Goal: Book appointment/travel/reservation

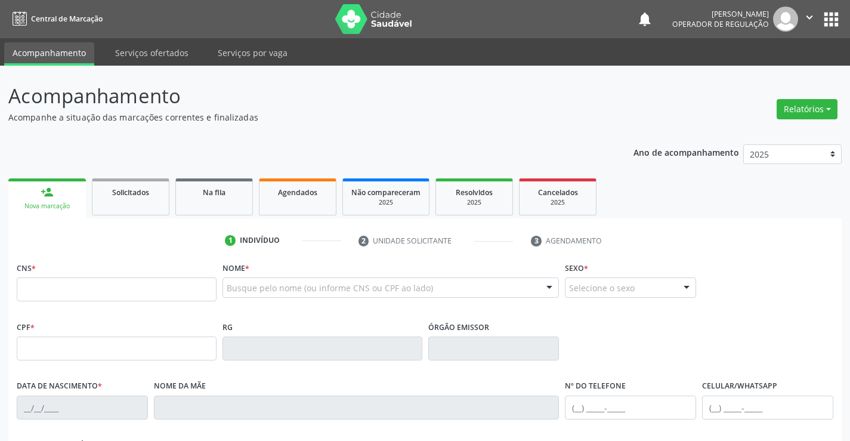
click at [72, 292] on input "text" at bounding box center [117, 289] width 200 height 24
click at [67, 294] on input "text" at bounding box center [117, 289] width 200 height 24
type input "700 6009 1129 0361"
type input "108.048.475-25"
type input "2254595822"
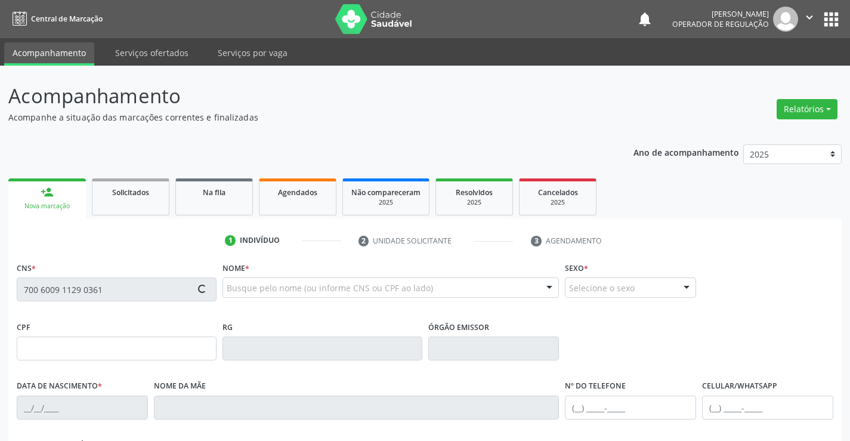
type input "24/12/1998"
type input "(74) 98801-3486"
type input "108.048.475-25"
type input "S/N"
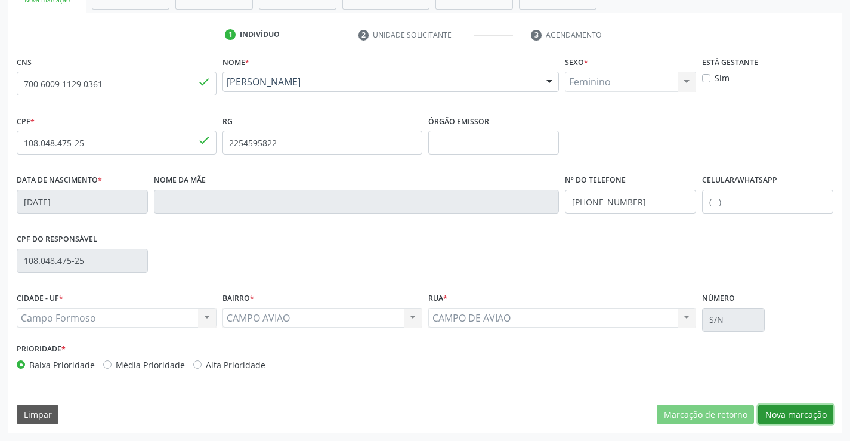
click at [799, 414] on button "Nova marcação" at bounding box center [795, 414] width 75 height 20
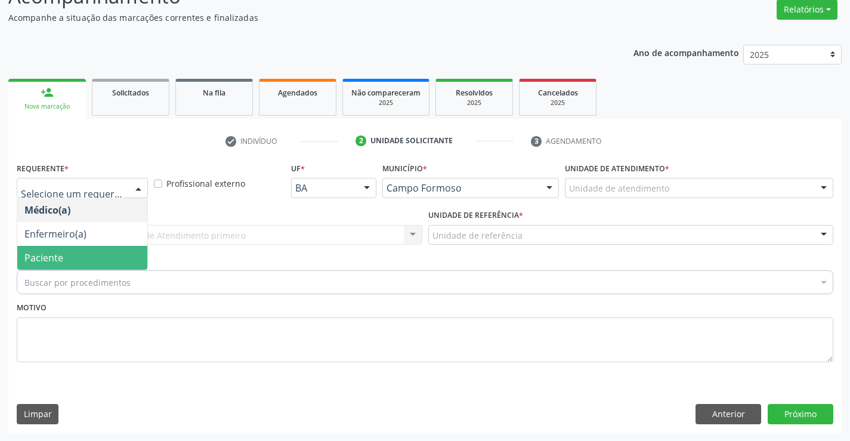
click at [57, 255] on span "Paciente" at bounding box center [43, 257] width 39 height 13
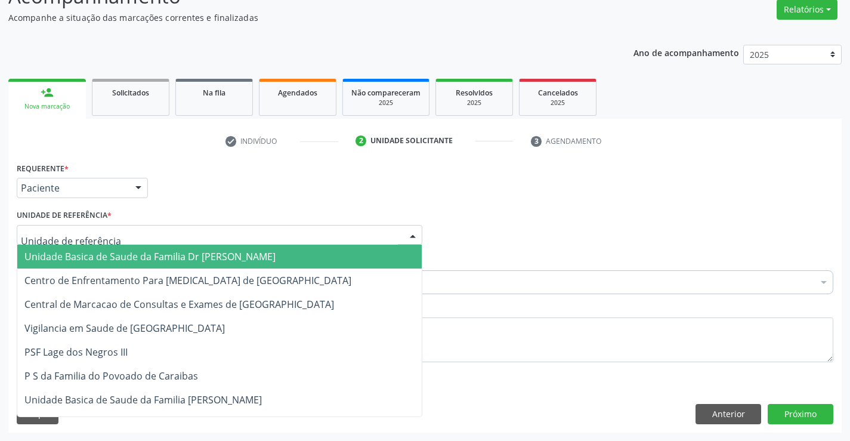
click at [81, 252] on span "Unidade Basica de Saude da Familia Dr Paulo Sudre" at bounding box center [149, 256] width 251 height 13
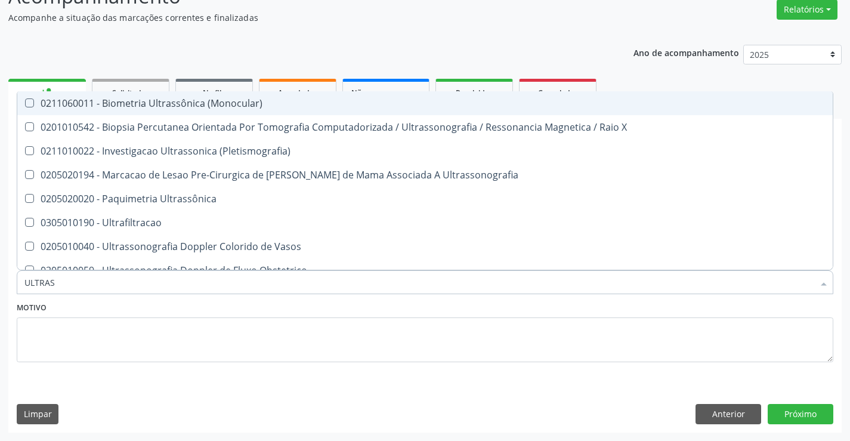
type input "ULTRASS"
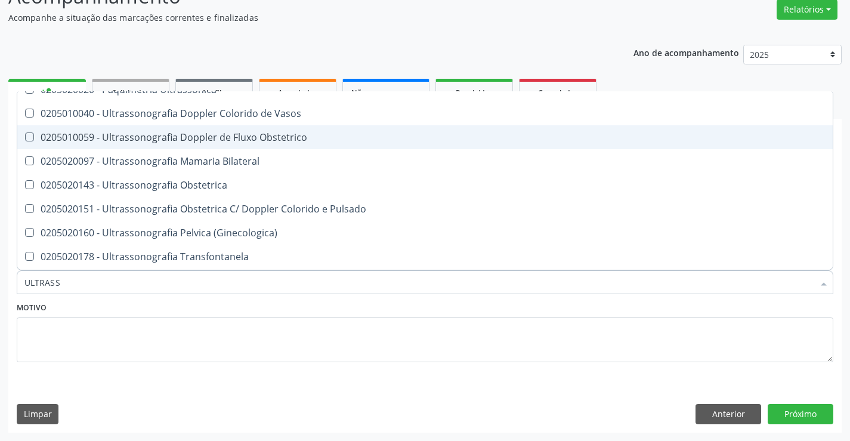
scroll to position [119, 0]
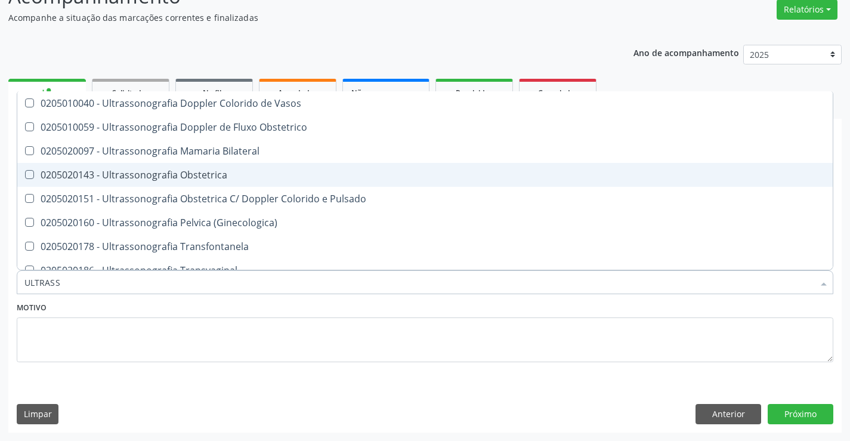
click at [259, 175] on div "0205020143 - Ultrassonografia Obstetrica" at bounding box center [424, 175] width 801 height 10
checkbox Obstetrica "true"
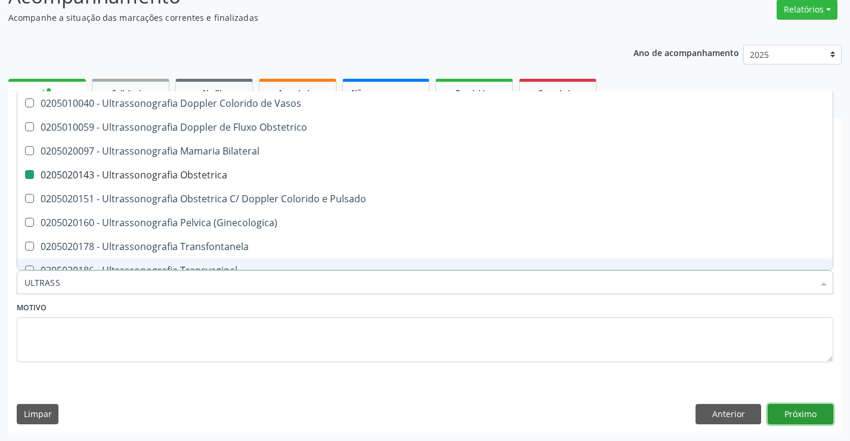
click at [795, 413] on button "Próximo" at bounding box center [800, 414] width 66 height 20
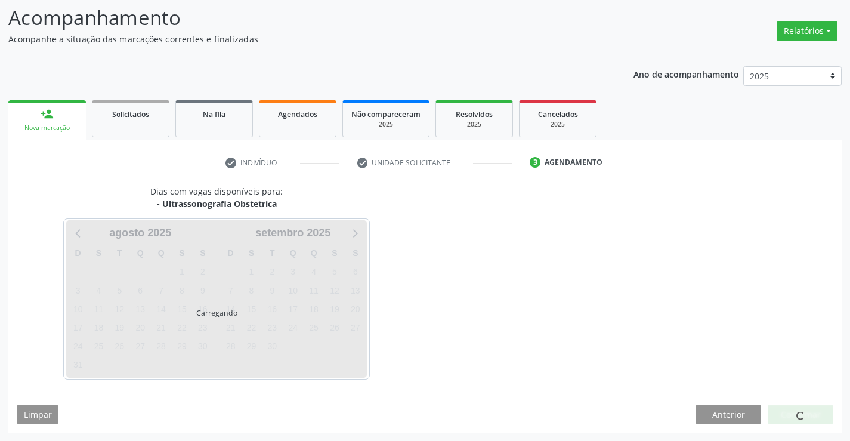
scroll to position [0, 0]
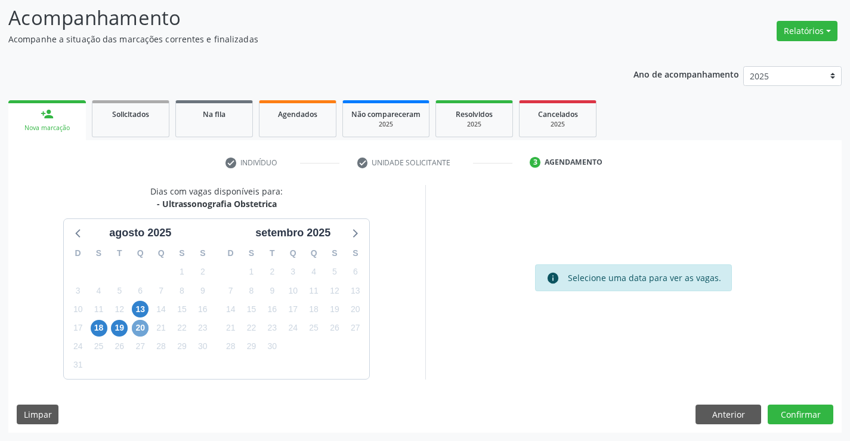
click at [140, 326] on span "20" at bounding box center [140, 328] width 17 height 17
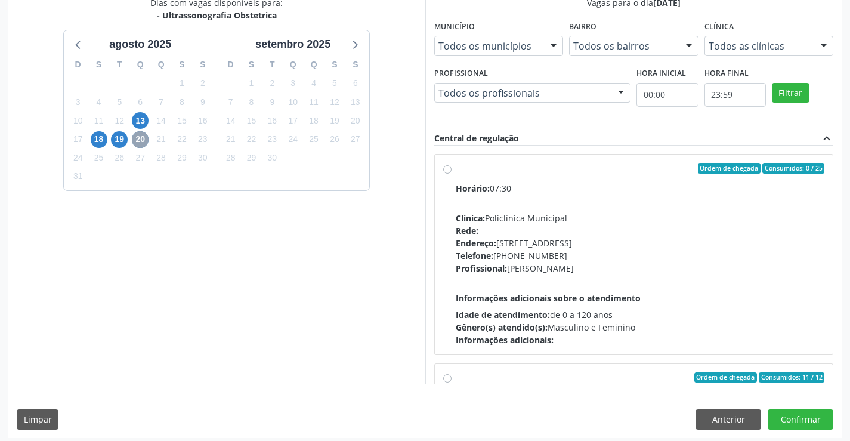
scroll to position [272, 0]
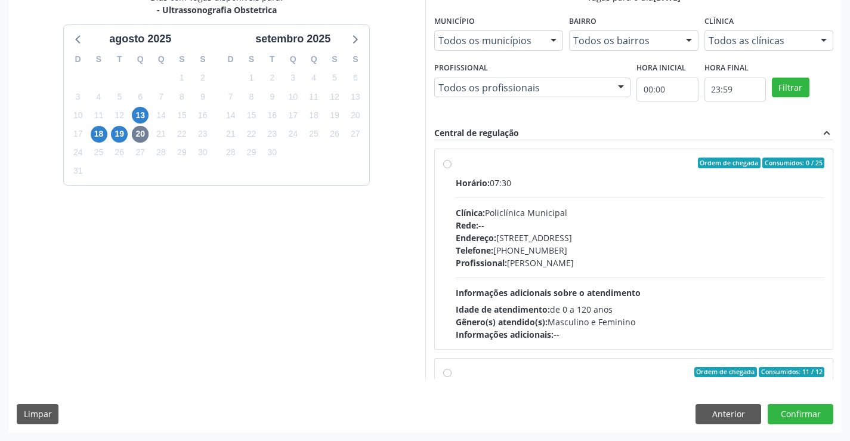
click at [574, 172] on label "Ordem de chegada Consumidos: 0 / 25 Horário: 07:30 Clínica: Policlínica Municip…" at bounding box center [640, 248] width 369 height 183
click at [451, 168] on input "Ordem de chegada Consumidos: 0 / 25 Horário: 07:30 Clínica: Policlínica Municip…" at bounding box center [447, 162] width 8 height 11
radio input "true"
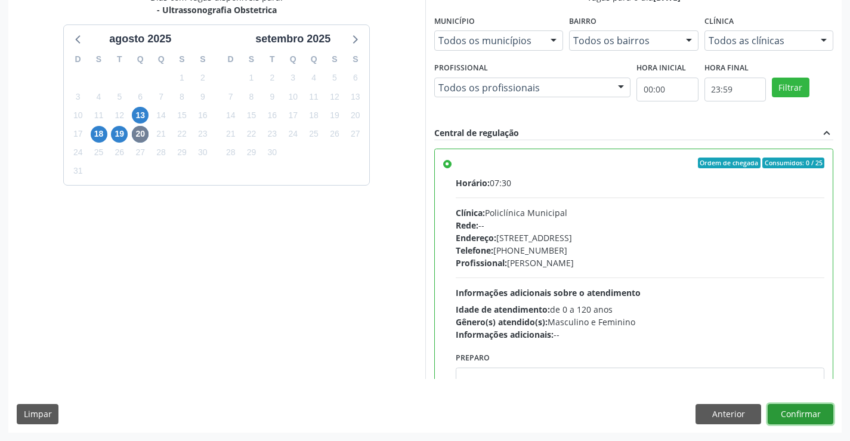
click at [804, 409] on button "Confirmar" at bounding box center [800, 414] width 66 height 20
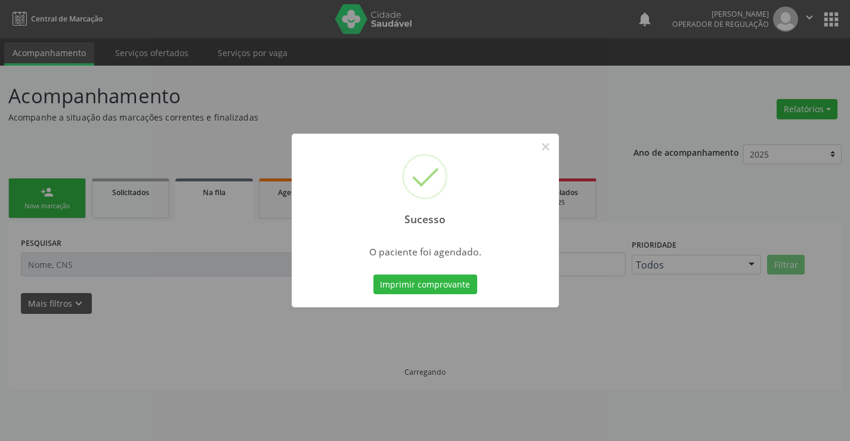
scroll to position [0, 0]
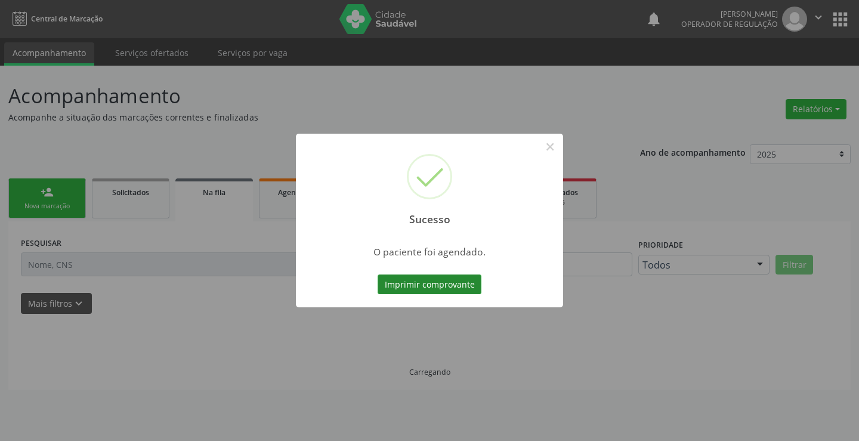
click at [425, 277] on button "Imprimir comprovante" at bounding box center [429, 284] width 104 height 20
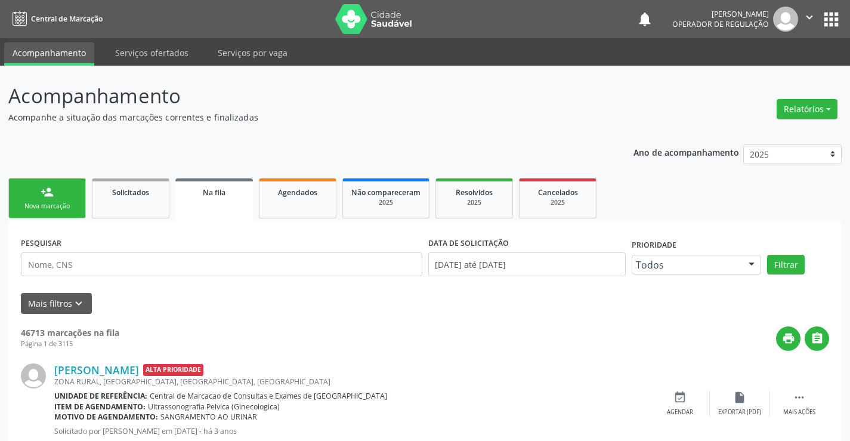
click at [57, 200] on link "person_add Nova marcação" at bounding box center [47, 198] width 78 height 40
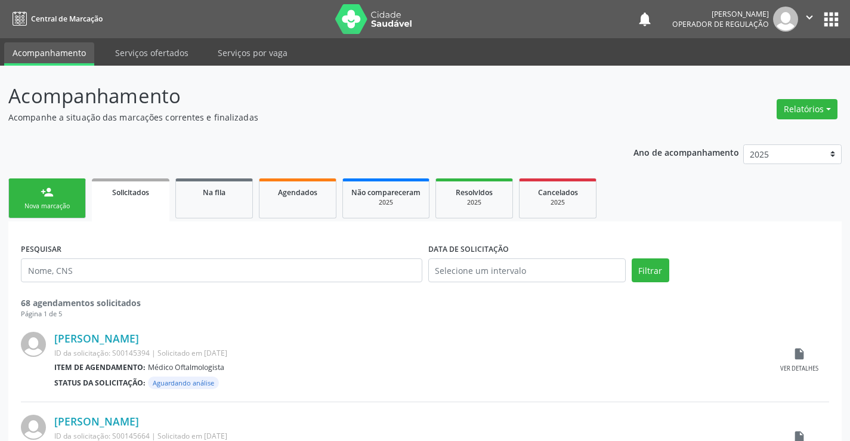
click at [52, 194] on div "person_add" at bounding box center [47, 191] width 13 height 13
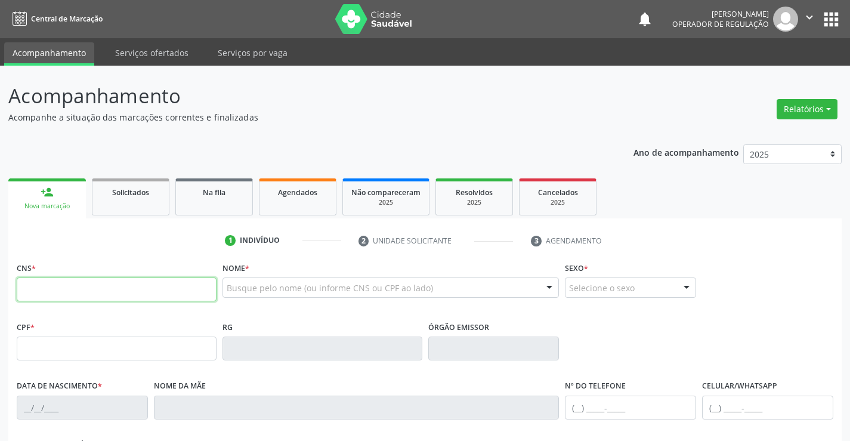
click at [101, 289] on input "text" at bounding box center [117, 289] width 200 height 24
type input "709 2052 4330 9539"
type input "860.265.835-48"
type input "2076690824"
type input "SSPBA"
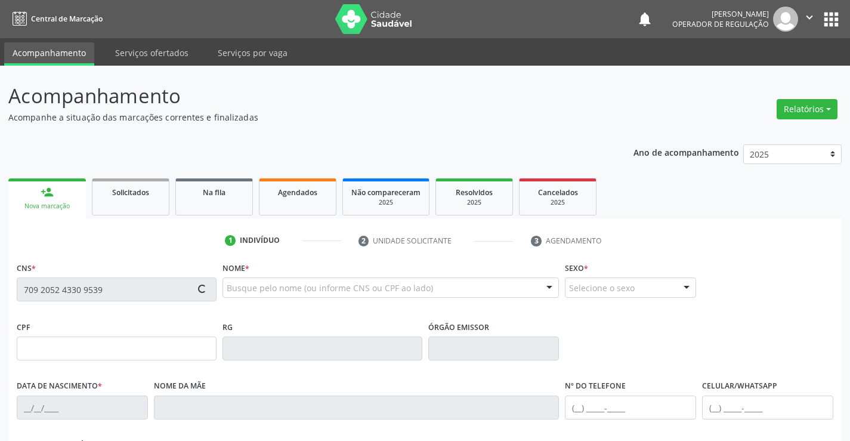
type input "26/05/1995"
type input "(74) 9956-5617"
type input "S/N"
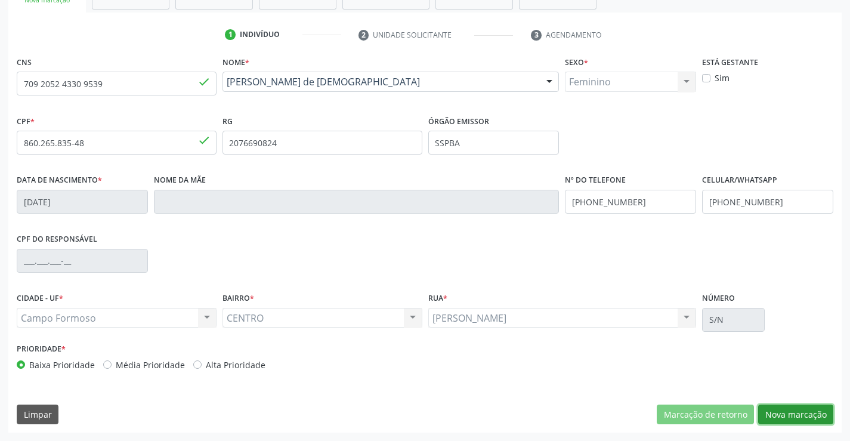
click at [797, 415] on button "Nova marcação" at bounding box center [795, 414] width 75 height 20
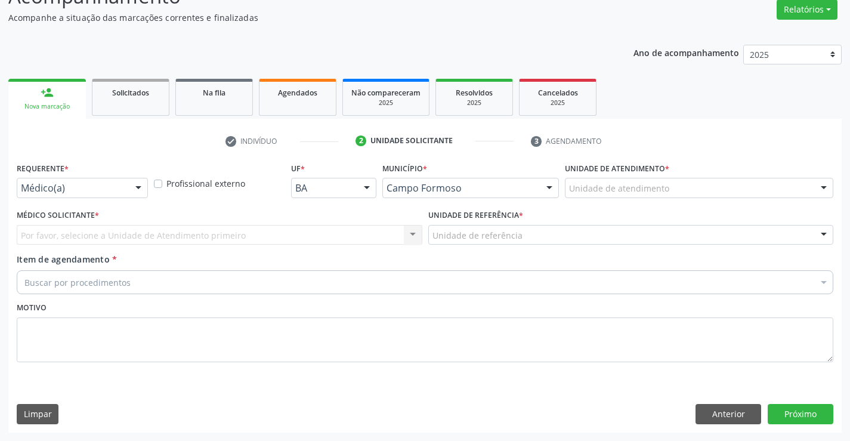
scroll to position [100, 0]
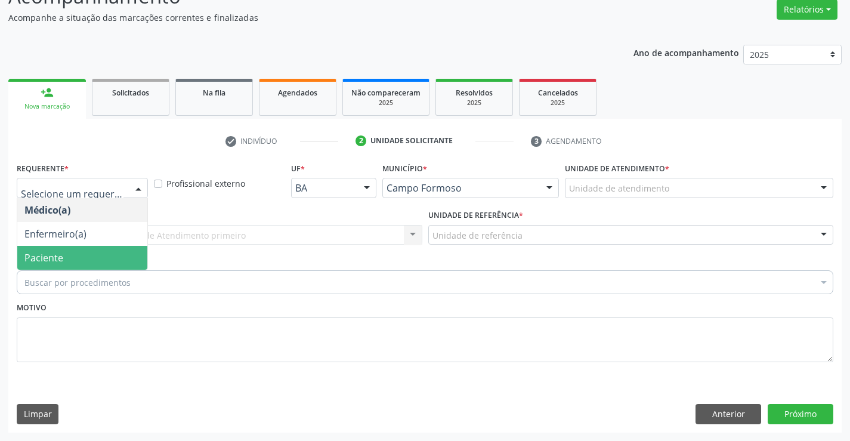
click at [68, 254] on span "Paciente" at bounding box center [82, 258] width 130 height 24
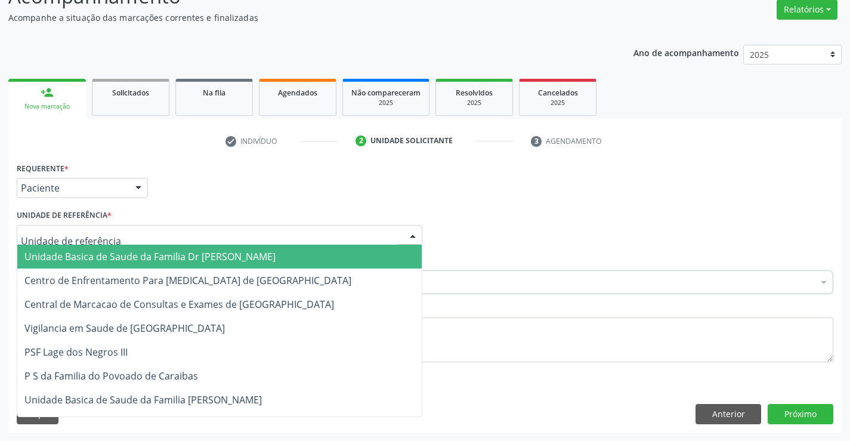
click at [112, 251] on span "Unidade Basica de Saude da Familia Dr Paulo Sudre" at bounding box center [149, 256] width 251 height 13
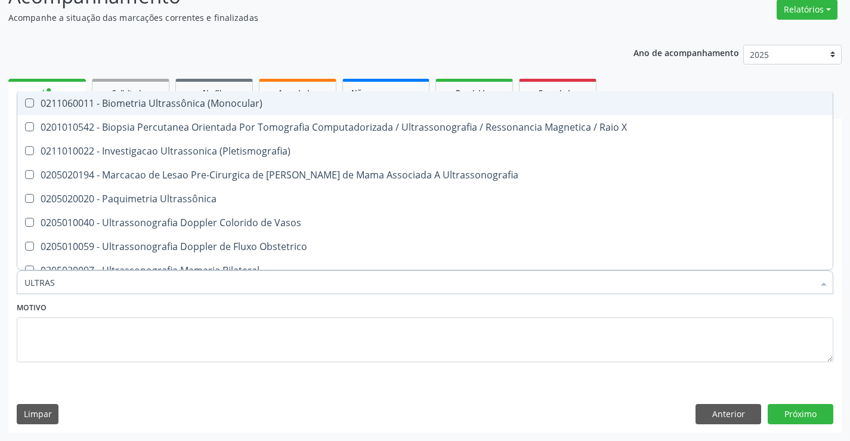
type input "ULTRASS"
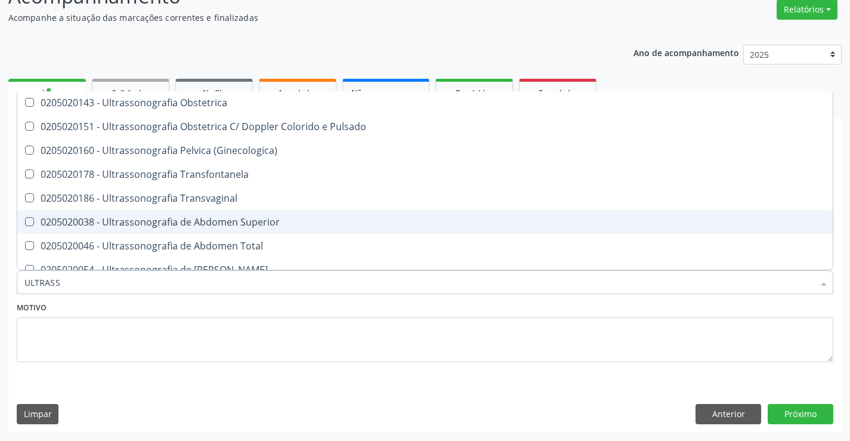
scroll to position [132, 0]
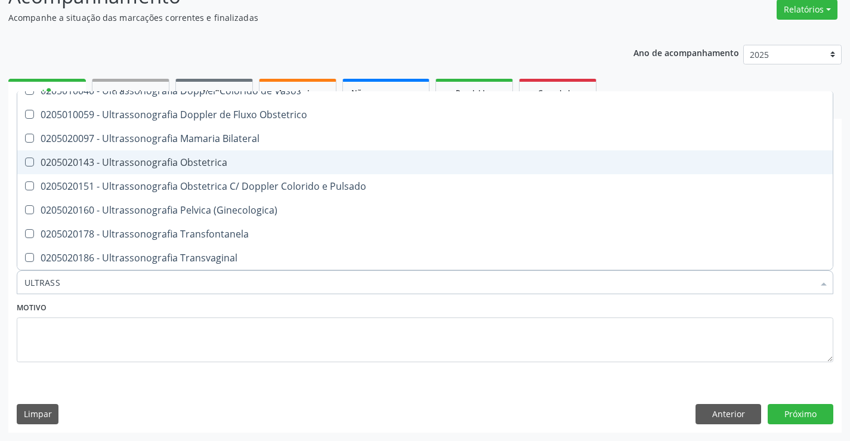
click at [222, 158] on div "0205020143 - Ultrassonografia Obstetrica" at bounding box center [424, 162] width 801 height 10
checkbox Obstetrica "true"
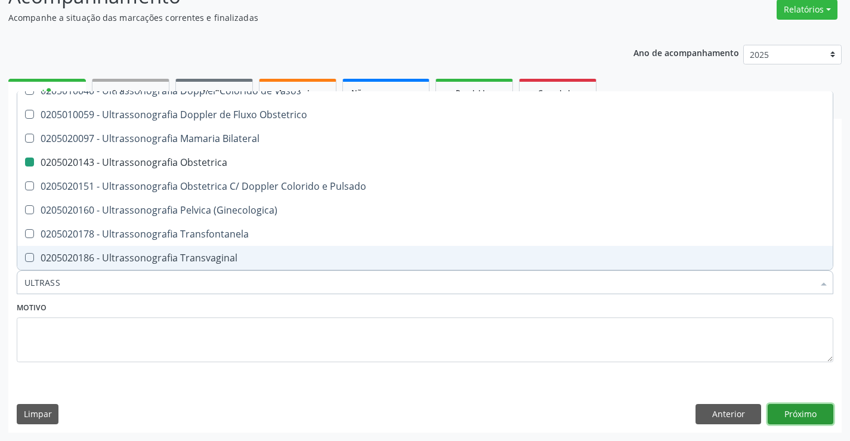
click at [801, 410] on button "Próximo" at bounding box center [800, 414] width 66 height 20
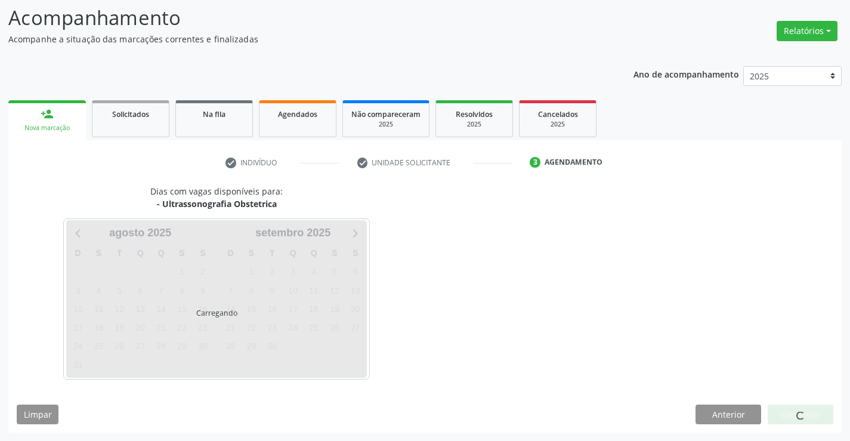
scroll to position [78, 0]
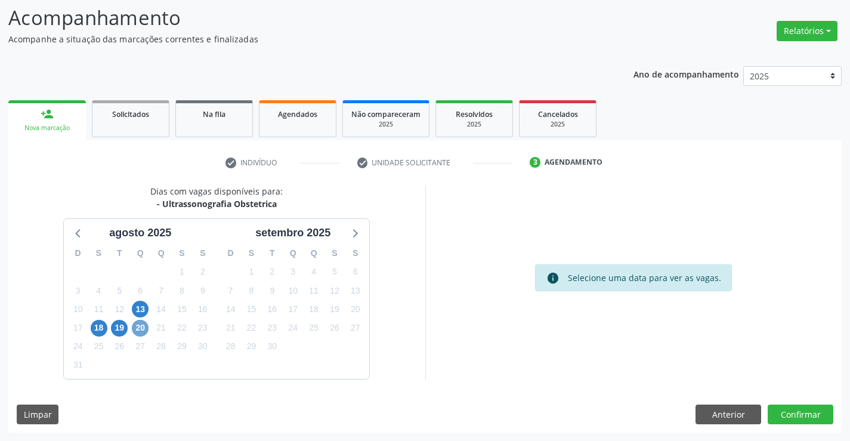
click at [141, 325] on span "20" at bounding box center [140, 328] width 17 height 17
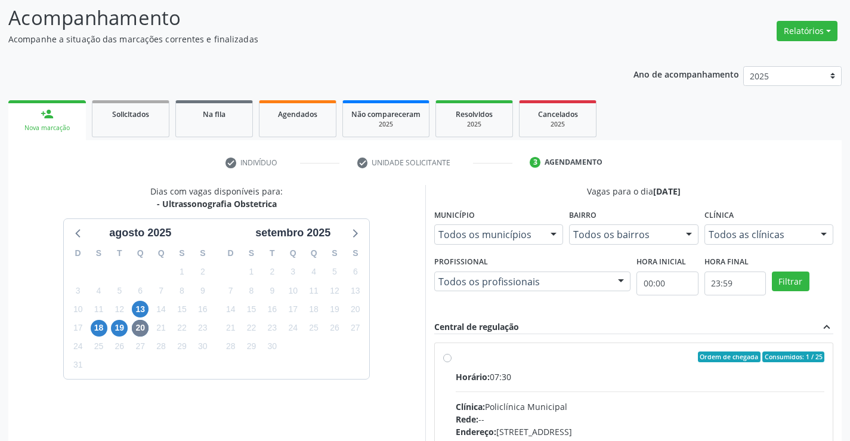
click at [598, 365] on label "Ordem de chegada Consumidos: 1 / 25 Horário: 07:30 Clínica: Policlínica Municip…" at bounding box center [640, 442] width 369 height 183
click at [451, 362] on input "Ordem de chegada Consumidos: 1 / 25 Horário: 07:30 Clínica: Policlínica Municip…" at bounding box center [447, 356] width 8 height 11
radio input "true"
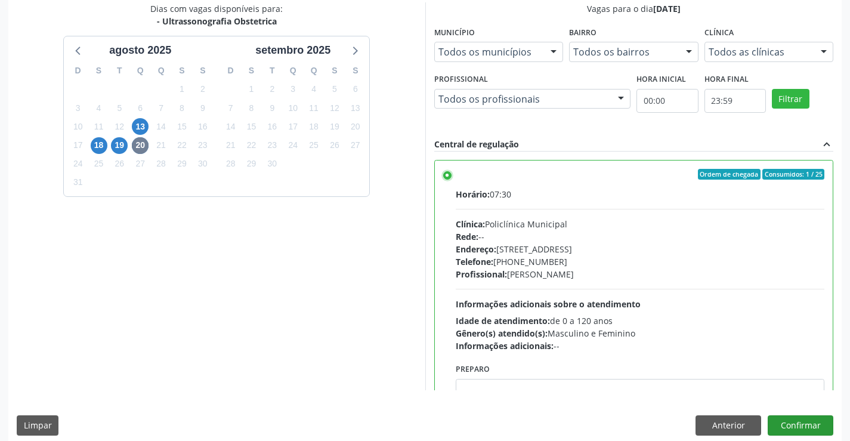
scroll to position [272, 0]
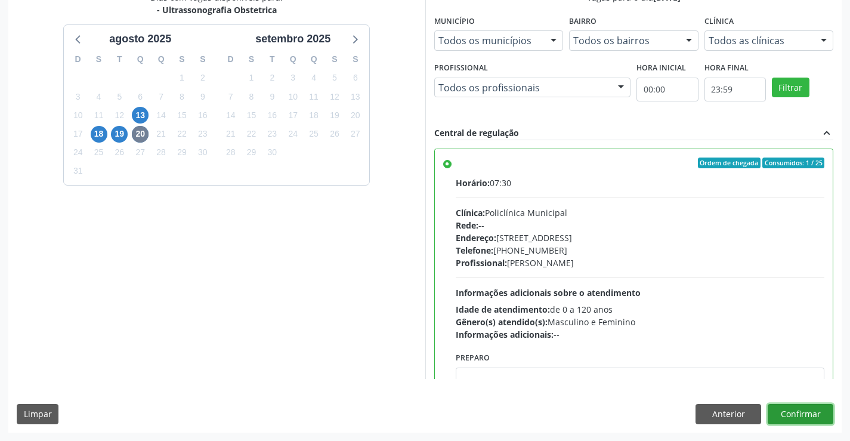
click at [800, 413] on button "Confirmar" at bounding box center [800, 414] width 66 height 20
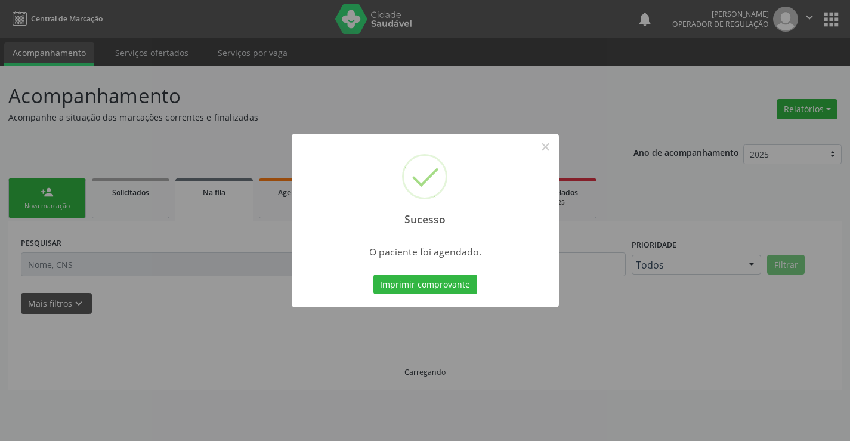
scroll to position [0, 0]
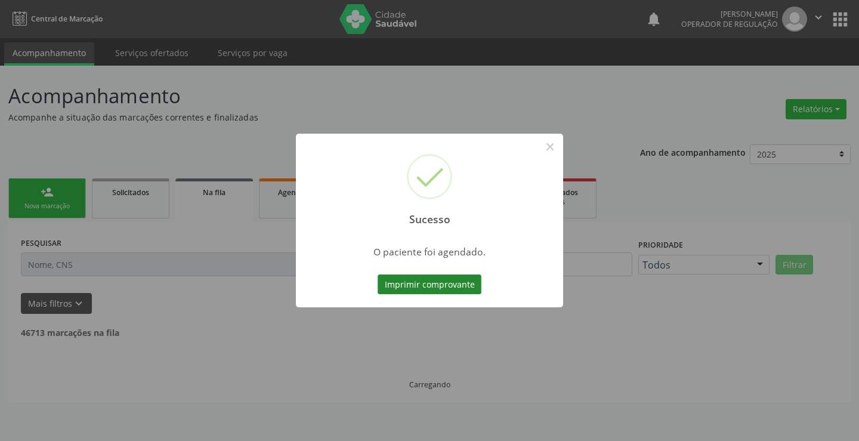
click at [426, 278] on button "Imprimir comprovante" at bounding box center [429, 284] width 104 height 20
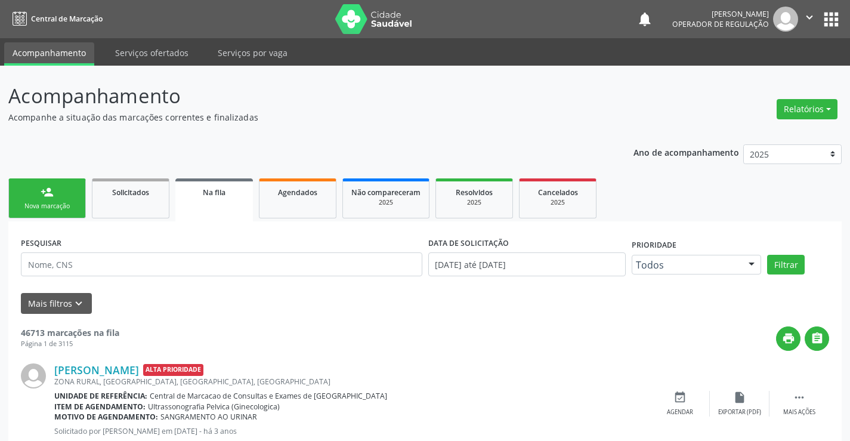
click at [61, 189] on link "person_add Nova marcação" at bounding box center [47, 198] width 78 height 40
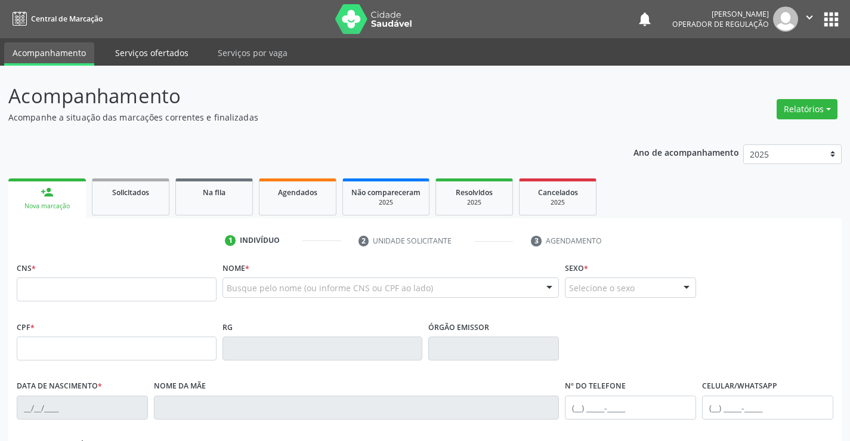
click at [152, 49] on link "Serviços ofertados" at bounding box center [152, 52] width 90 height 21
select select "7"
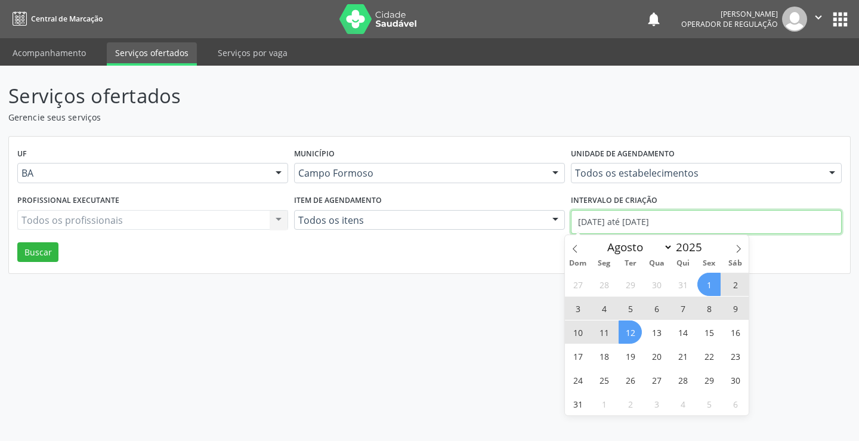
drag, startPoint x: 686, startPoint y: 221, endPoint x: 532, endPoint y: 230, distance: 154.1
click at [532, 230] on div "Profissional executante Todos os profissionais Todos os profissionais Nenhum re…" at bounding box center [429, 216] width 830 height 51
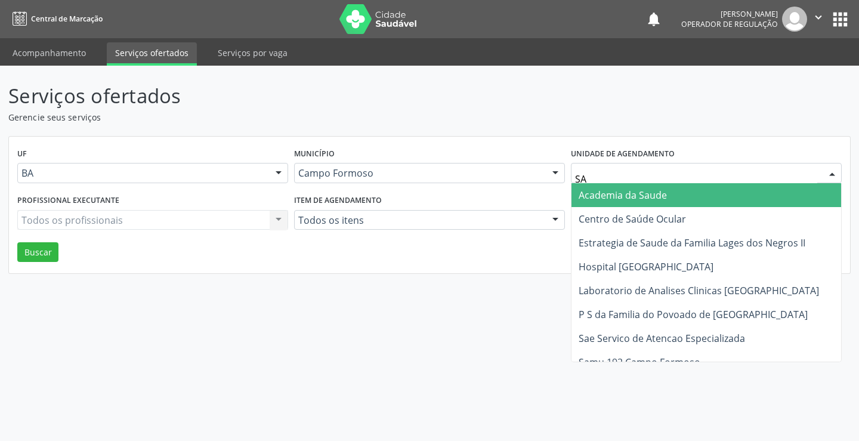
type input "SAO"
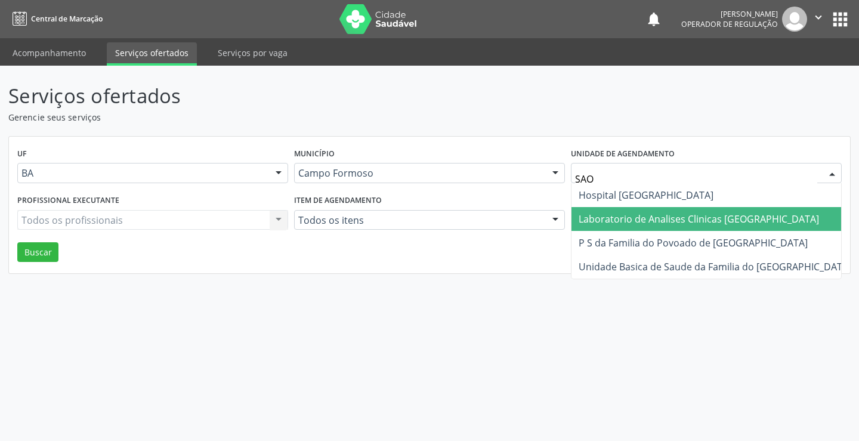
click at [667, 216] on span "Laboratorio de Analises Clinicas [GEOGRAPHIC_DATA]" at bounding box center [698, 218] width 240 height 13
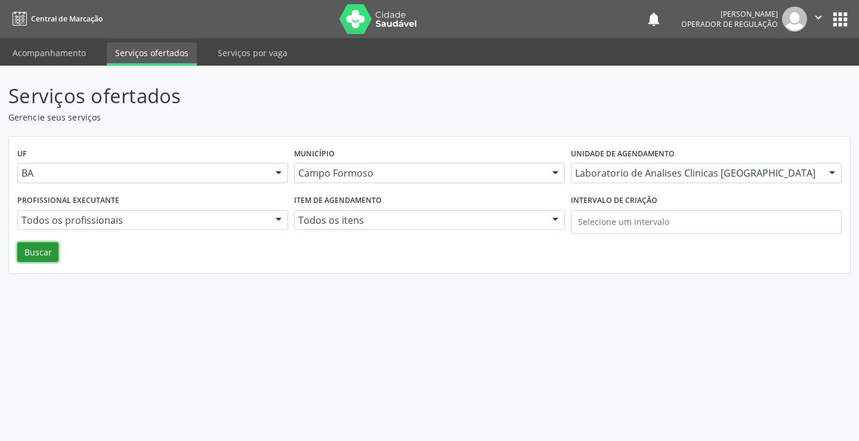
click at [30, 250] on button "Buscar" at bounding box center [37, 252] width 41 height 20
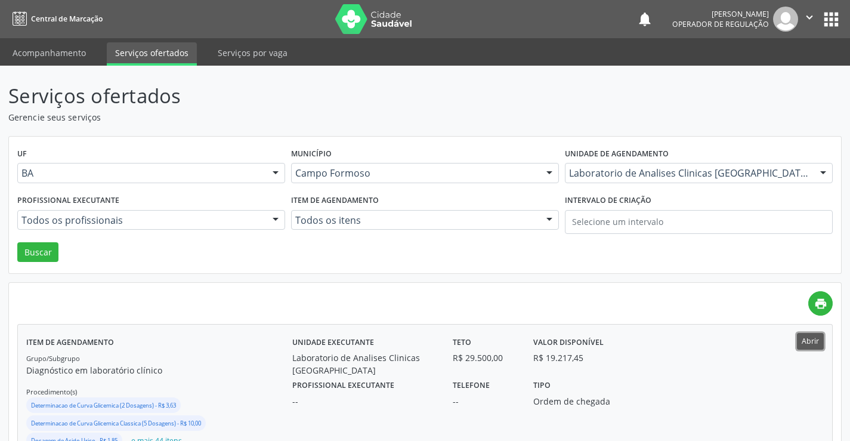
click at [811, 339] on button "Abrir" at bounding box center [810, 341] width 27 height 16
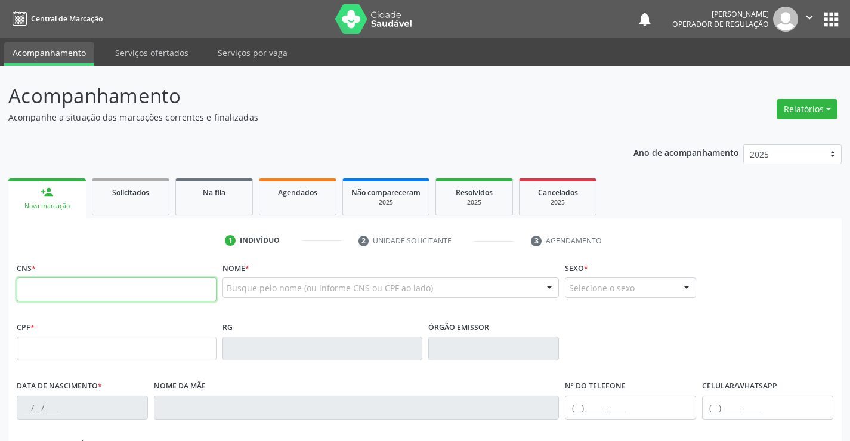
click at [97, 293] on input "text" at bounding box center [117, 289] width 200 height 24
type input "702 9065 9914 0273"
type input "2019685507"
type input "07/04/1996"
type input "(74) 99116-5923"
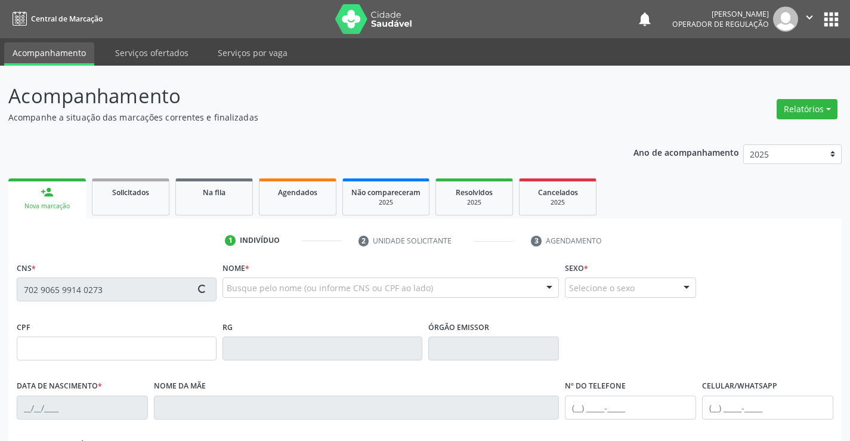
type input "(74) 99116-5923"
type input "062.522.715-86"
type input "SN"
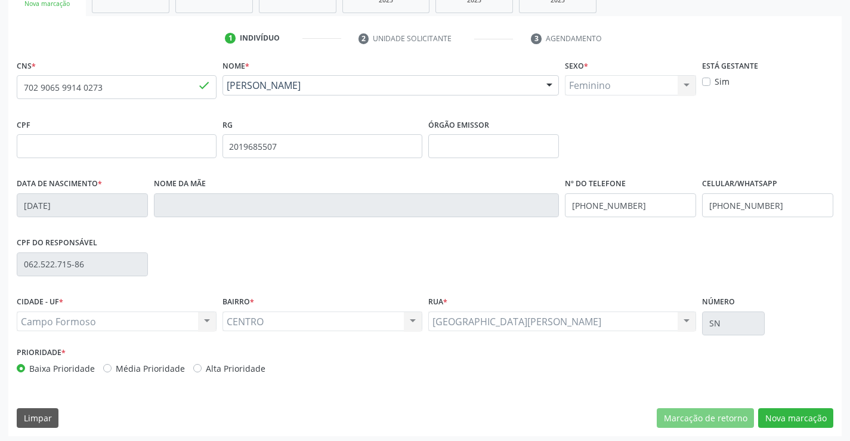
scroll to position [206, 0]
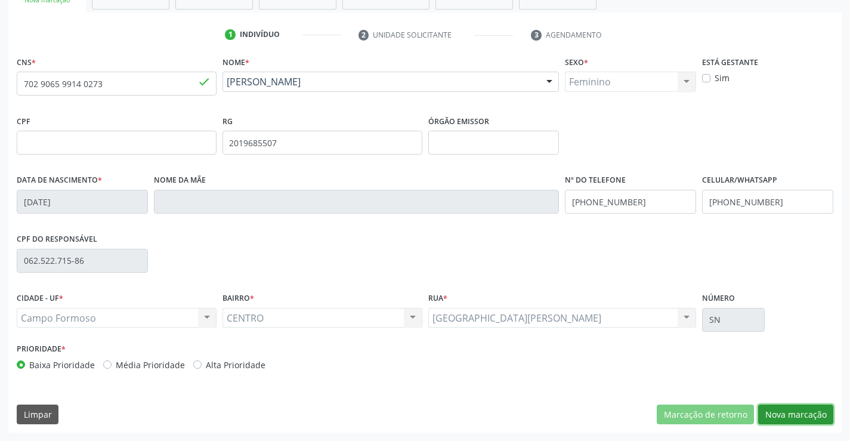
click at [803, 415] on button "Nova marcação" at bounding box center [795, 414] width 75 height 20
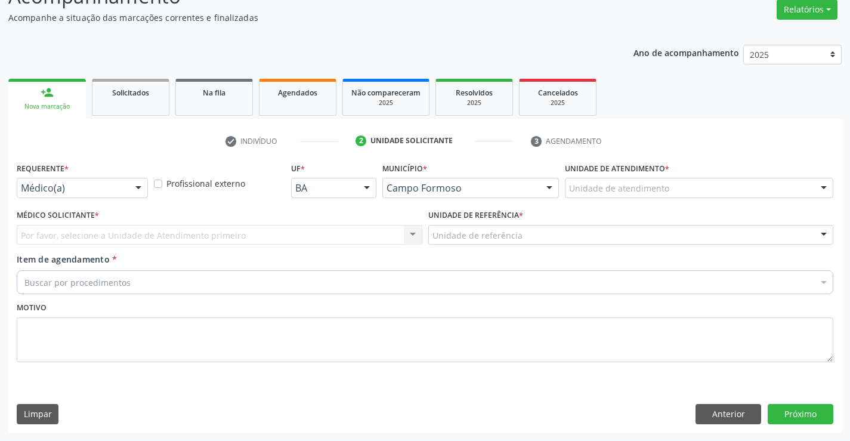
scroll to position [100, 0]
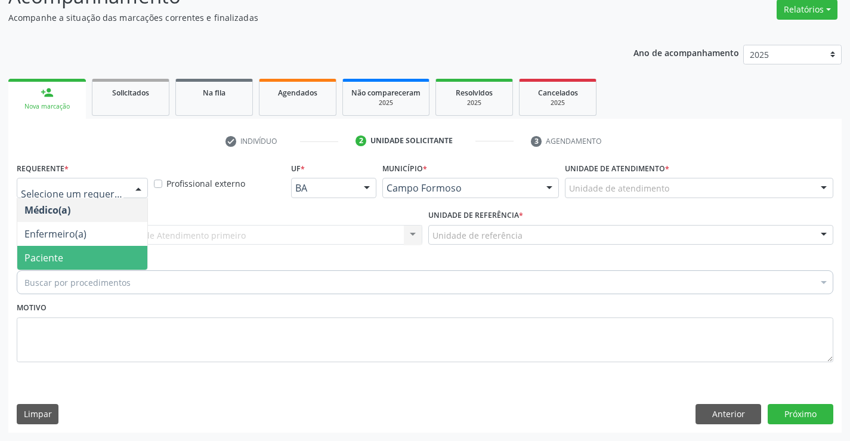
click at [64, 259] on span "Paciente" at bounding box center [82, 258] width 130 height 24
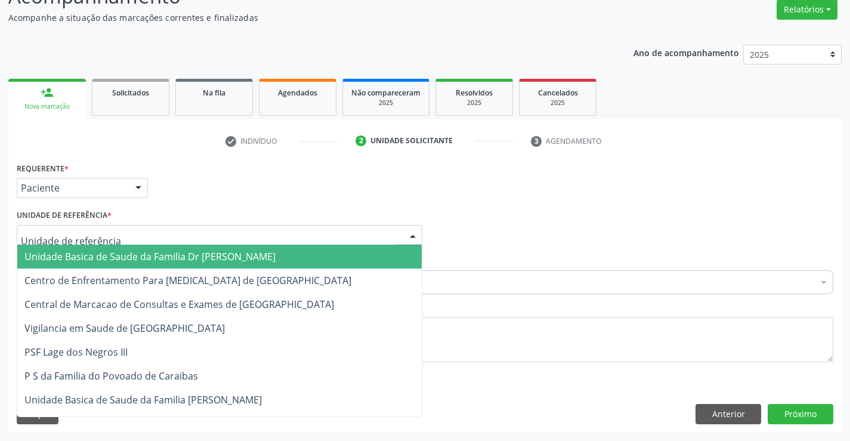
click at [113, 259] on span "Unidade Basica de Saude da Familia Dr Paulo Sudre" at bounding box center [149, 256] width 251 height 13
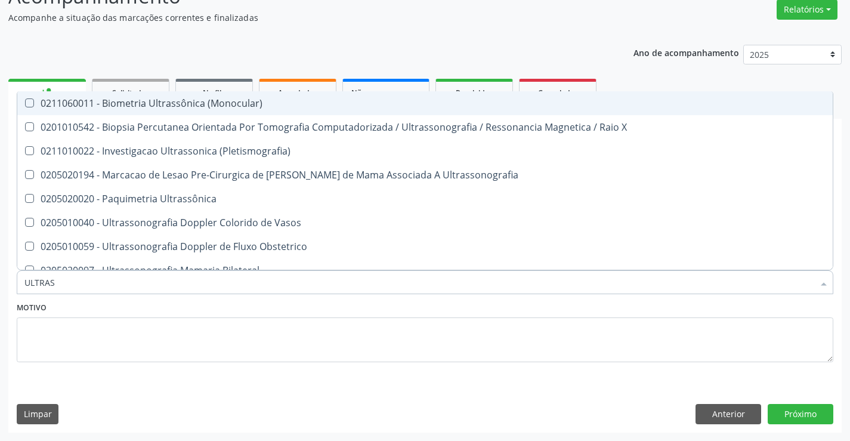
type input "ULTRASS"
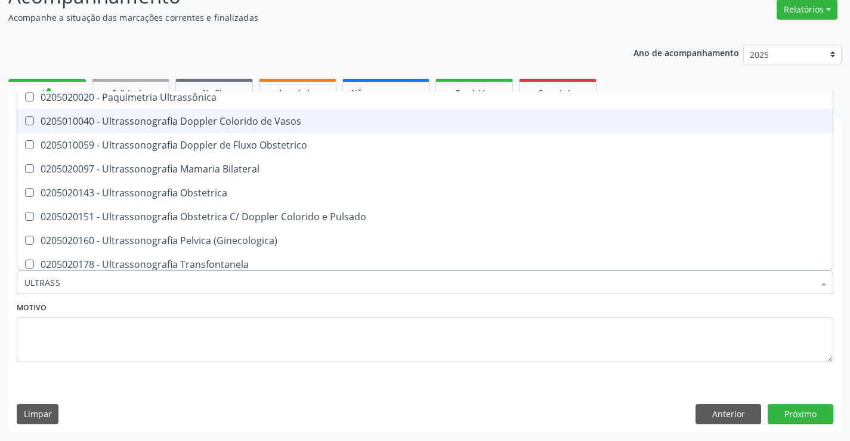
scroll to position [119, 0]
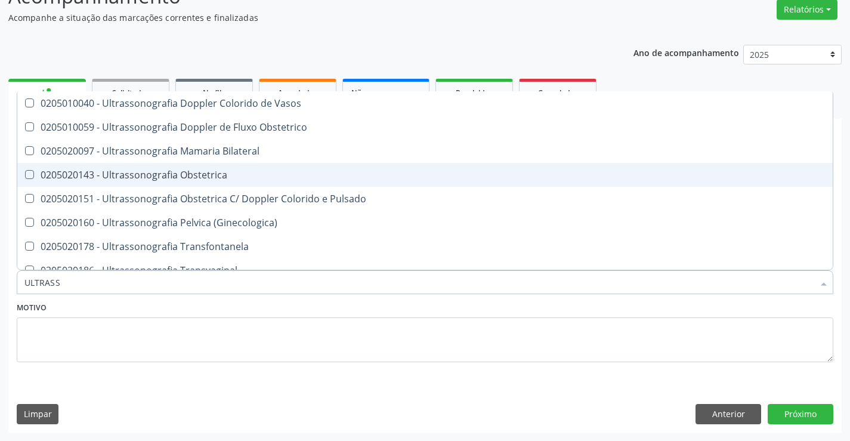
click at [261, 178] on div "0205020143 - Ultrassonografia Obstetrica" at bounding box center [424, 175] width 801 height 10
checkbox Obstetrica "true"
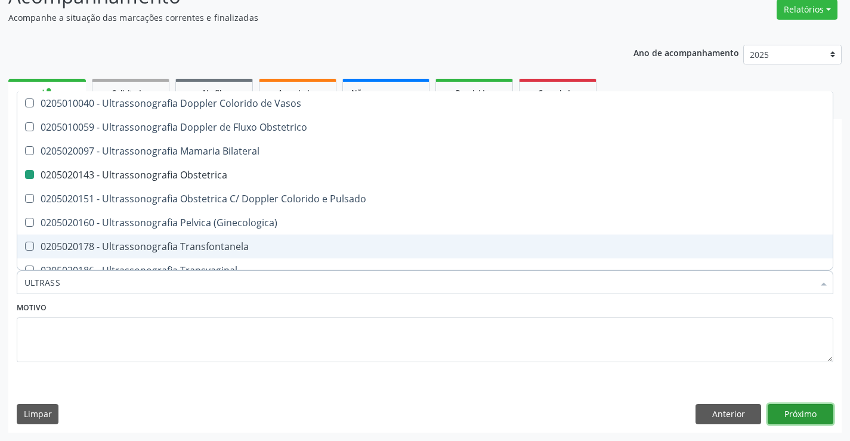
click at [794, 410] on button "Próximo" at bounding box center [800, 414] width 66 height 20
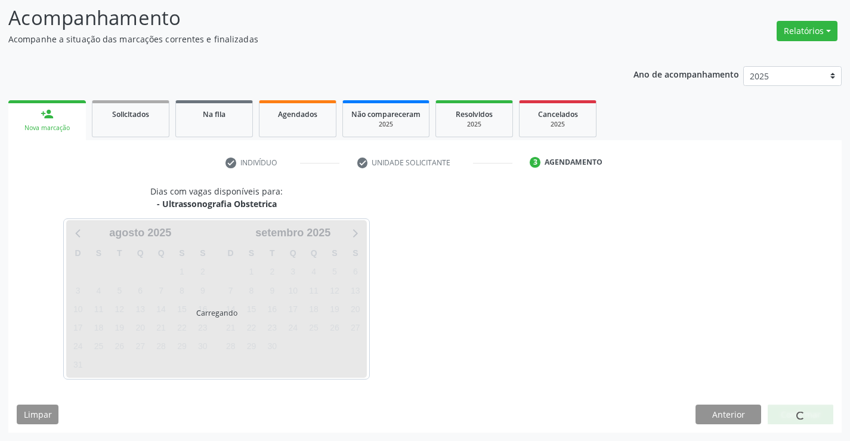
scroll to position [0, 0]
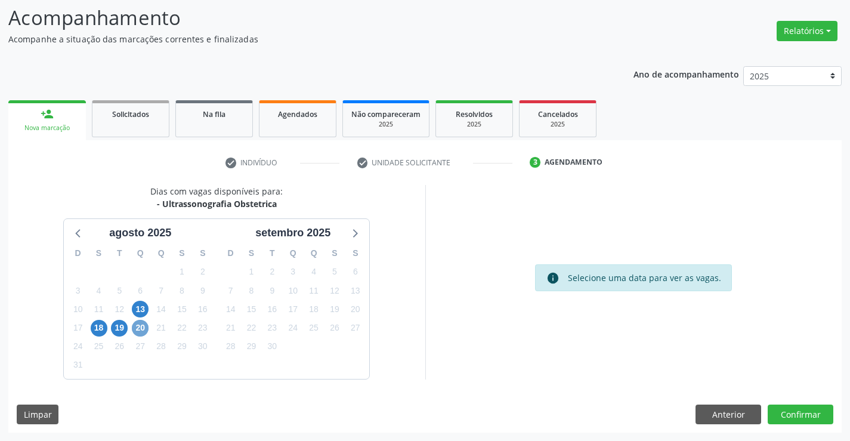
click at [135, 330] on span "20" at bounding box center [140, 328] width 17 height 17
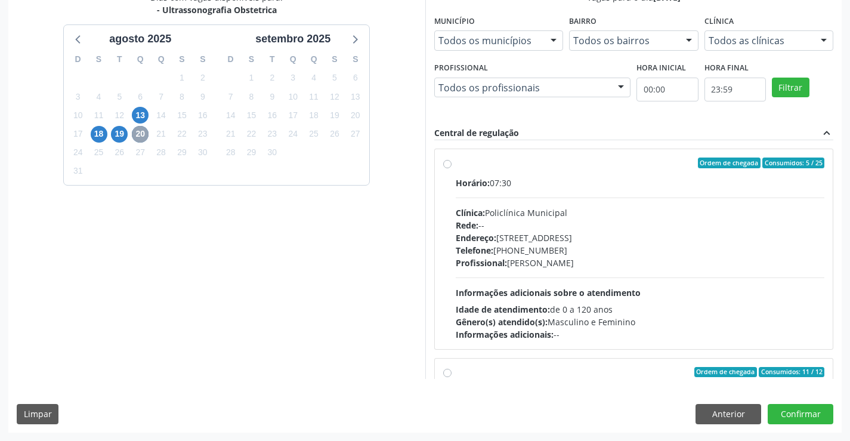
scroll to position [212, 0]
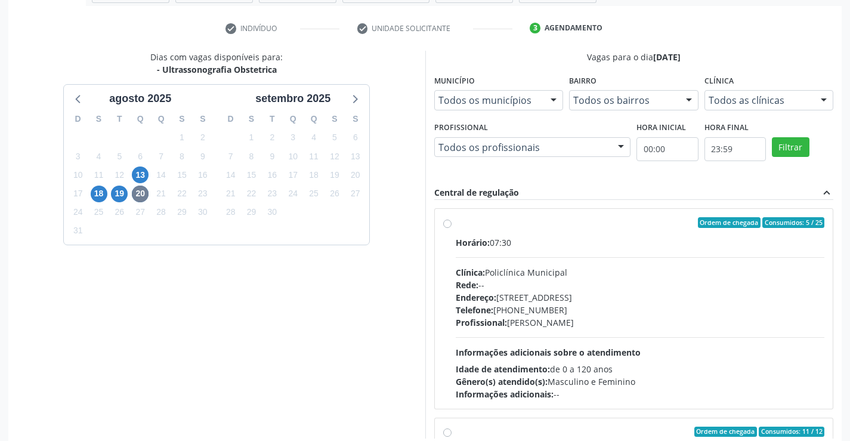
click at [553, 229] on label "Ordem de chegada Consumidos: 5 / 25 Horário: 07:30 Clínica: Policlínica Municip…" at bounding box center [640, 308] width 369 height 183
click at [451, 228] on input "Ordem de chegada Consumidos: 5 / 25 Horário: 07:30 Clínica: Policlínica Municip…" at bounding box center [447, 222] width 8 height 11
radio input "true"
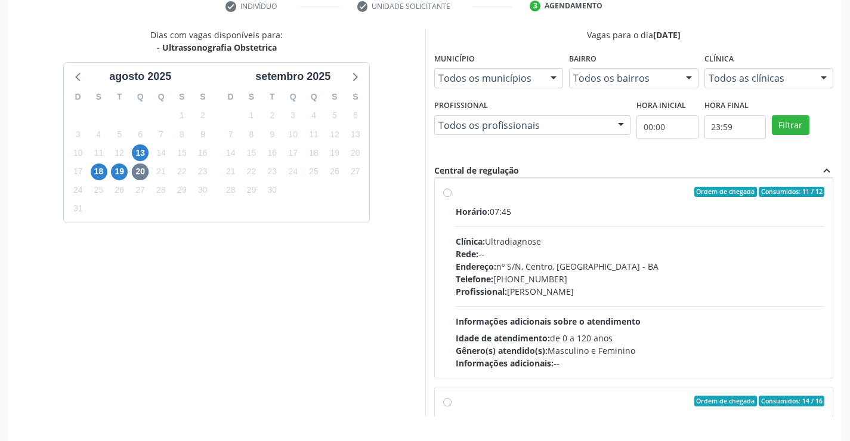
scroll to position [272, 0]
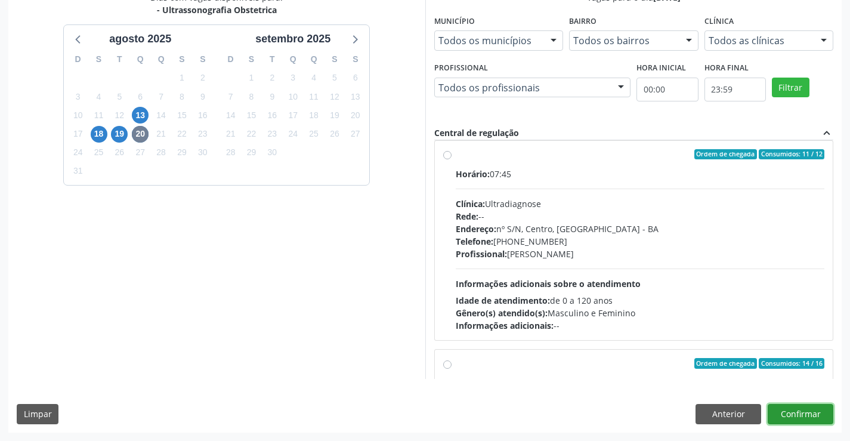
click at [803, 411] on button "Confirmar" at bounding box center [800, 414] width 66 height 20
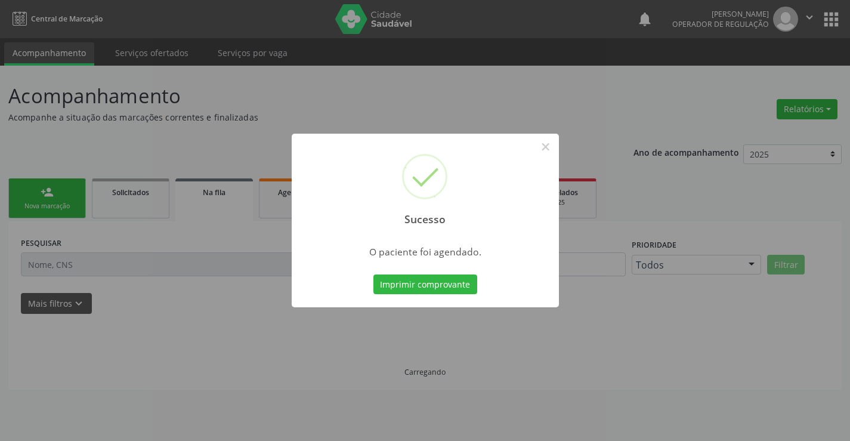
scroll to position [0, 0]
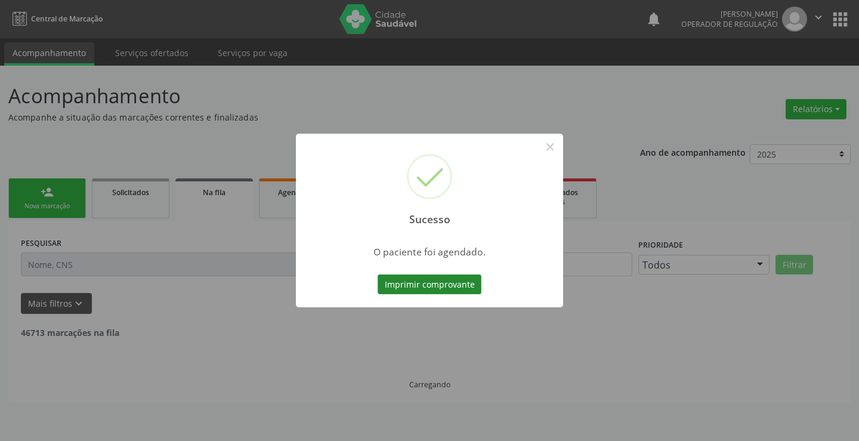
click at [431, 281] on button "Imprimir comprovante" at bounding box center [429, 284] width 104 height 20
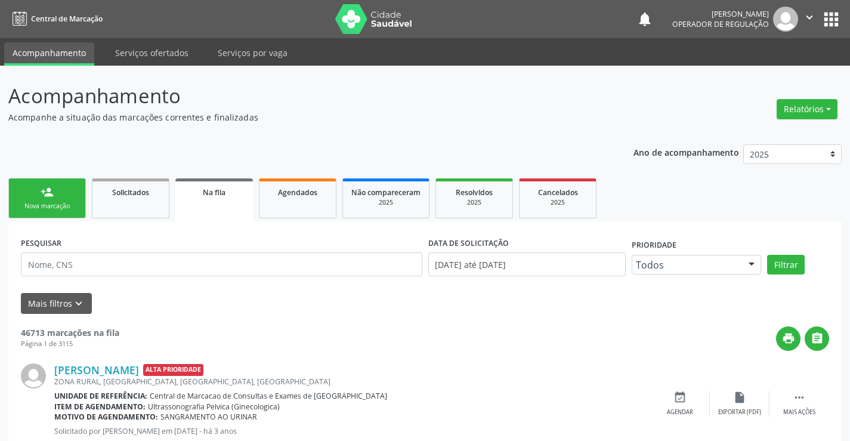
click at [48, 190] on div "person_add" at bounding box center [47, 191] width 13 height 13
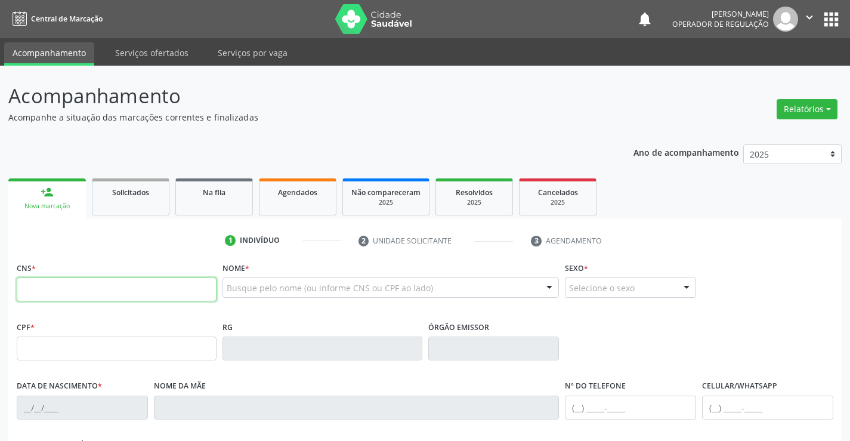
click at [78, 291] on input "text" at bounding box center [117, 289] width 200 height 24
type input "708 9027 2375 4814"
type input "13/09/2007"
type input "S/N"
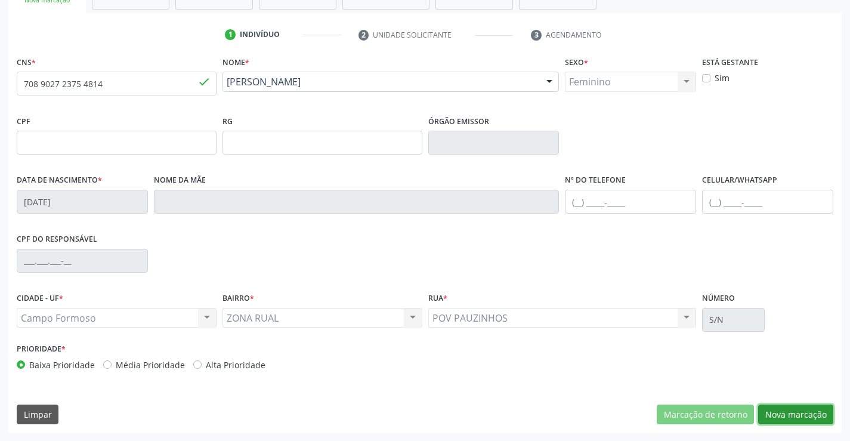
click at [787, 413] on button "Nova marcação" at bounding box center [795, 414] width 75 height 20
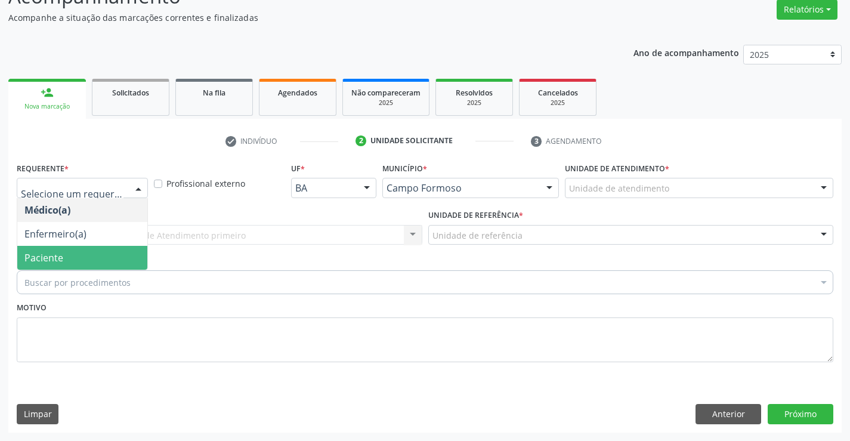
click at [58, 253] on span "Paciente" at bounding box center [43, 257] width 39 height 13
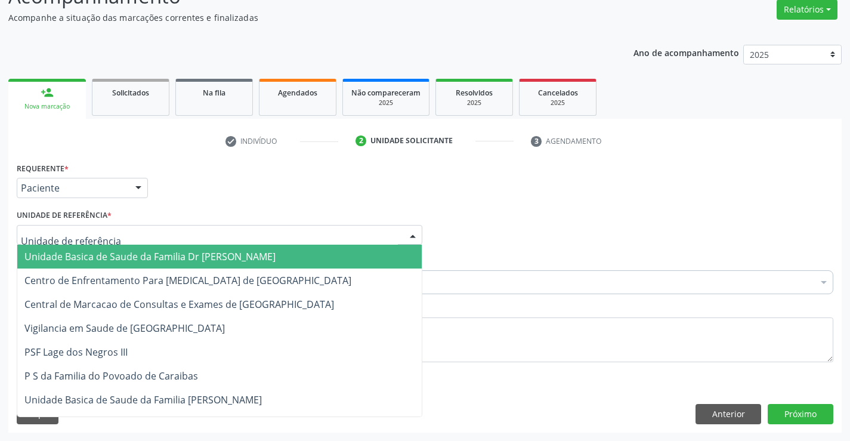
click at [104, 246] on span "Unidade Basica de Saude da Familia Dr Paulo Sudre" at bounding box center [219, 256] width 404 height 24
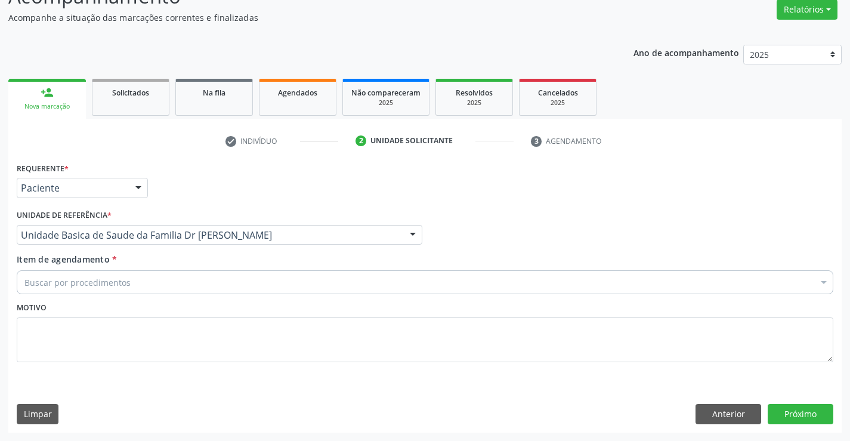
click at [128, 286] on div "Buscar por procedimentos" at bounding box center [425, 282] width 816 height 24
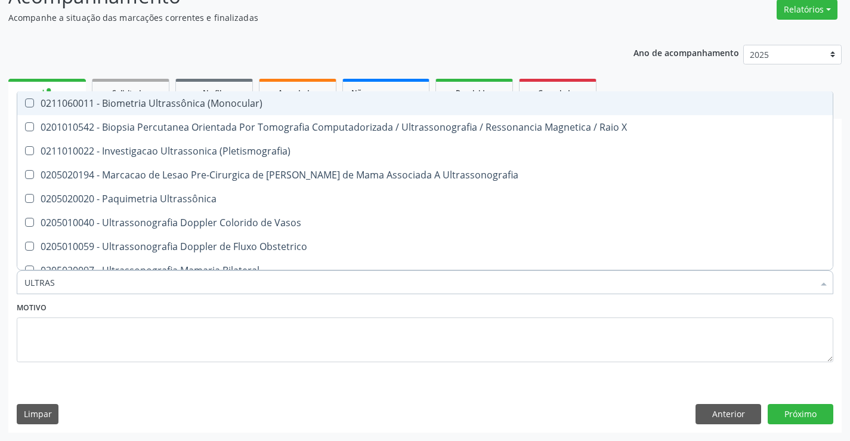
type input "ULTRASS"
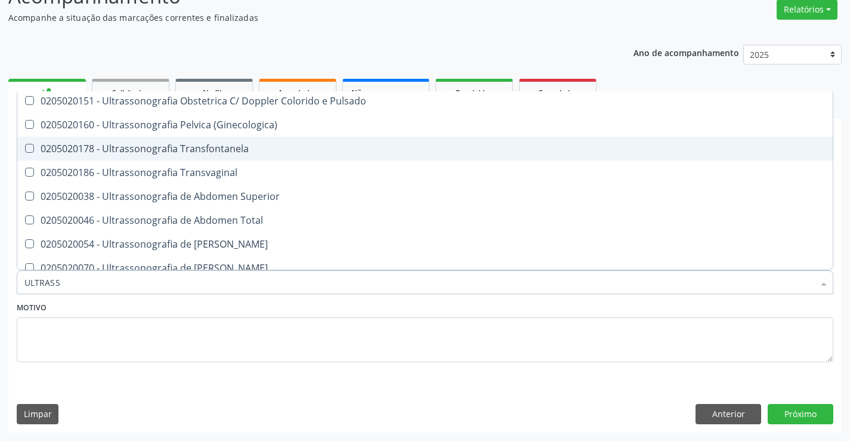
scroll to position [239, 0]
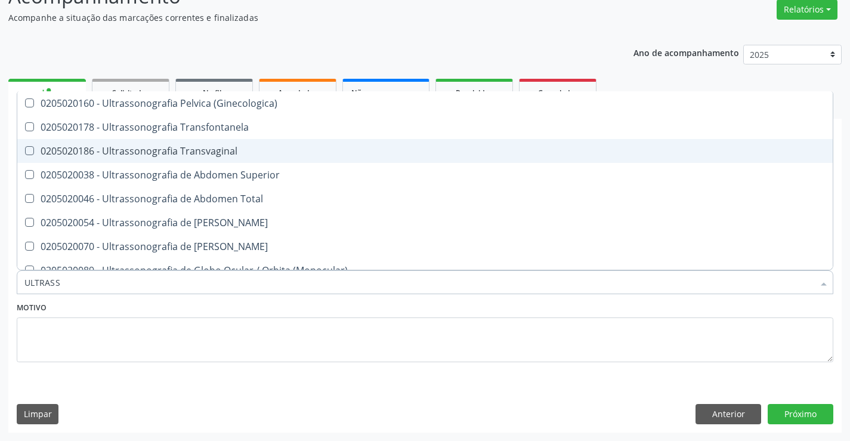
click at [278, 146] on div "0205020186 - Ultrassonografia Transvaginal" at bounding box center [424, 151] width 801 height 10
checkbox Transvaginal "true"
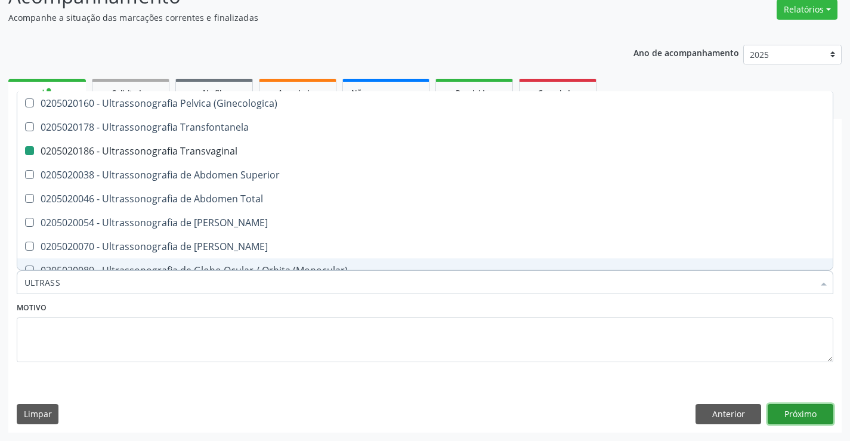
click at [808, 414] on button "Próximo" at bounding box center [800, 414] width 66 height 20
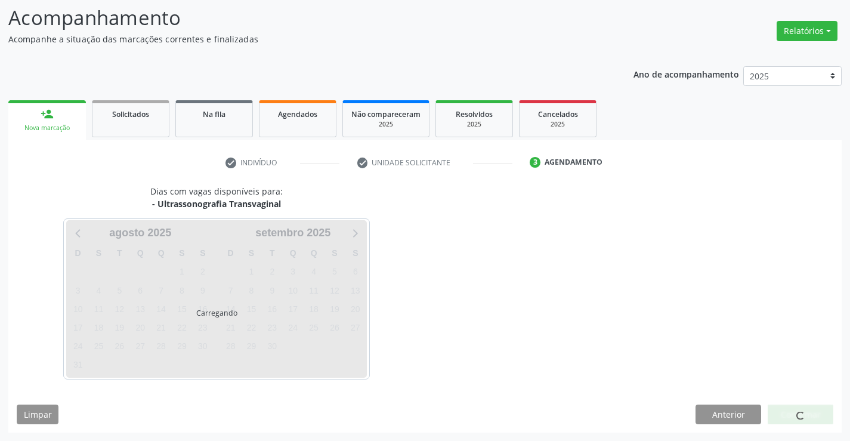
scroll to position [0, 0]
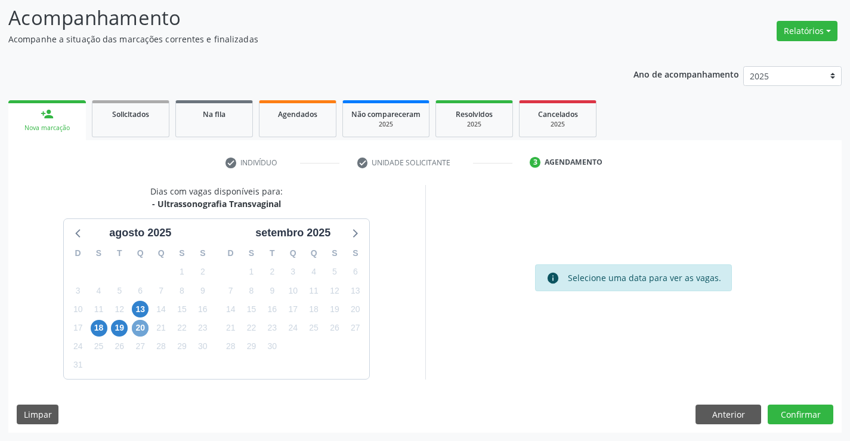
click at [135, 326] on span "20" at bounding box center [140, 328] width 17 height 17
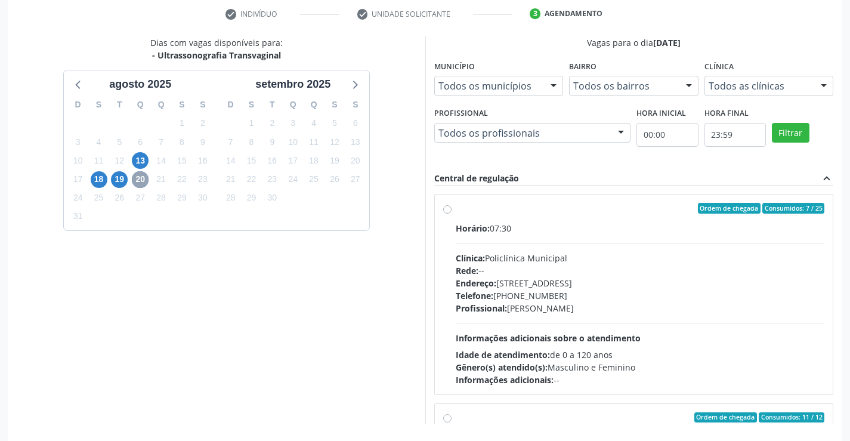
scroll to position [272, 0]
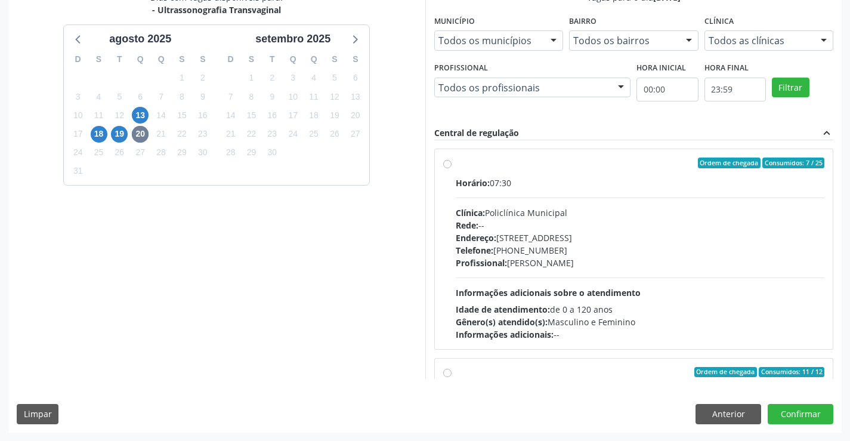
click at [560, 174] on label "Ordem de chegada Consumidos: 7 / 25 Horário: 07:30 Clínica: Policlínica Municip…" at bounding box center [640, 248] width 369 height 183
click at [451, 168] on input "Ordem de chegada Consumidos: 7 / 25 Horário: 07:30 Clínica: Policlínica Municip…" at bounding box center [447, 162] width 8 height 11
radio input "true"
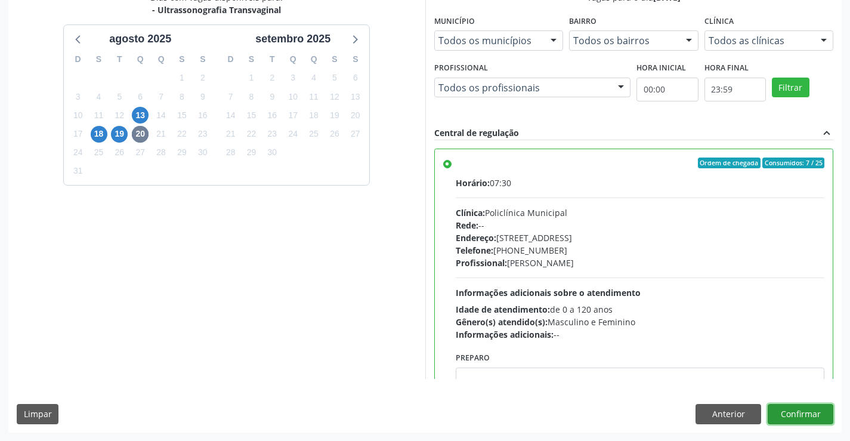
click at [802, 413] on button "Confirmar" at bounding box center [800, 414] width 66 height 20
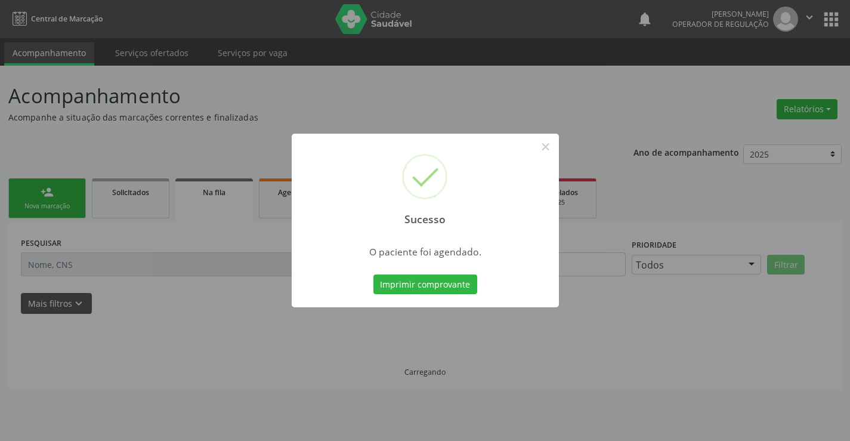
scroll to position [0, 0]
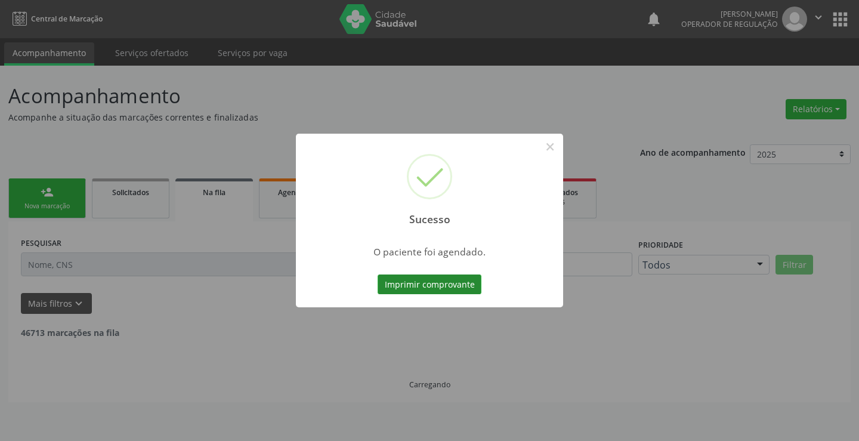
click at [433, 283] on button "Imprimir comprovante" at bounding box center [429, 284] width 104 height 20
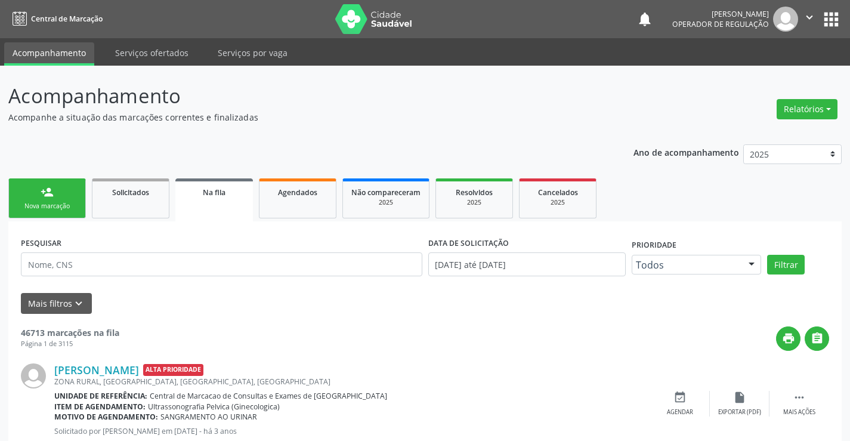
click at [69, 196] on link "person_add Nova marcação" at bounding box center [47, 198] width 78 height 40
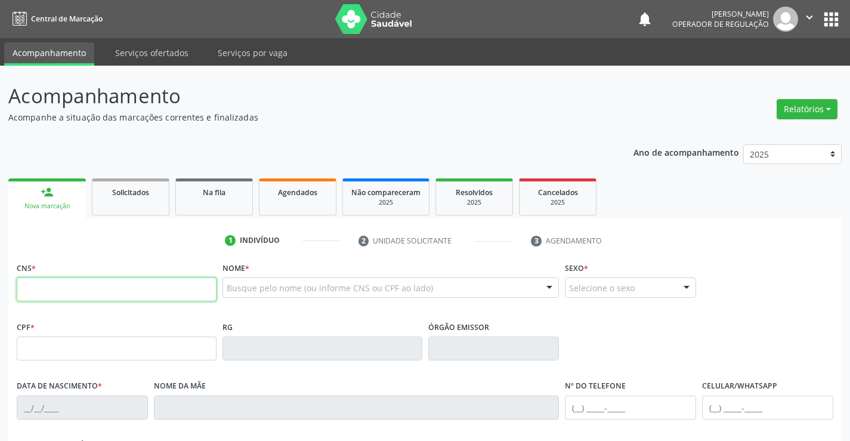
click at [69, 289] on input "text" at bounding box center [117, 289] width 200 height 24
type input "704 1051 8509 6876"
type input "587634649"
type input "02/04/1982"
type input "(74) 99103-8253"
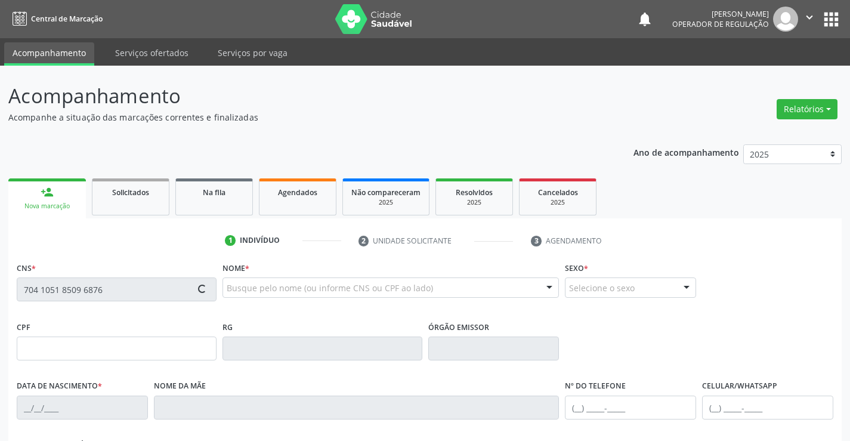
type input "(74) 99103-8253"
type input "006.606.645-00"
type input "20"
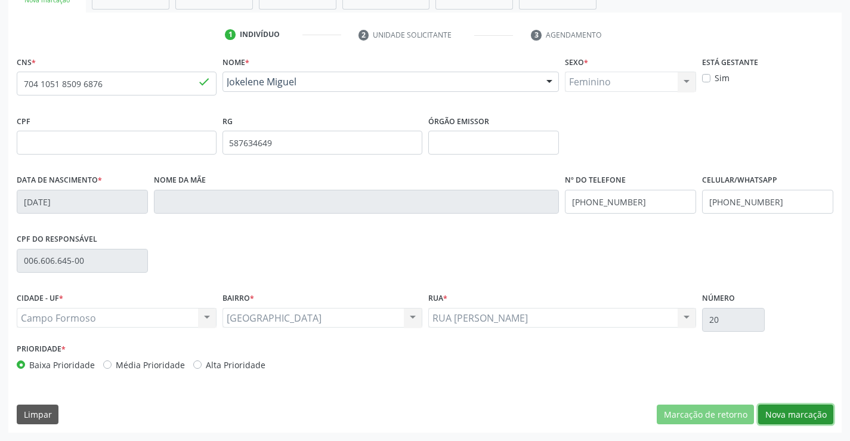
click at [792, 411] on button "Nova marcação" at bounding box center [795, 414] width 75 height 20
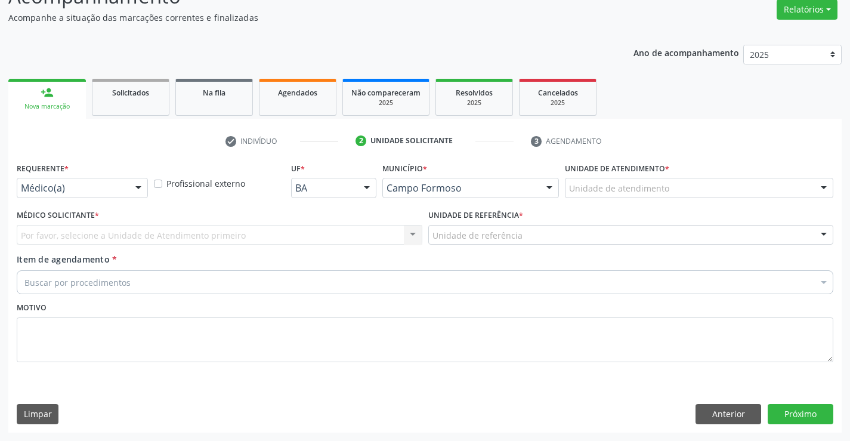
scroll to position [100, 0]
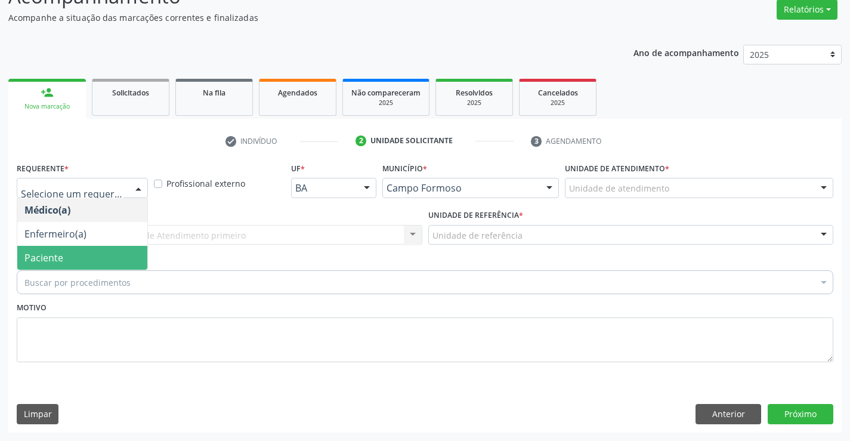
drag, startPoint x: 83, startPoint y: 261, endPoint x: 87, endPoint y: 251, distance: 10.4
click at [84, 261] on span "Paciente" at bounding box center [82, 258] width 130 height 24
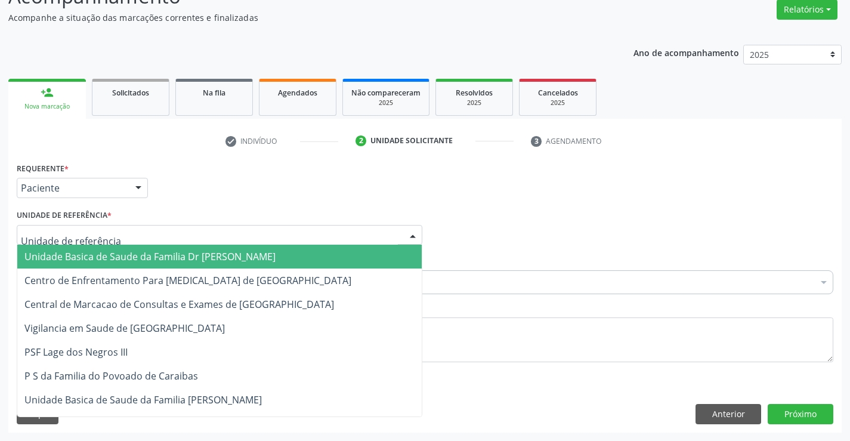
click at [112, 251] on span "Unidade Basica de Saude da Familia Dr Paulo Sudre" at bounding box center [149, 256] width 251 height 13
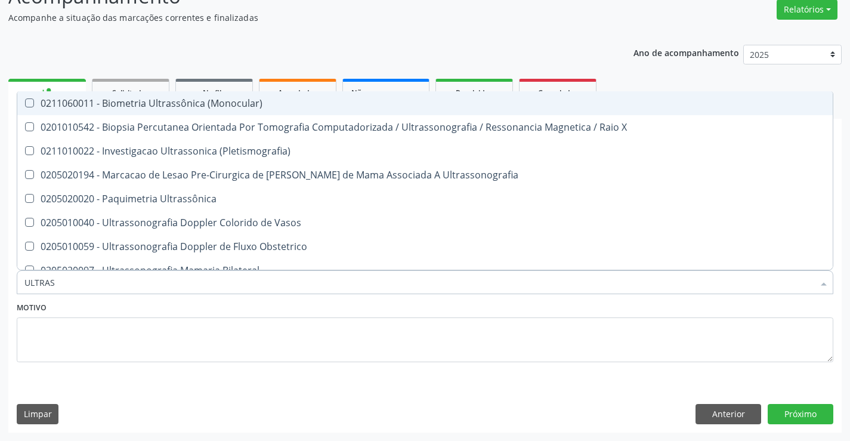
type input "ULTRASS"
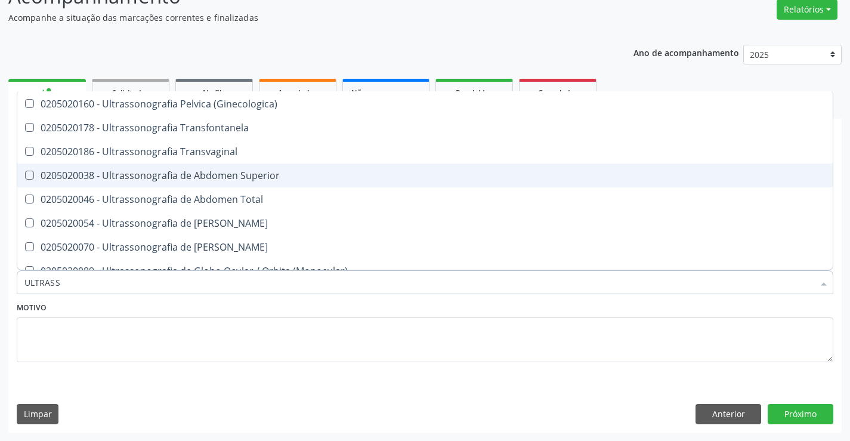
scroll to position [239, 0]
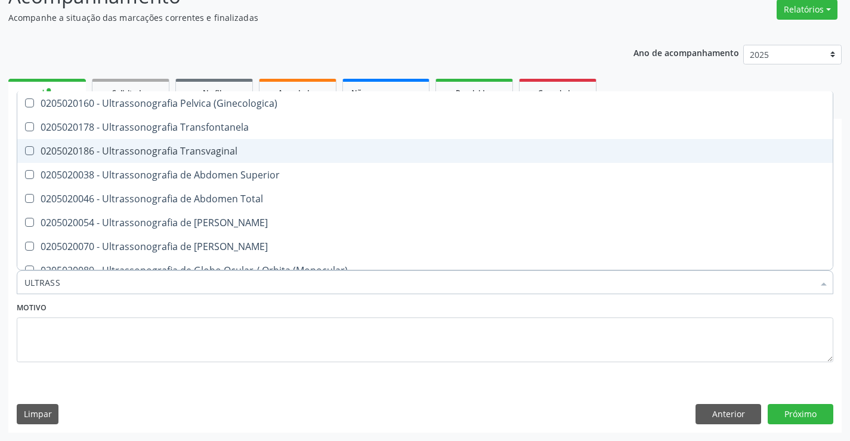
click at [255, 148] on div "0205020186 - Ultrassonografia Transvaginal" at bounding box center [424, 151] width 801 height 10
checkbox Transvaginal "true"
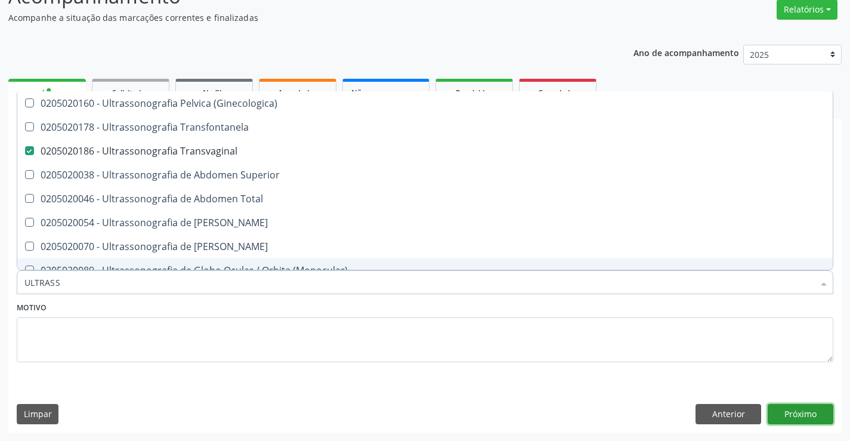
click at [799, 413] on button "Próximo" at bounding box center [800, 414] width 66 height 20
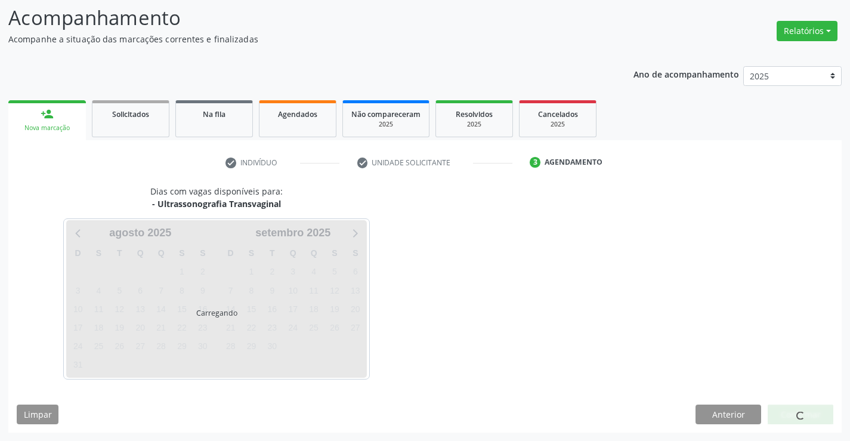
scroll to position [0, 0]
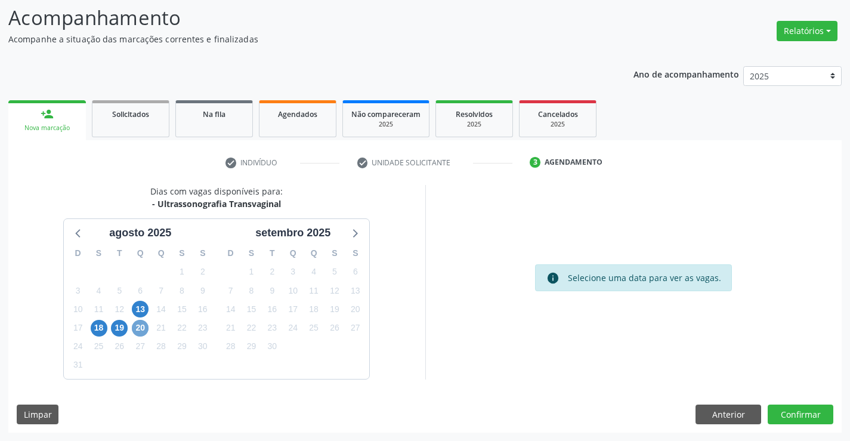
click at [141, 327] on span "20" at bounding box center [140, 328] width 17 height 17
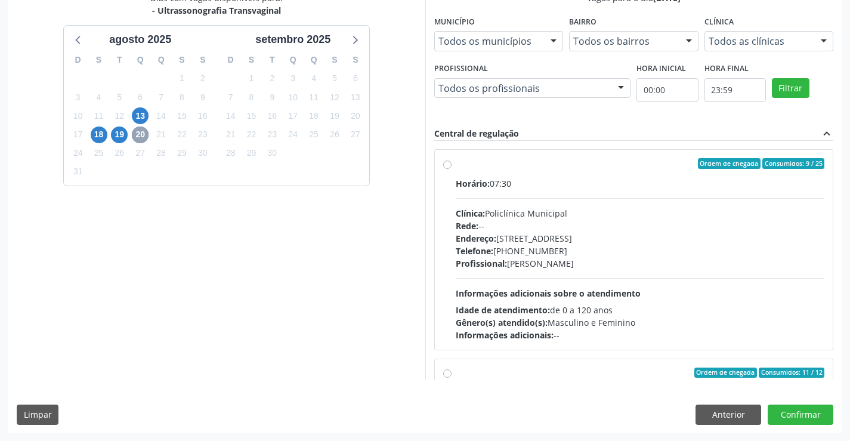
scroll to position [272, 0]
click at [594, 171] on label "Ordem de chegada Consumidos: 9 / 25 Horário: 07:30 Clínica: Policlínica Municip…" at bounding box center [640, 248] width 369 height 183
click at [451, 168] on input "Ordem de chegada Consumidos: 9 / 25 Horário: 07:30 Clínica: Policlínica Municip…" at bounding box center [447, 162] width 8 height 11
radio input "true"
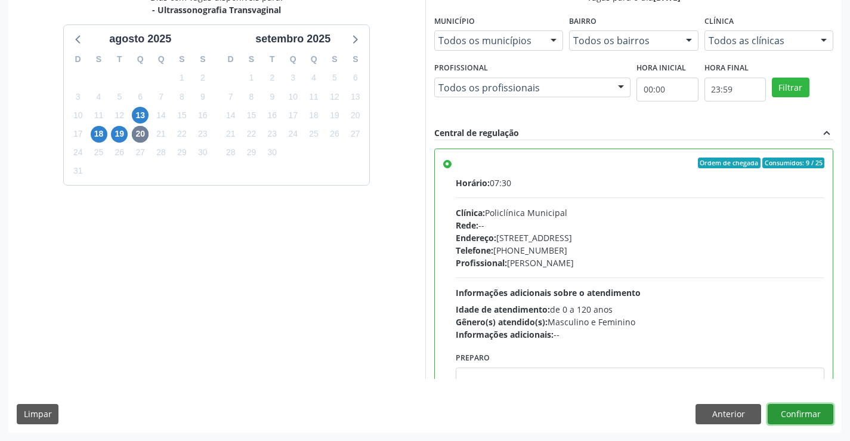
click at [799, 410] on button "Confirmar" at bounding box center [800, 414] width 66 height 20
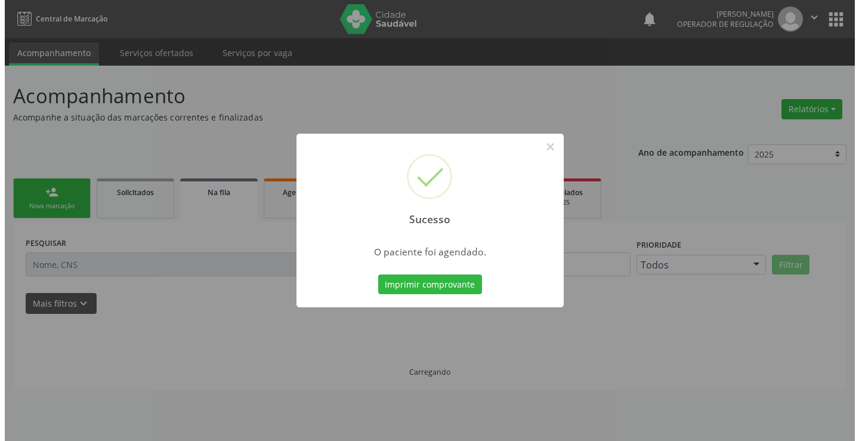
scroll to position [0, 0]
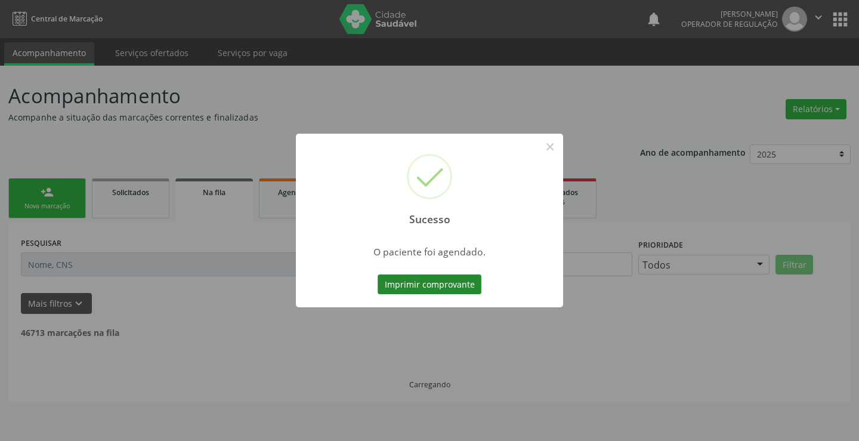
click at [405, 283] on button "Imprimir comprovante" at bounding box center [429, 284] width 104 height 20
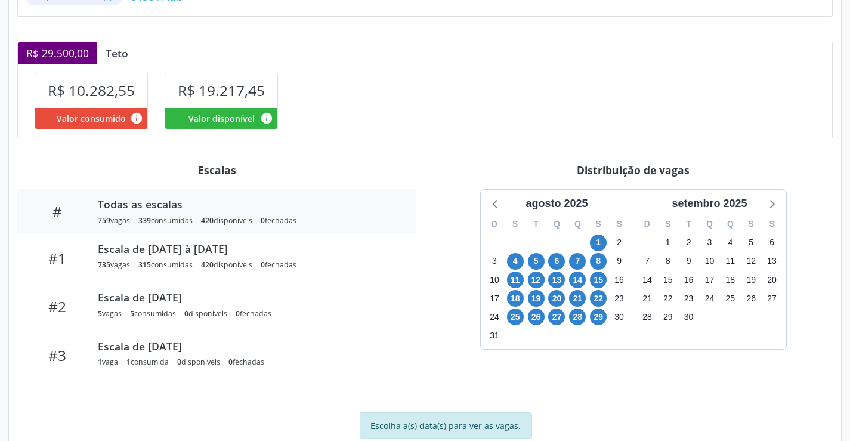
scroll to position [330, 0]
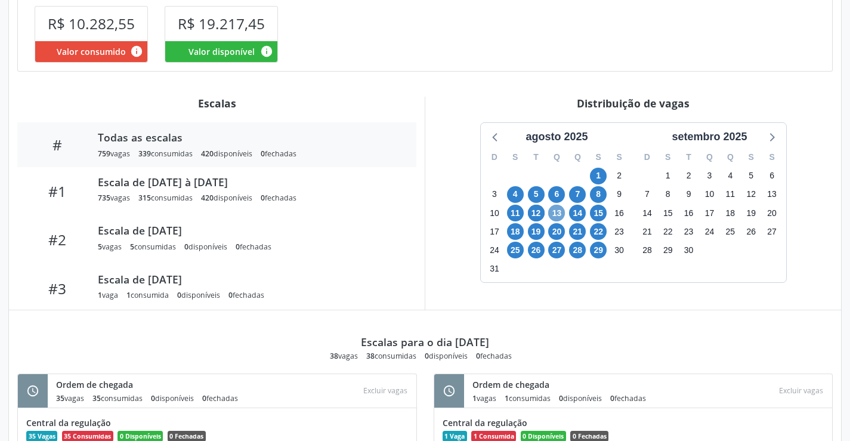
click at [555, 213] on span "13" at bounding box center [556, 213] width 17 height 17
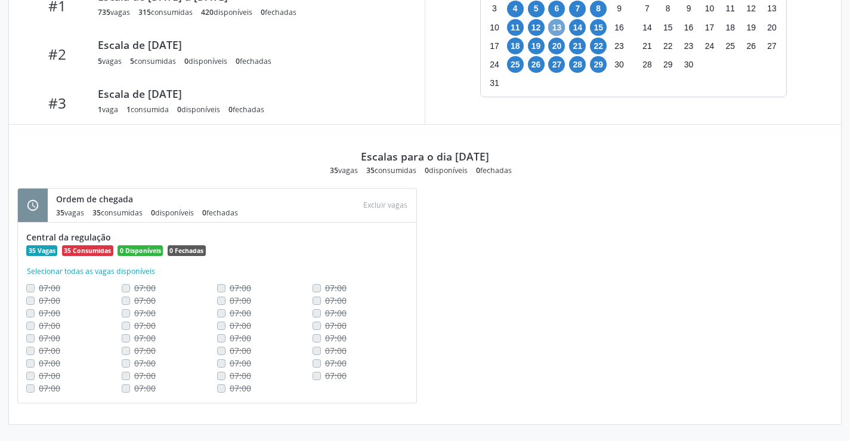
scroll to position [516, 0]
click at [538, 23] on span "12" at bounding box center [536, 26] width 17 height 17
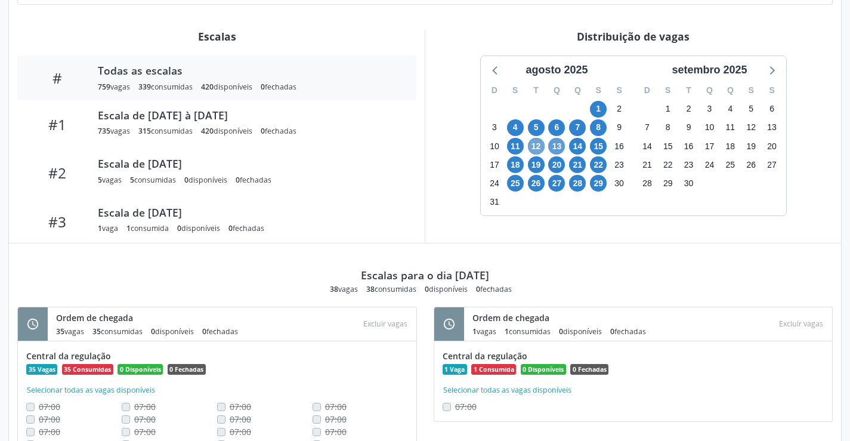
scroll to position [277, 0]
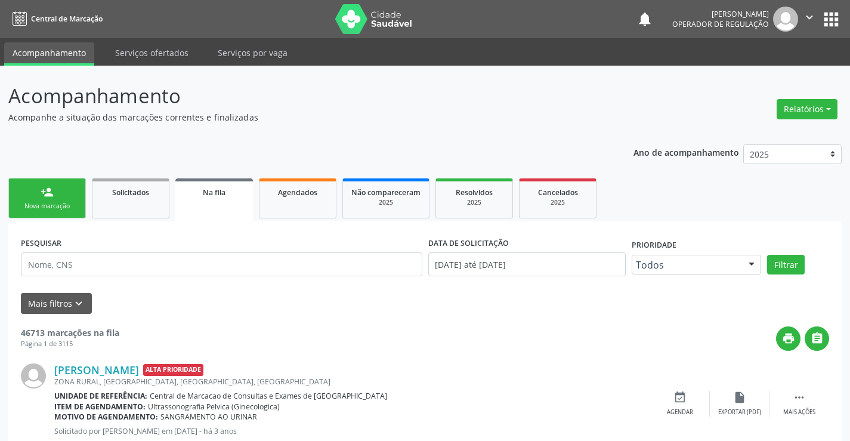
click at [42, 193] on div "person_add" at bounding box center [47, 191] width 13 height 13
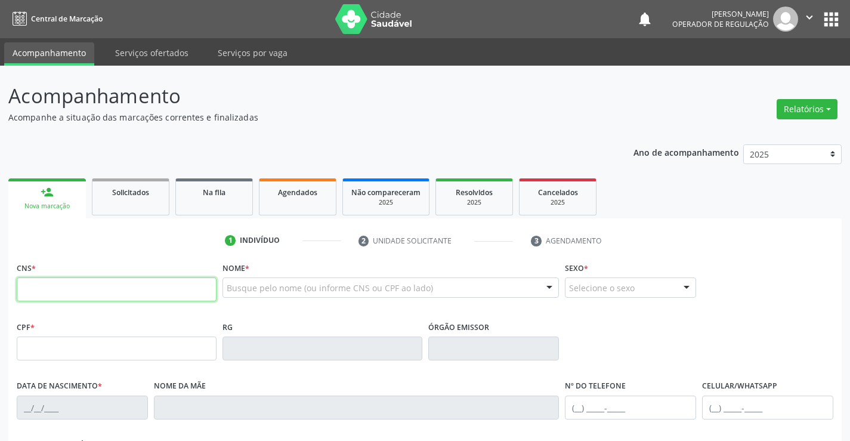
click at [82, 292] on input "text" at bounding box center [117, 289] width 200 height 24
type input "708 7091 4022 3292"
type input "399.431.515-87"
type input "1274265312"
type input "SSPBA"
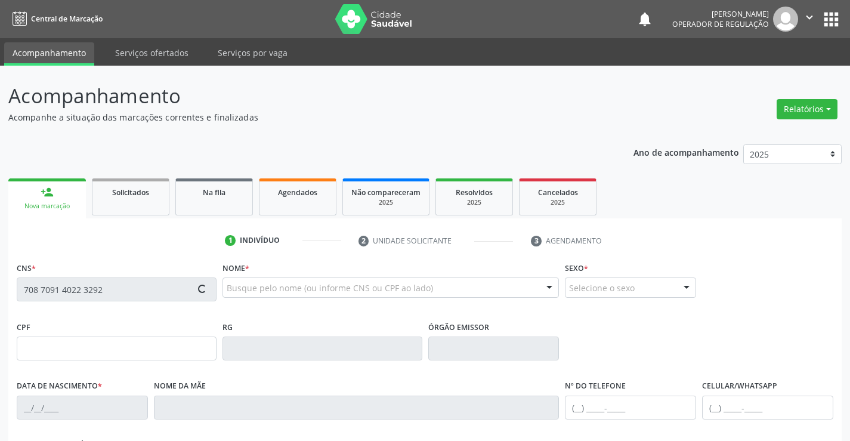
type input "23/10/1954"
type input "(74) 98821-9366"
type input "S/N"
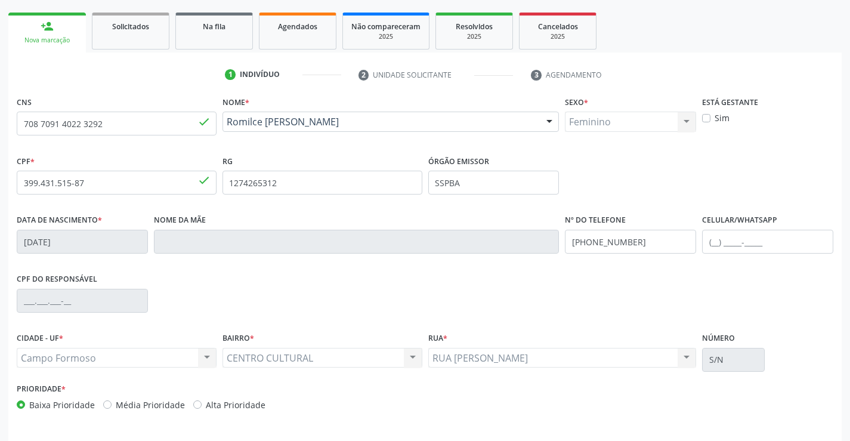
scroll to position [206, 0]
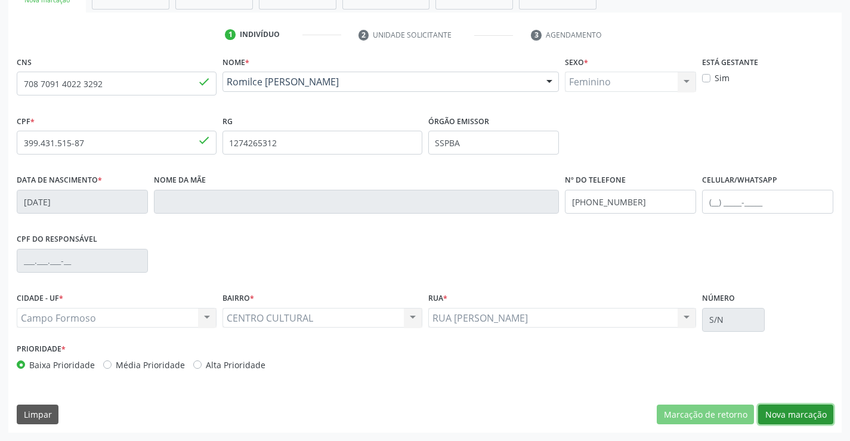
click at [789, 410] on button "Nova marcação" at bounding box center [795, 414] width 75 height 20
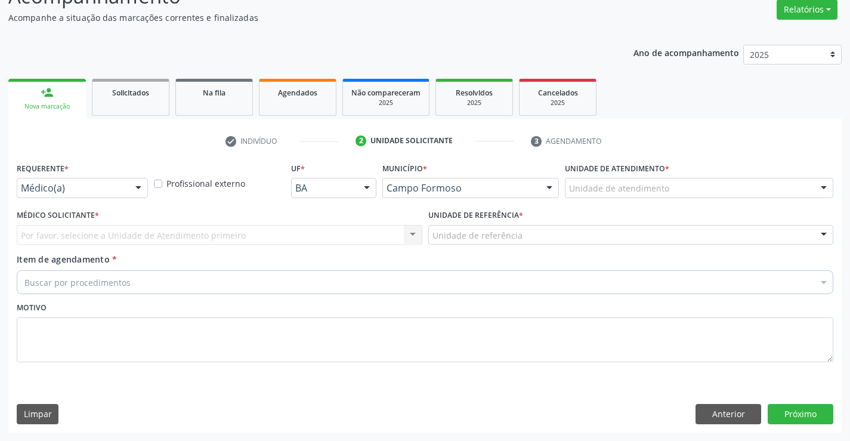
scroll to position [100, 0]
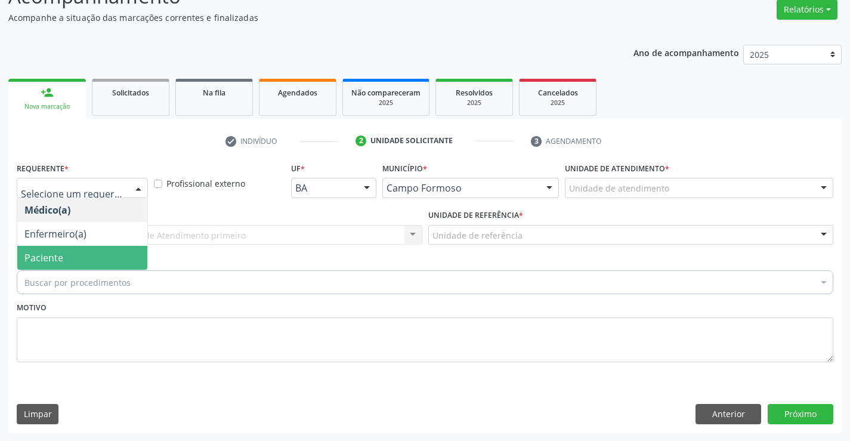
click at [73, 256] on span "Paciente" at bounding box center [82, 258] width 130 height 24
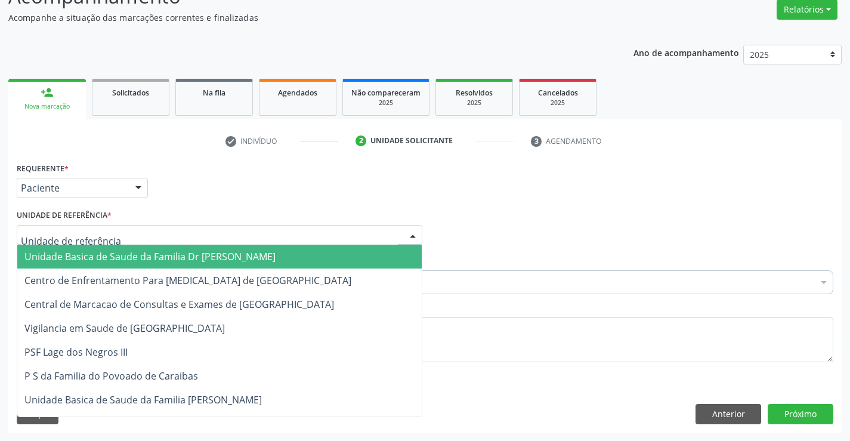
click at [121, 256] on span "Unidade Basica de Saude da Familia Dr Paulo Sudre" at bounding box center [149, 256] width 251 height 13
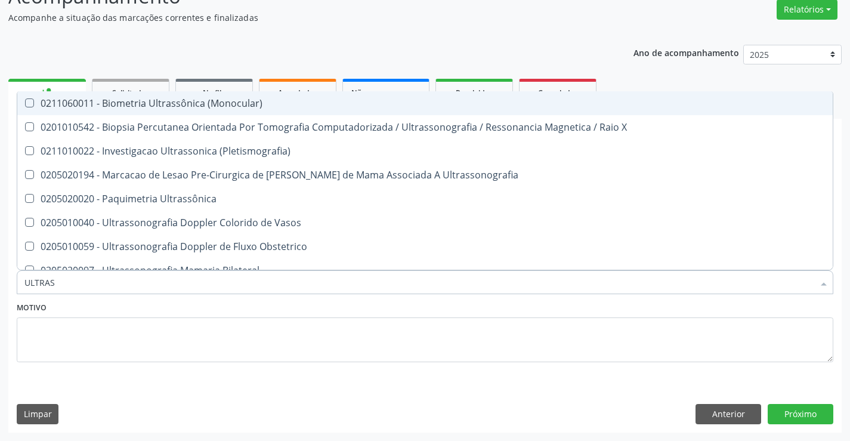
type input "ULTRASS"
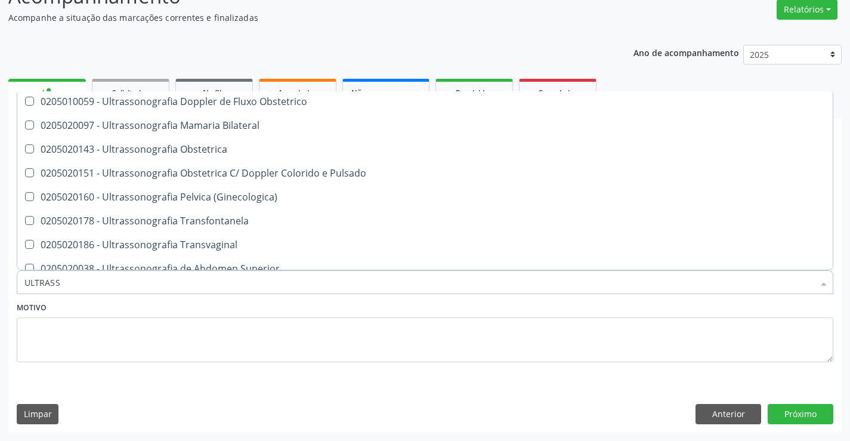
scroll to position [179, 0]
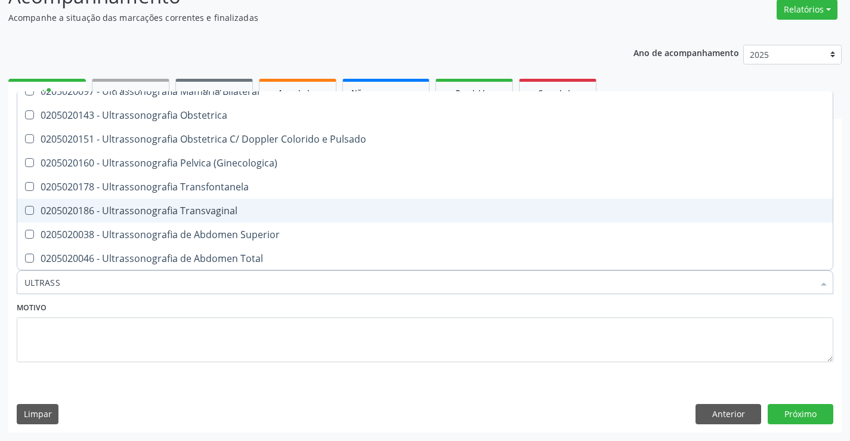
click at [254, 209] on div "0205020186 - Ultrassonografia Transvaginal" at bounding box center [424, 211] width 801 height 10
checkbox Transvaginal "true"
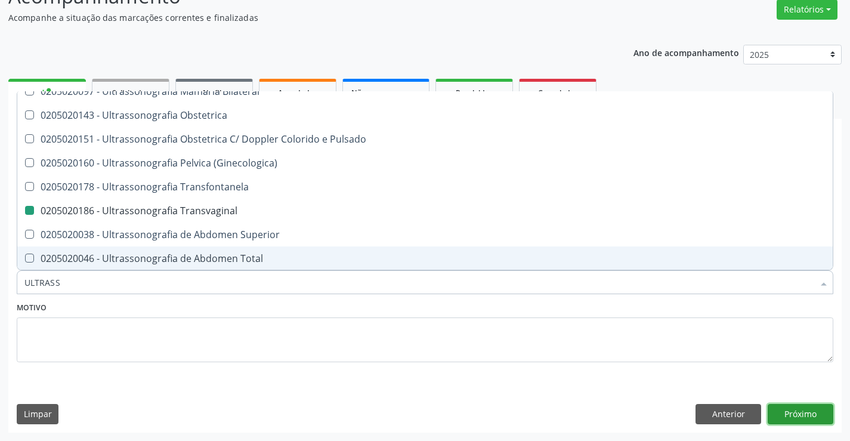
click at [792, 413] on button "Próximo" at bounding box center [800, 414] width 66 height 20
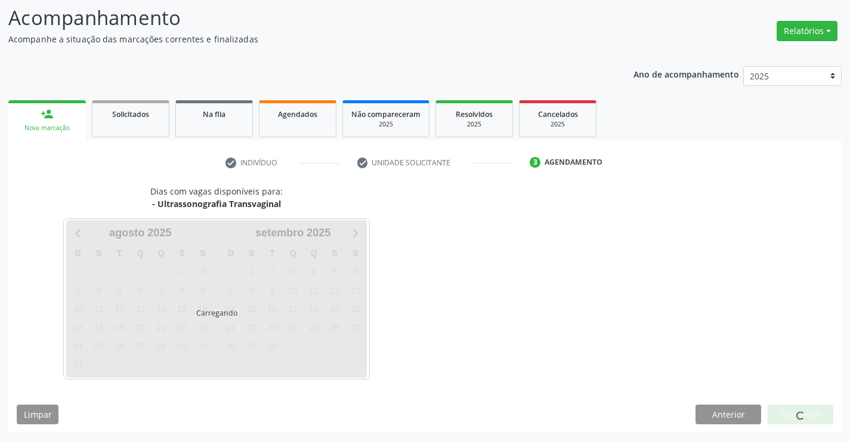
scroll to position [78, 0]
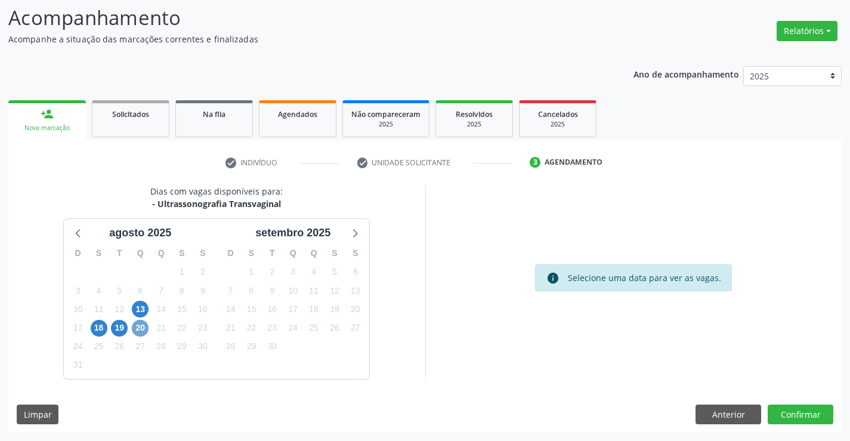
click at [137, 324] on span "20" at bounding box center [140, 328] width 17 height 17
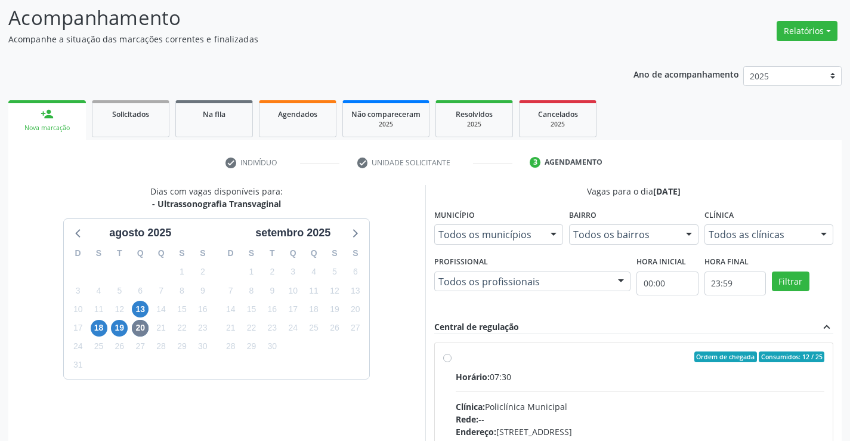
click at [623, 359] on div "Ordem de chegada Consumidos: 12 / 25" at bounding box center [640, 356] width 369 height 11
click at [451, 359] on input "Ordem de chegada Consumidos: 12 / 25 Horário: 07:30 Clínica: Policlínica Munici…" at bounding box center [447, 356] width 8 height 11
radio input "true"
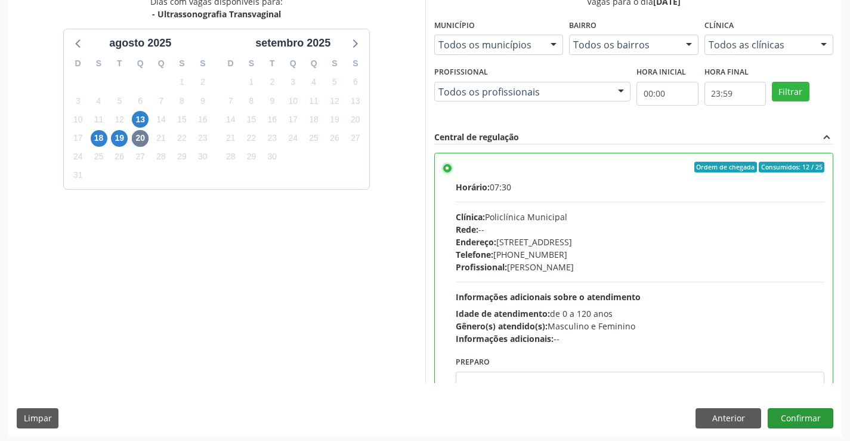
scroll to position [272, 0]
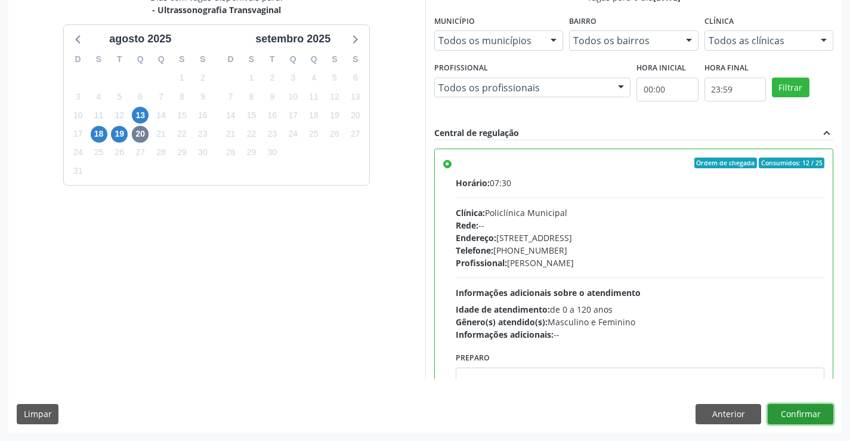
click at [801, 407] on button "Confirmar" at bounding box center [800, 414] width 66 height 20
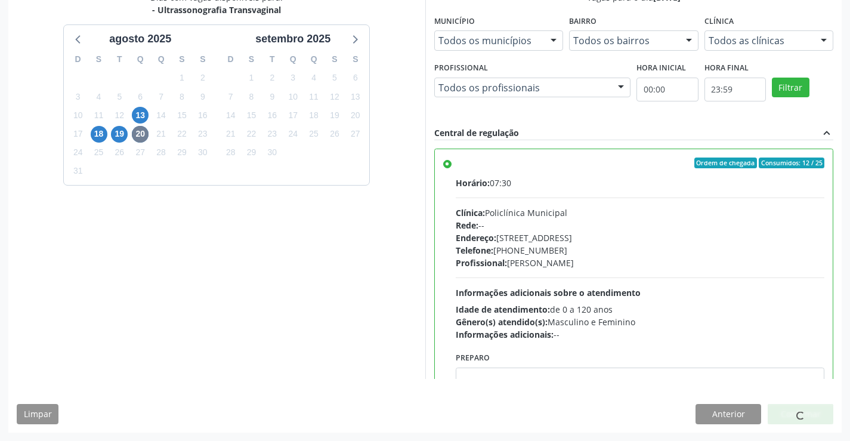
scroll to position [0, 0]
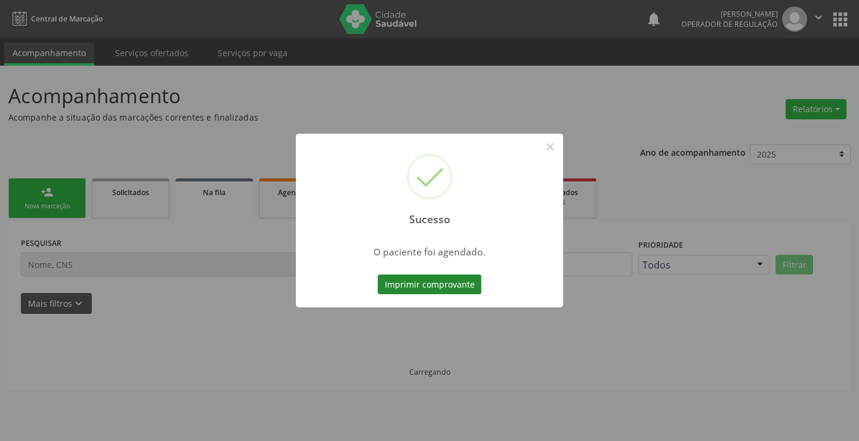
click at [421, 285] on button "Imprimir comprovante" at bounding box center [429, 284] width 104 height 20
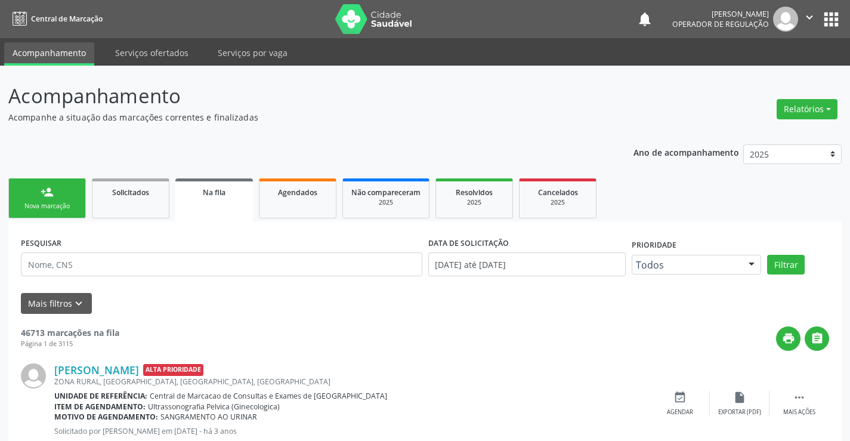
click at [57, 203] on div "Nova marcação" at bounding box center [47, 206] width 60 height 9
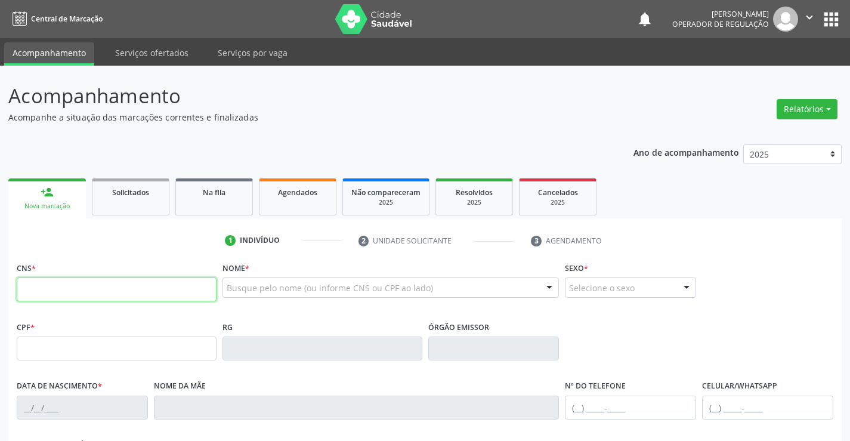
click at [73, 294] on input "text" at bounding box center [117, 289] width 200 height 24
type input "700 2029 3686 0027"
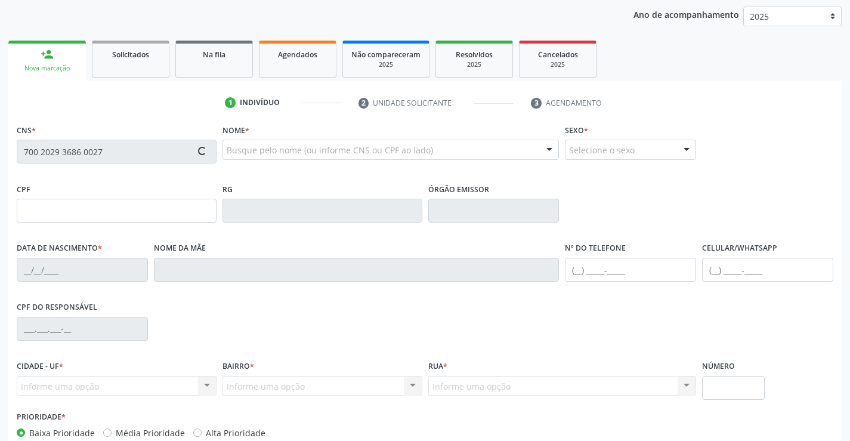
scroll to position [206, 0]
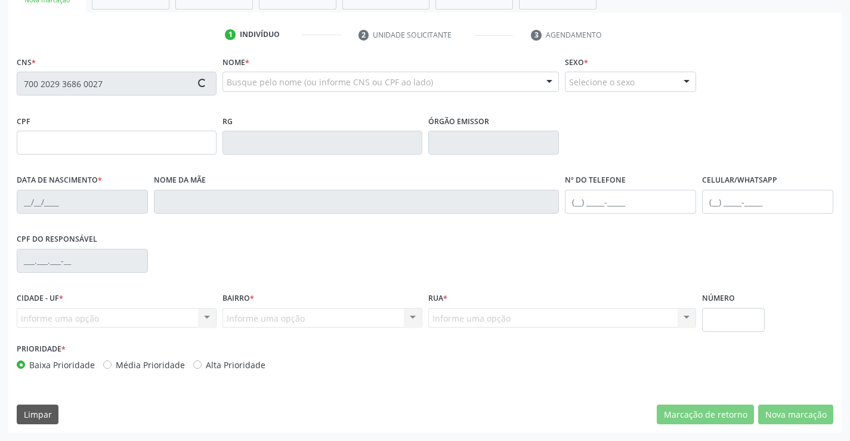
type input "1626468796"
type input "15/10/1989"
type input "(74) 98824-6034"
type input "065.259.965-62"
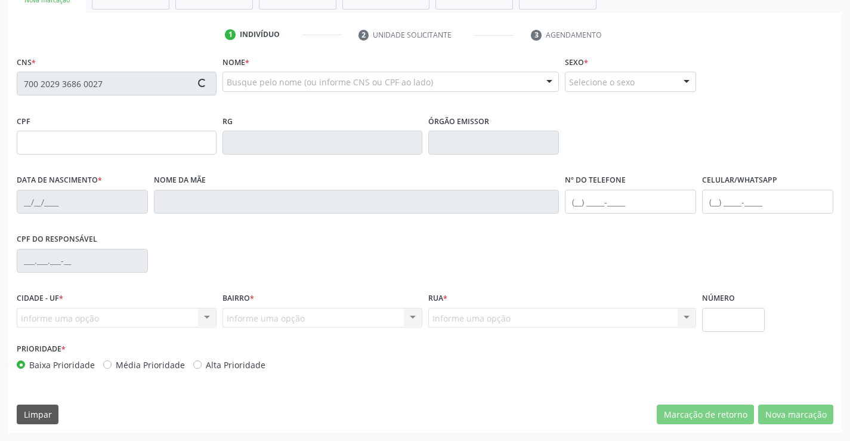
type input "S/N"
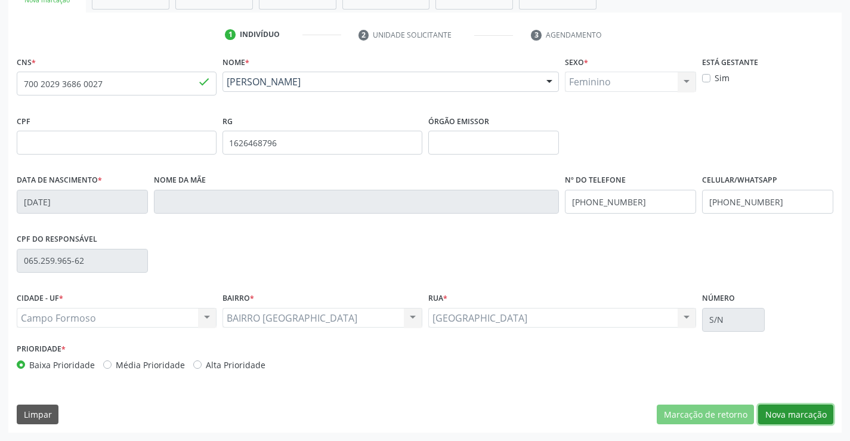
click at [799, 407] on button "Nova marcação" at bounding box center [795, 414] width 75 height 20
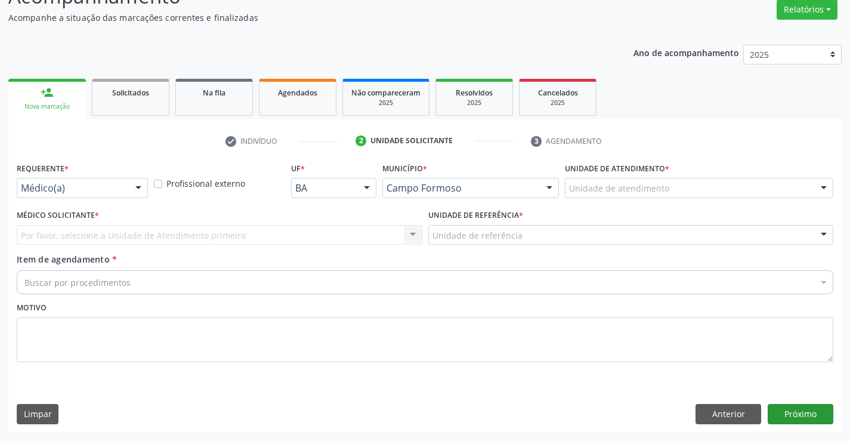
scroll to position [100, 0]
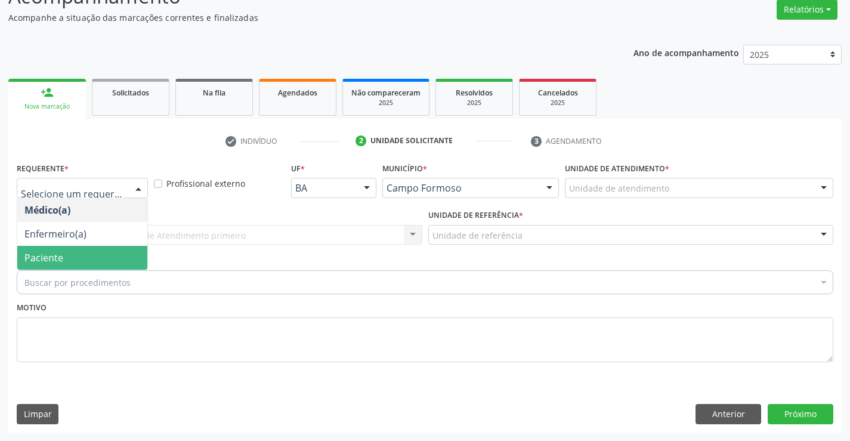
click at [66, 255] on span "Paciente" at bounding box center [82, 258] width 130 height 24
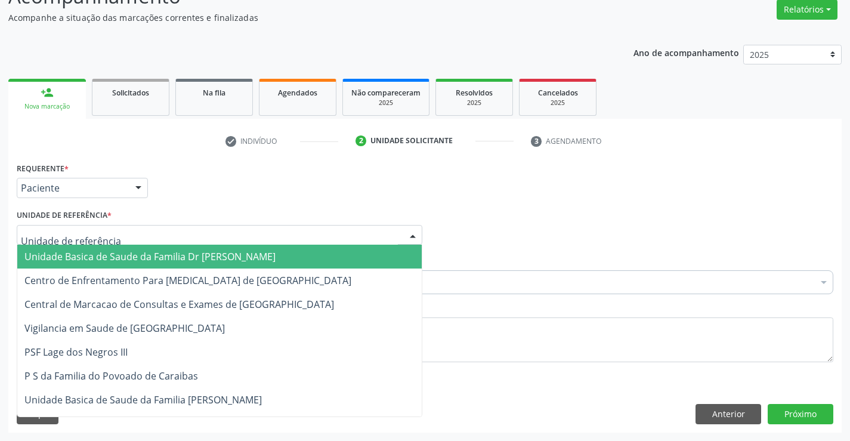
click at [85, 251] on span "Unidade Basica de Saude da Familia Dr Paulo Sudre" at bounding box center [149, 256] width 251 height 13
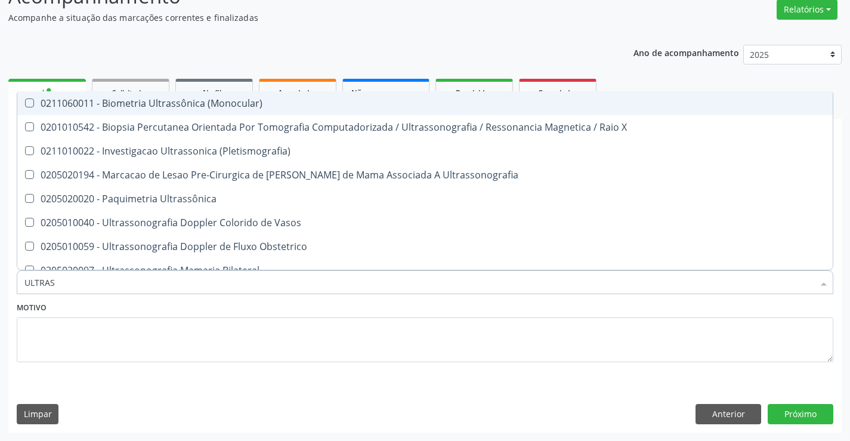
type input "ULTRASS"
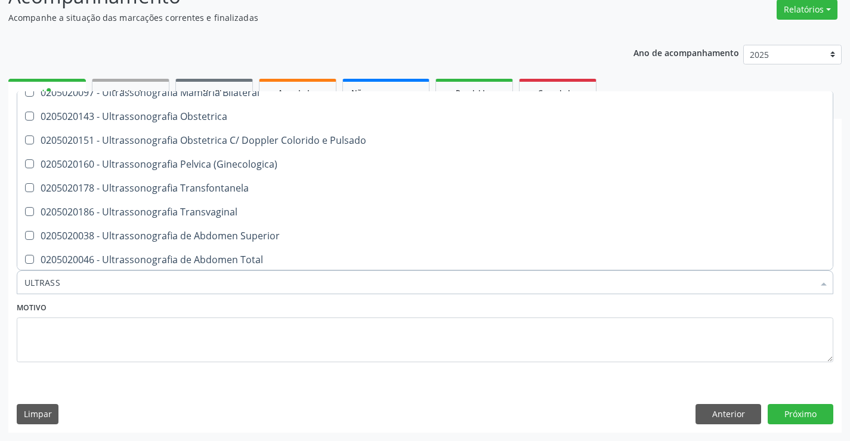
scroll to position [179, 0]
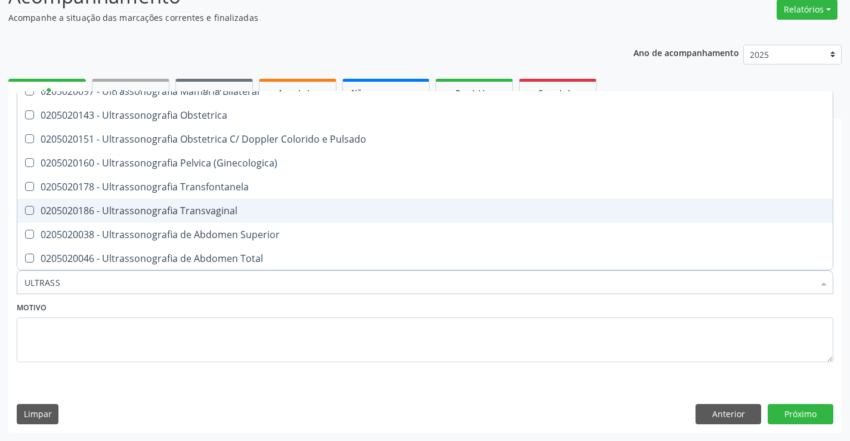
click at [262, 211] on div "0205020186 - Ultrassonografia Transvaginal" at bounding box center [424, 211] width 801 height 10
checkbox Transvaginal "true"
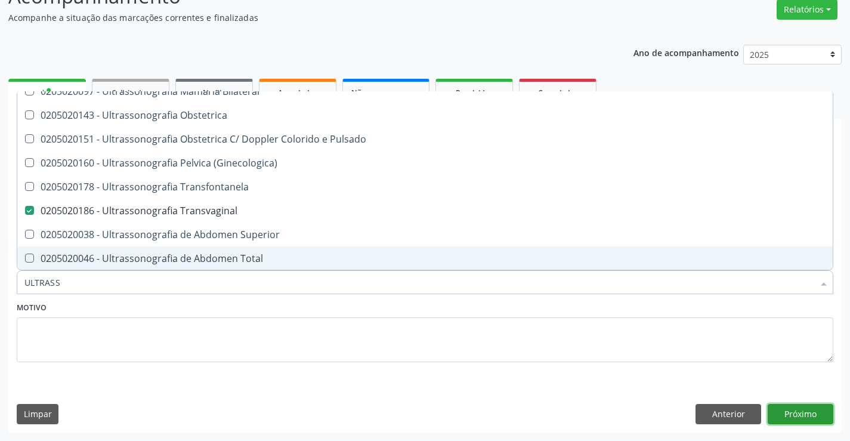
click at [804, 412] on button "Próximo" at bounding box center [800, 414] width 66 height 20
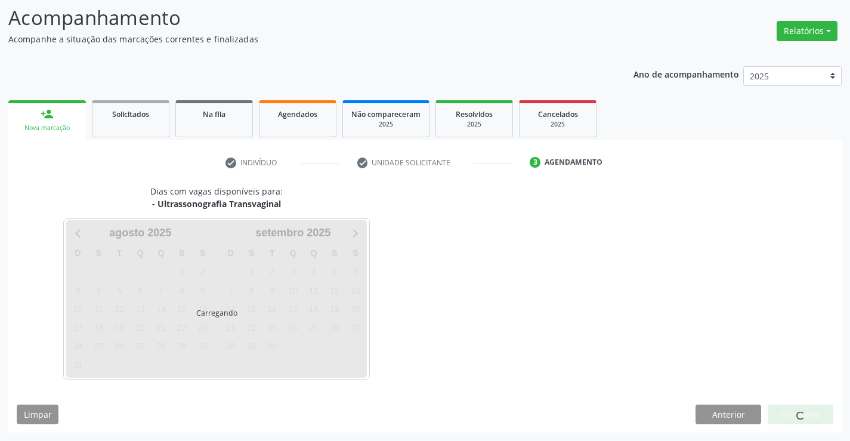
scroll to position [0, 0]
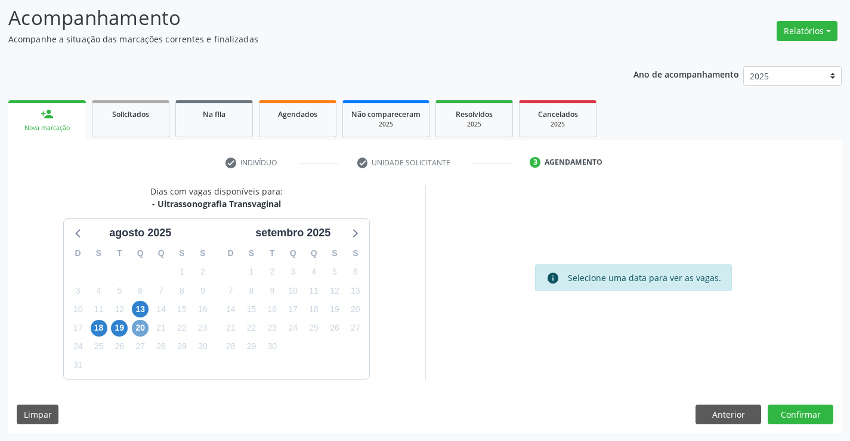
click at [145, 324] on span "20" at bounding box center [140, 328] width 17 height 17
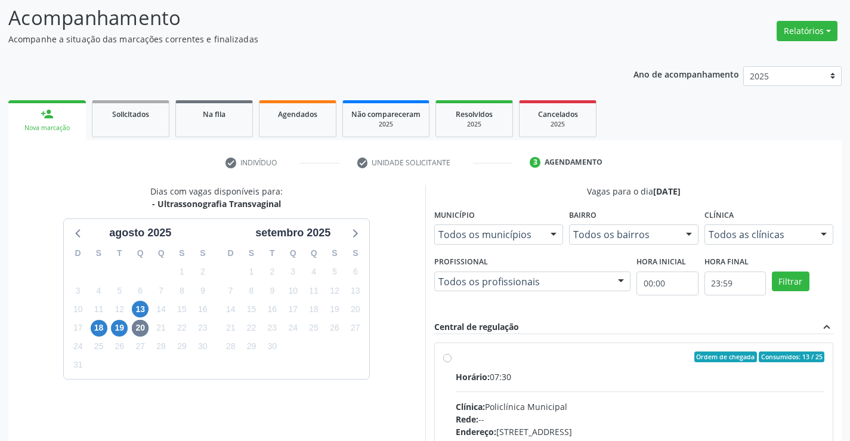
click at [635, 369] on label "Ordem de chegada Consumidos: 13 / 25 Horário: 07:30 Clínica: Policlínica Munici…" at bounding box center [640, 442] width 369 height 183
click at [451, 362] on input "Ordem de chegada Consumidos: 13 / 25 Horário: 07:30 Clínica: Policlínica Munici…" at bounding box center [447, 356] width 8 height 11
radio input "true"
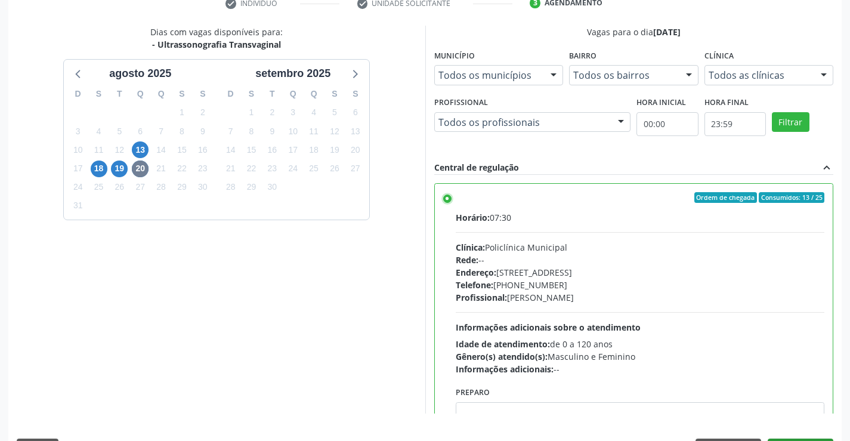
scroll to position [272, 0]
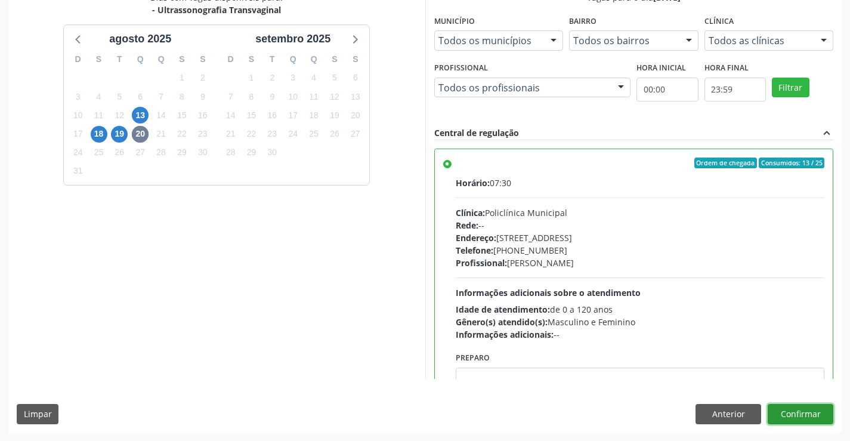
click at [794, 414] on button "Confirmar" at bounding box center [800, 414] width 66 height 20
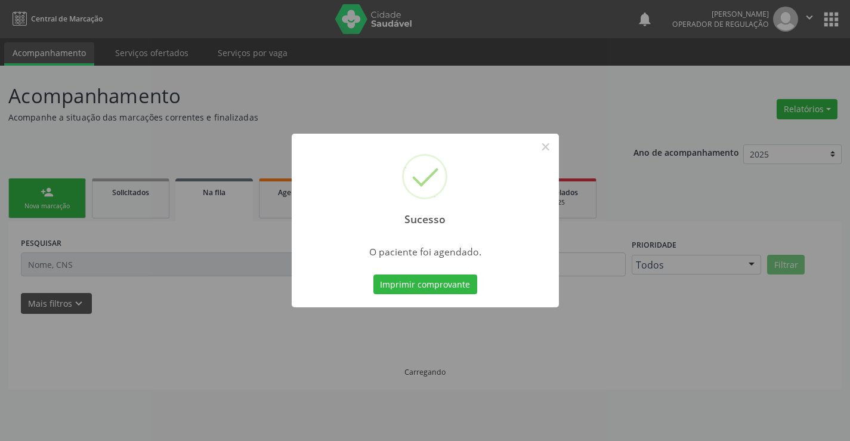
scroll to position [0, 0]
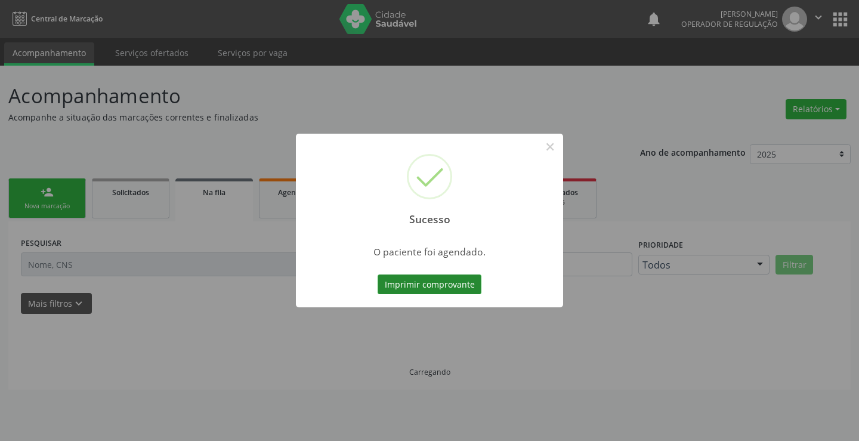
click at [412, 286] on button "Imprimir comprovante" at bounding box center [429, 284] width 104 height 20
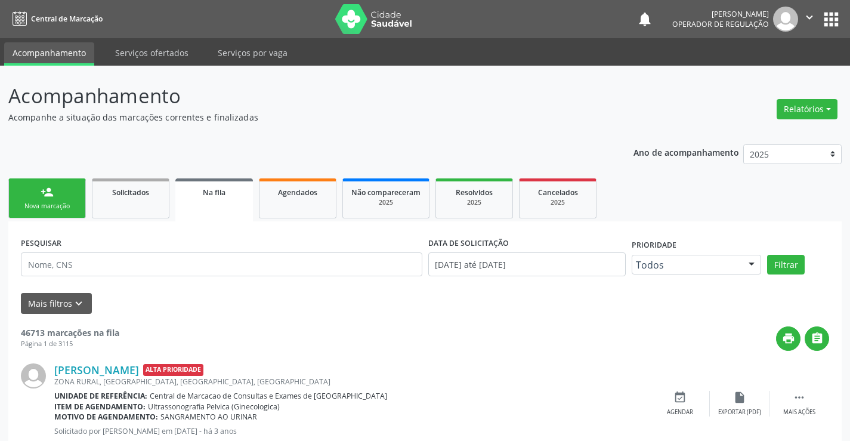
click at [47, 195] on div "person_add" at bounding box center [47, 191] width 13 height 13
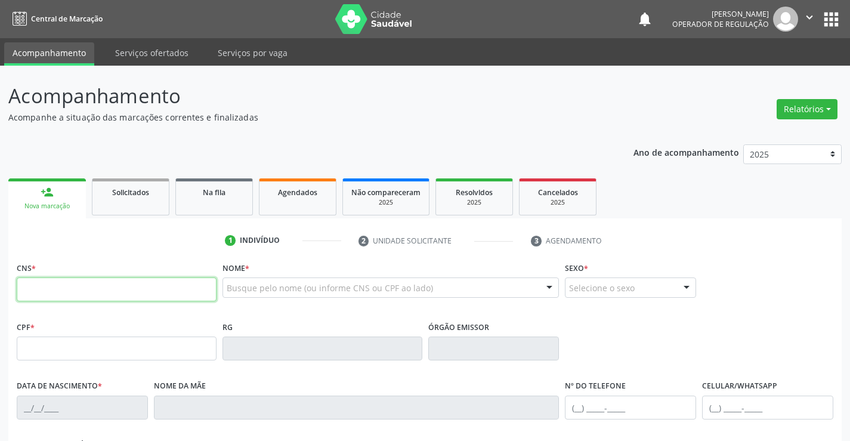
click at [69, 295] on input "text" at bounding box center [117, 289] width 200 height 24
type input "700 9039 0941 5195"
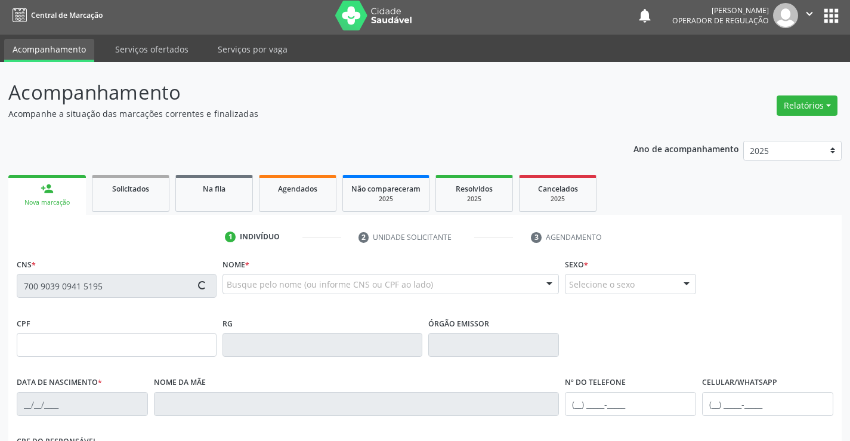
type input "1448266076"
type input "15/01/1988"
type input "(74) 98874-7003"
type input "028.115.413-90"
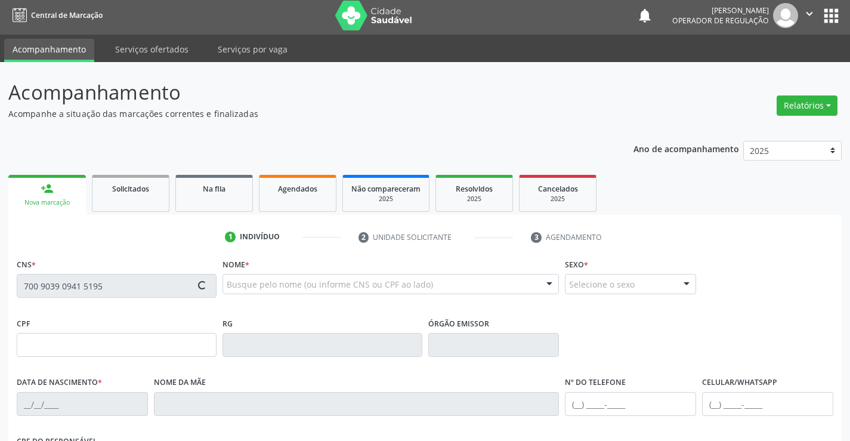
type input "S/N"
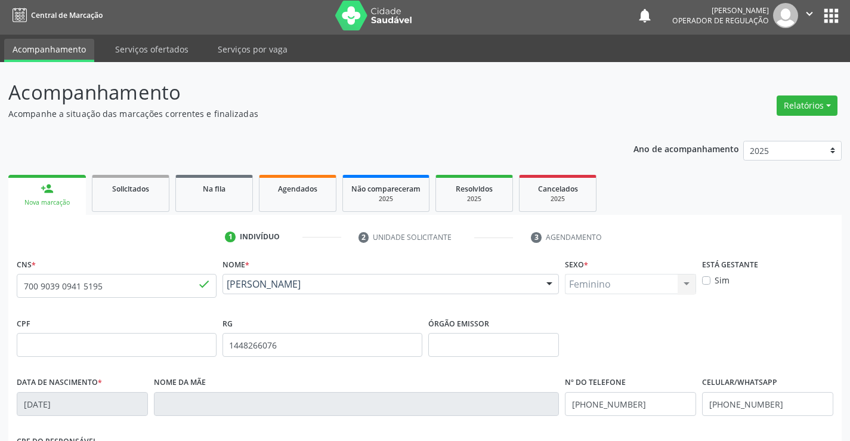
scroll to position [206, 0]
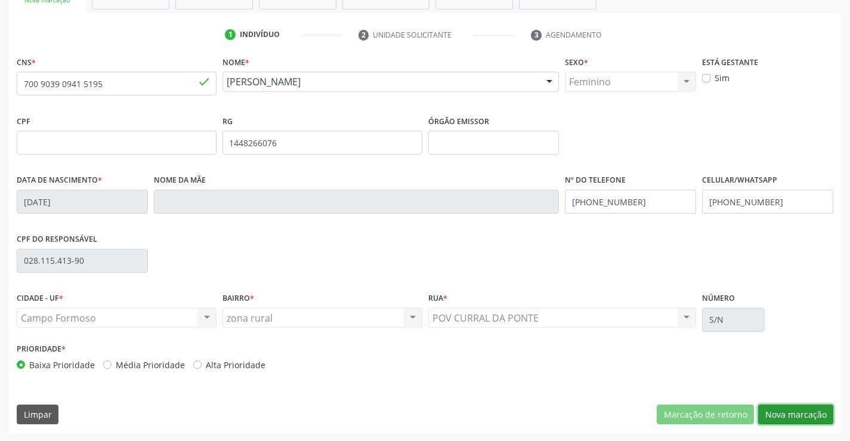
click at [790, 411] on button "Nova marcação" at bounding box center [795, 414] width 75 height 20
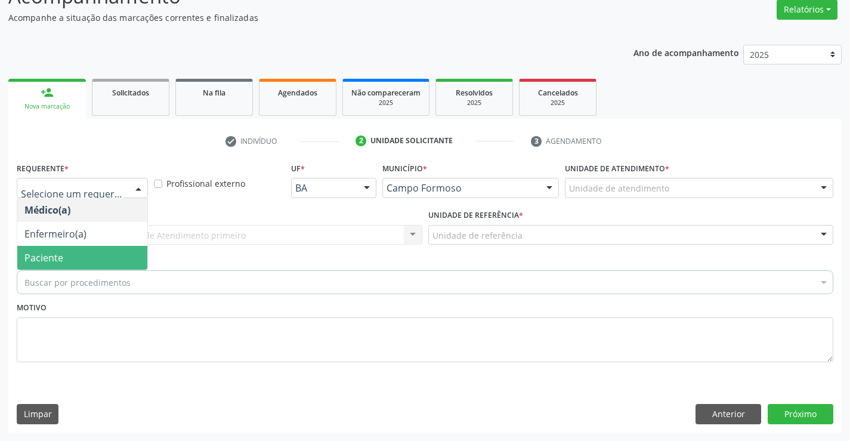
click at [61, 256] on span "Paciente" at bounding box center [43, 257] width 39 height 13
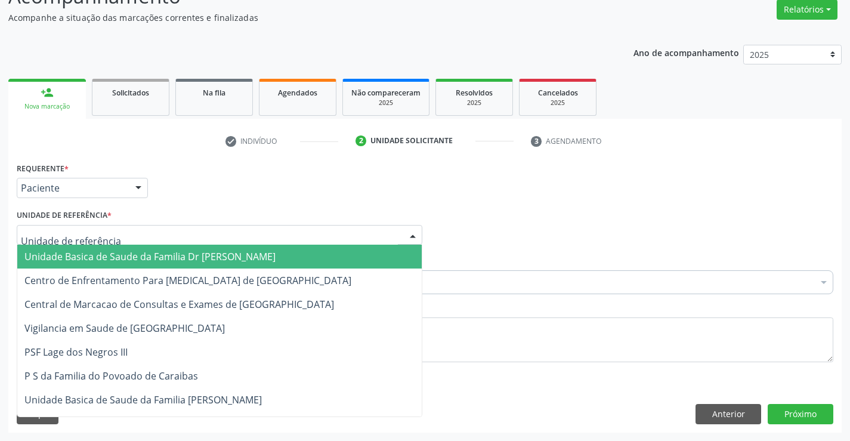
click at [77, 244] on input "text" at bounding box center [209, 241] width 377 height 24
click at [85, 253] on span "Unidade Basica de Saude da Familia Dr Paulo Sudre" at bounding box center [149, 256] width 251 height 13
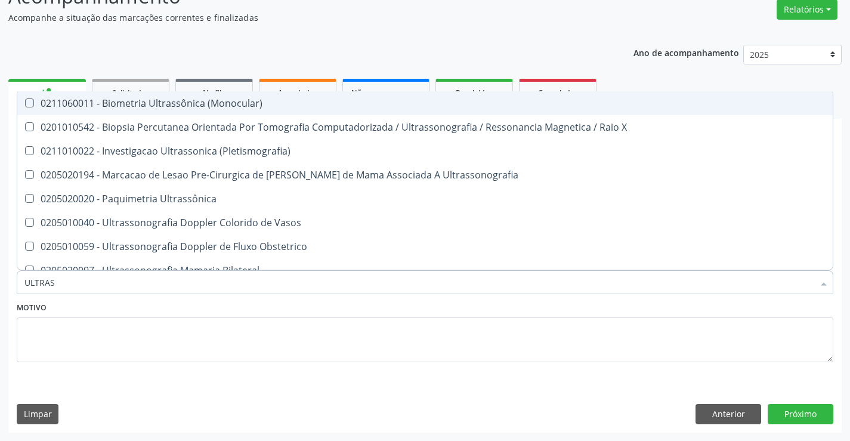
type input "ULTRASS"
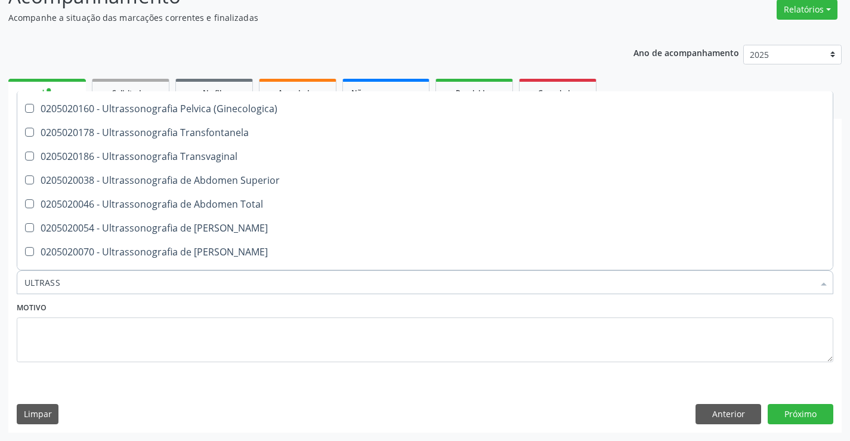
scroll to position [239, 0]
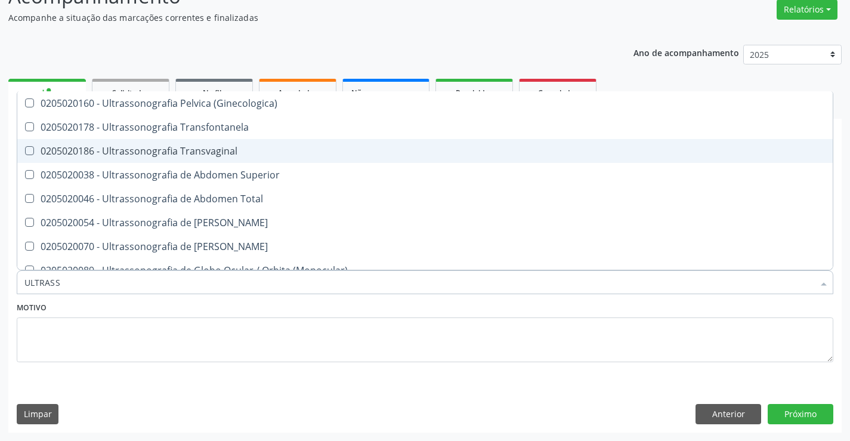
click at [264, 147] on div "0205020186 - Ultrassonografia Transvaginal" at bounding box center [424, 151] width 801 height 10
checkbox Transvaginal "true"
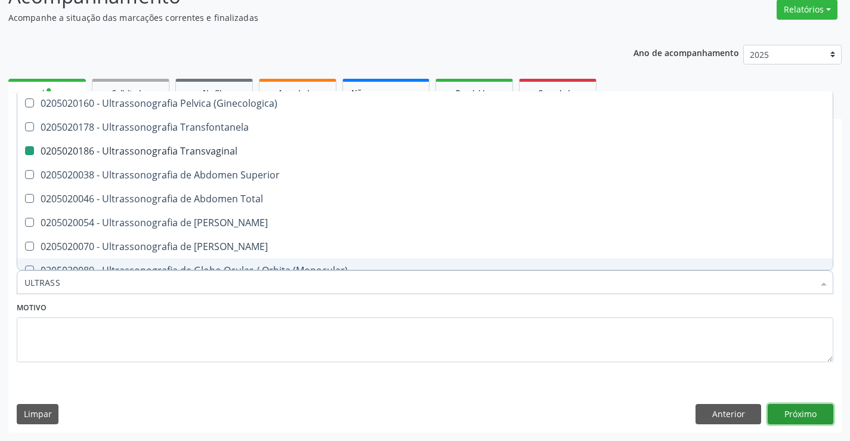
click at [798, 411] on button "Próximo" at bounding box center [800, 414] width 66 height 20
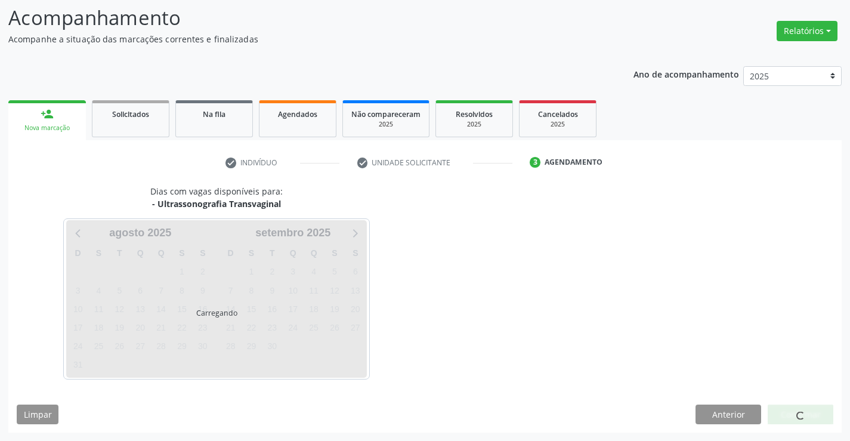
scroll to position [0, 0]
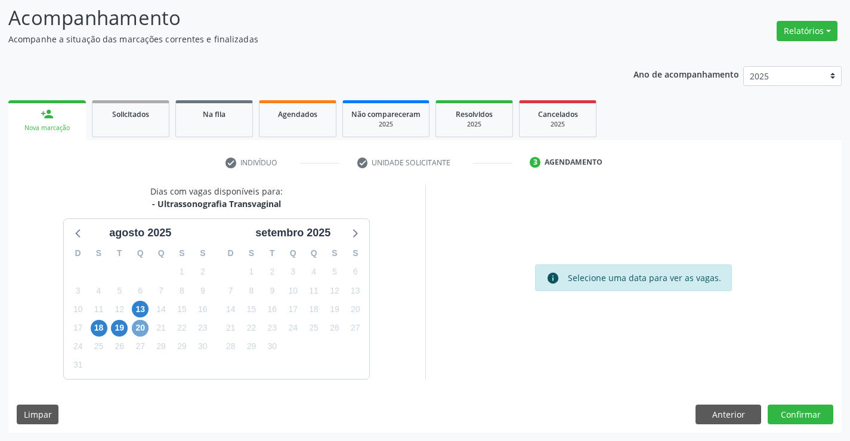
click at [141, 326] on span "20" at bounding box center [140, 328] width 17 height 17
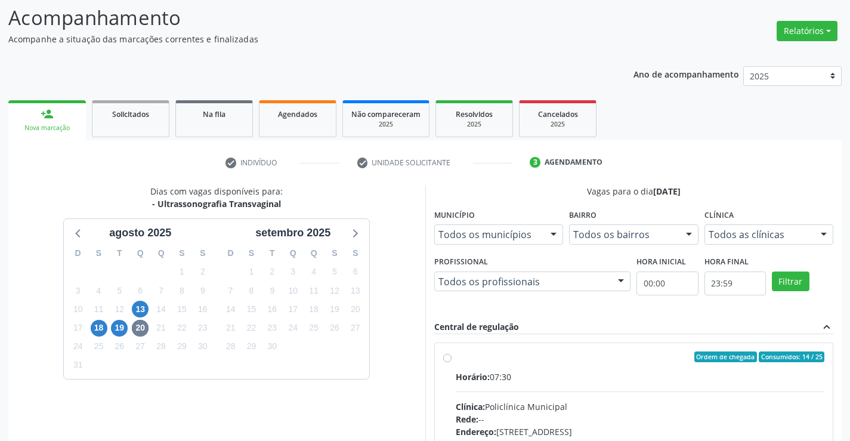
click at [623, 364] on label "Ordem de chegada Consumidos: 14 / 25 Horário: 07:30 Clínica: Policlínica Munici…" at bounding box center [640, 442] width 369 height 183
click at [451, 362] on input "Ordem de chegada Consumidos: 14 / 25 Horário: 07:30 Clínica: Policlínica Munici…" at bounding box center [447, 356] width 8 height 11
radio input "true"
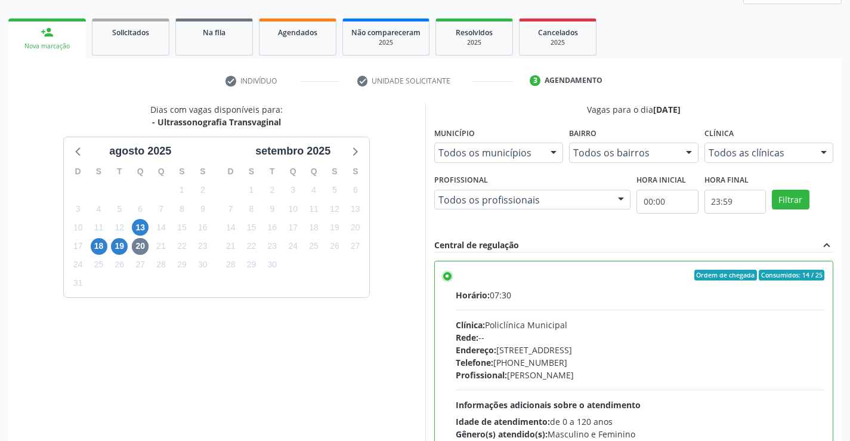
scroll to position [272, 0]
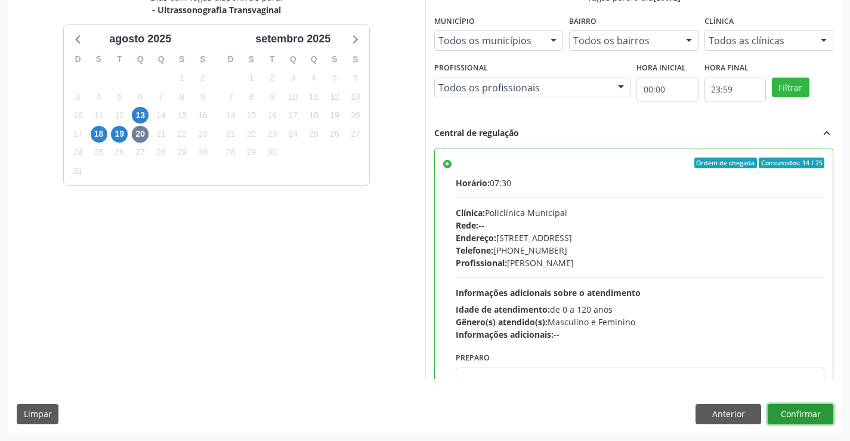
click at [794, 413] on button "Confirmar" at bounding box center [800, 414] width 66 height 20
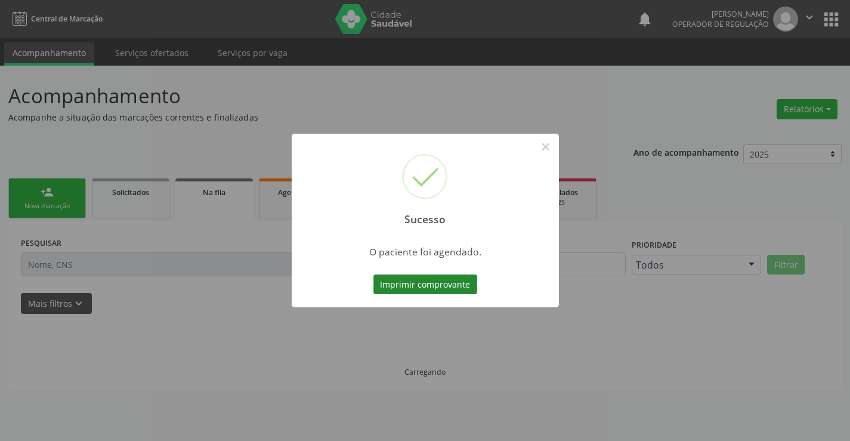
scroll to position [0, 0]
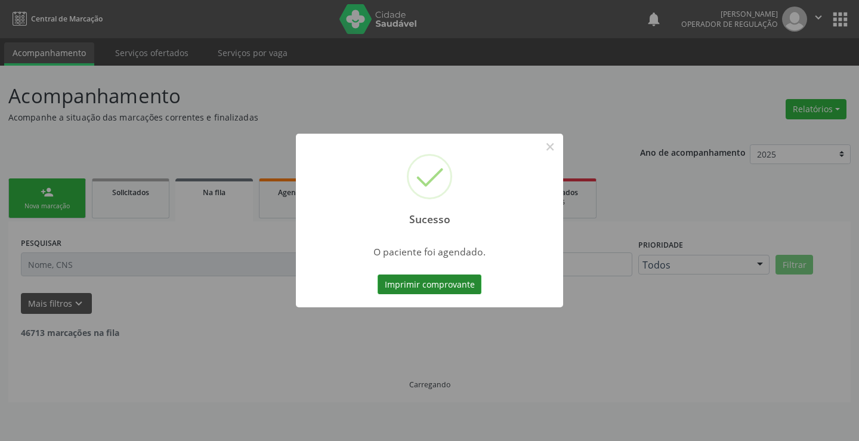
click at [416, 280] on button "Imprimir comprovante" at bounding box center [429, 284] width 104 height 20
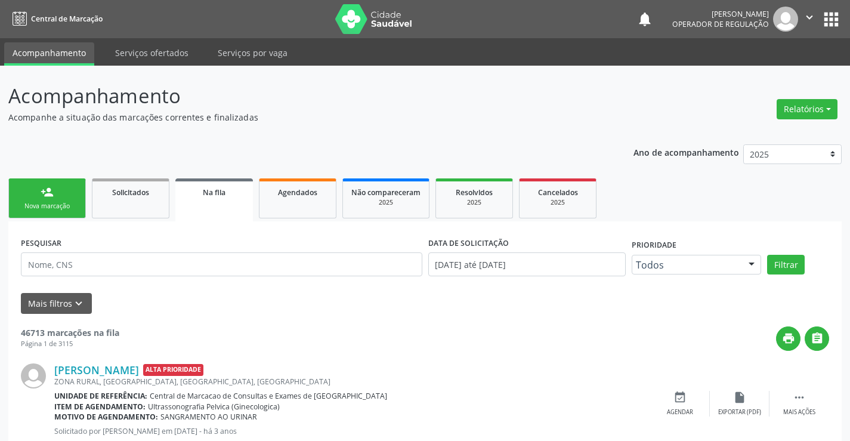
click at [58, 195] on link "person_add Nova marcação" at bounding box center [47, 198] width 78 height 40
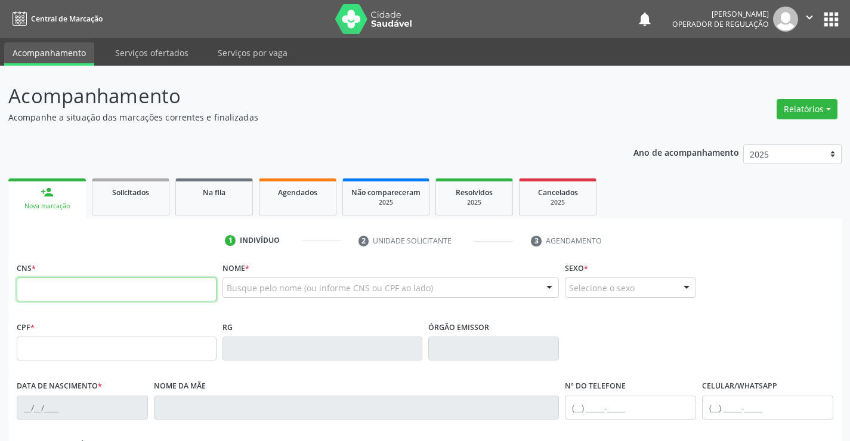
click at [82, 295] on input "text" at bounding box center [117, 289] width 200 height 24
type input "706 3047 1191 3476"
type input "0559274750"
type input "06/06/1959"
type input "(74) 9803-9238"
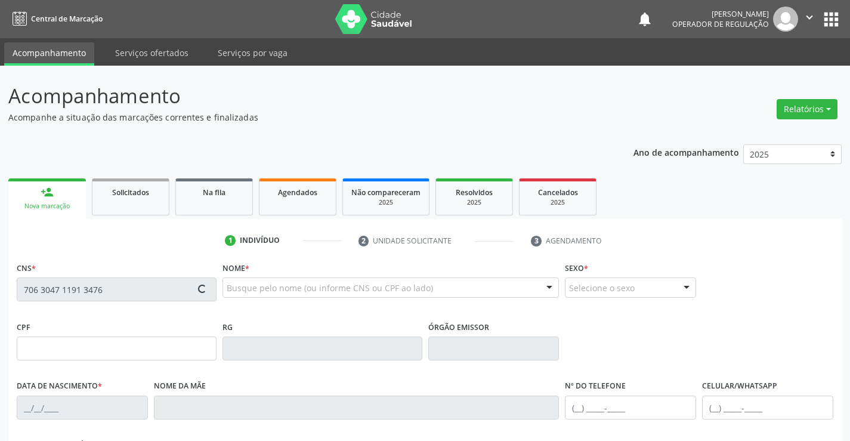
type input "(74) 9803-9238"
type input "851.260.205-87"
type input "SN"
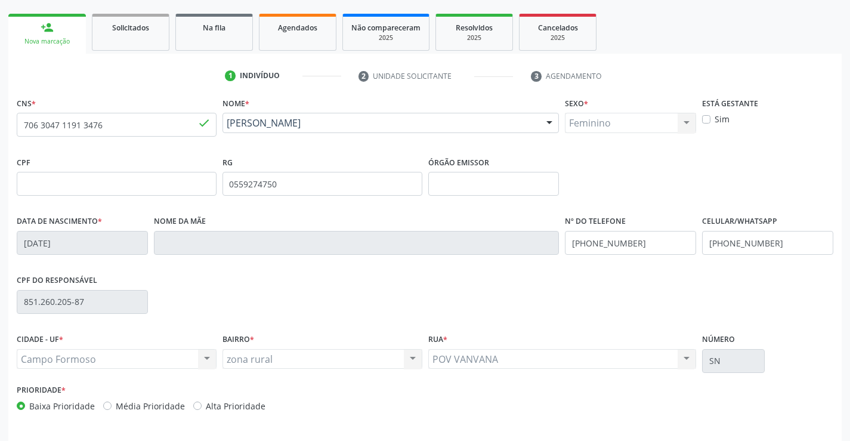
scroll to position [206, 0]
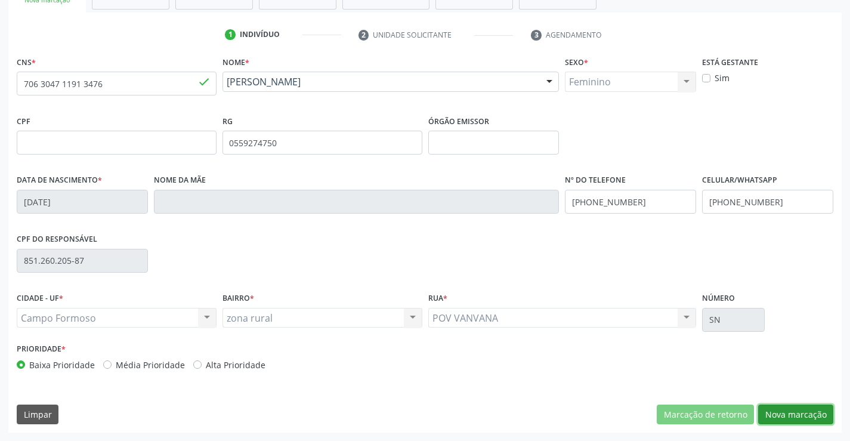
click at [788, 410] on button "Nova marcação" at bounding box center [795, 414] width 75 height 20
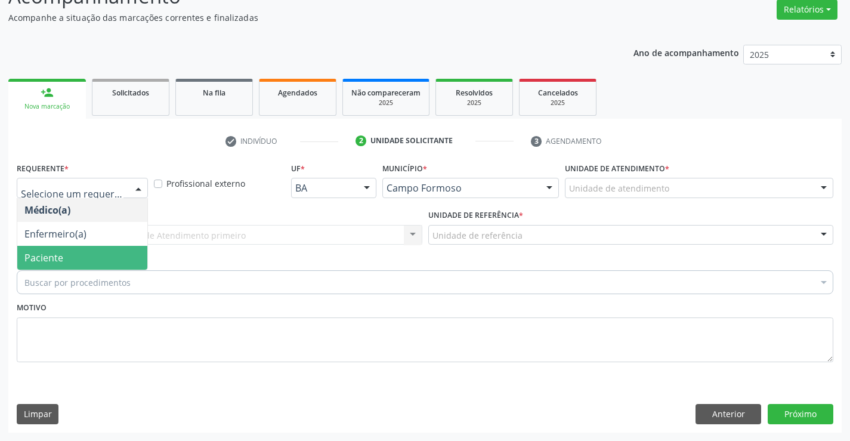
click at [79, 252] on span "Paciente" at bounding box center [82, 258] width 130 height 24
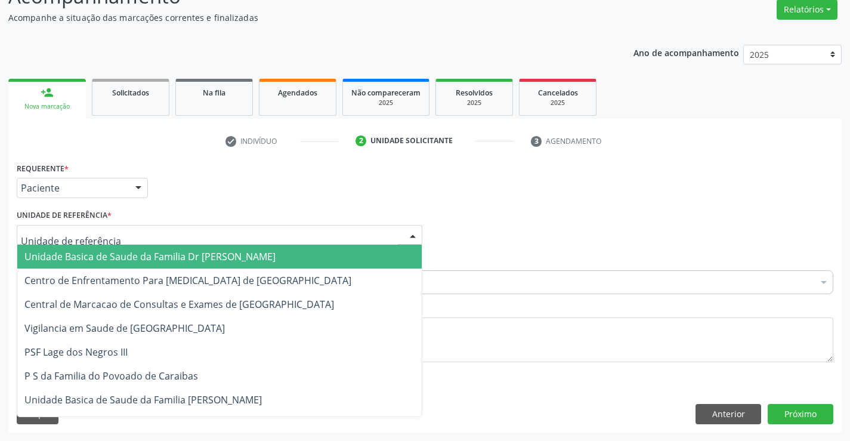
click at [143, 254] on span "Unidade Basica de Saude da Familia Dr Paulo Sudre" at bounding box center [149, 256] width 251 height 13
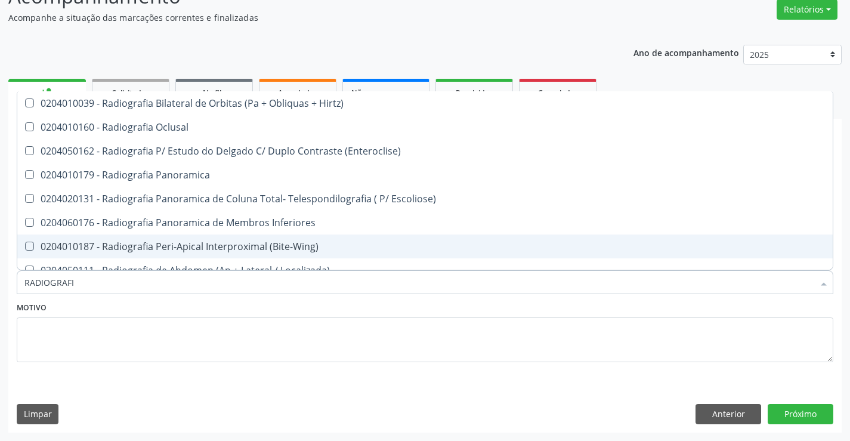
type input "RADIOGRAFIA"
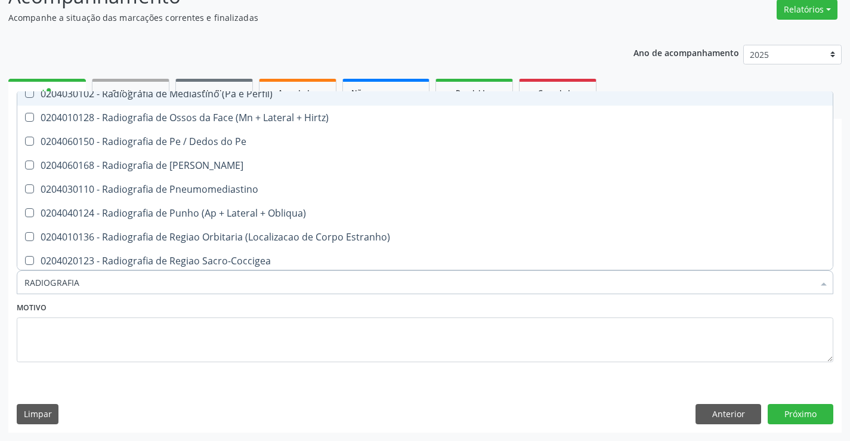
scroll to position [1515, 0]
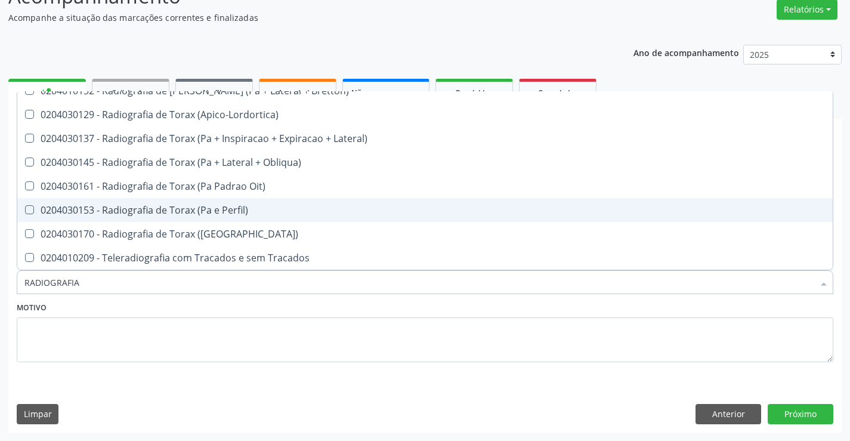
click at [252, 202] on span "0204030153 - Radiografia de Torax (Pa e Perfil)" at bounding box center [424, 210] width 815 height 24
checkbox Perfil\) "true"
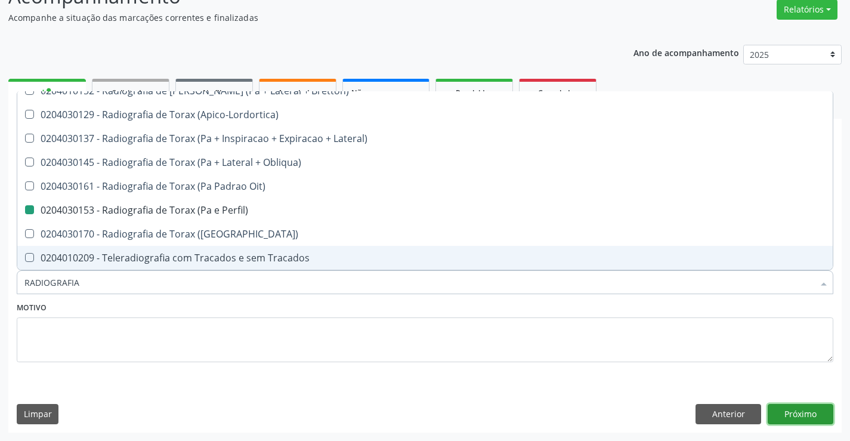
click at [803, 411] on button "Próximo" at bounding box center [800, 414] width 66 height 20
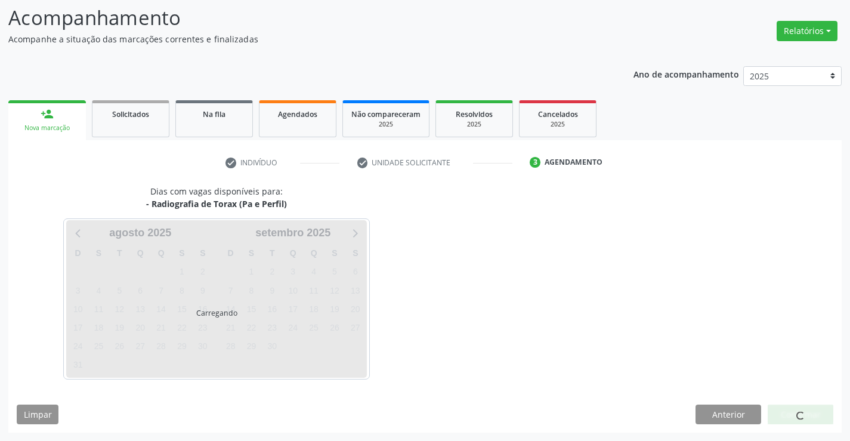
scroll to position [0, 0]
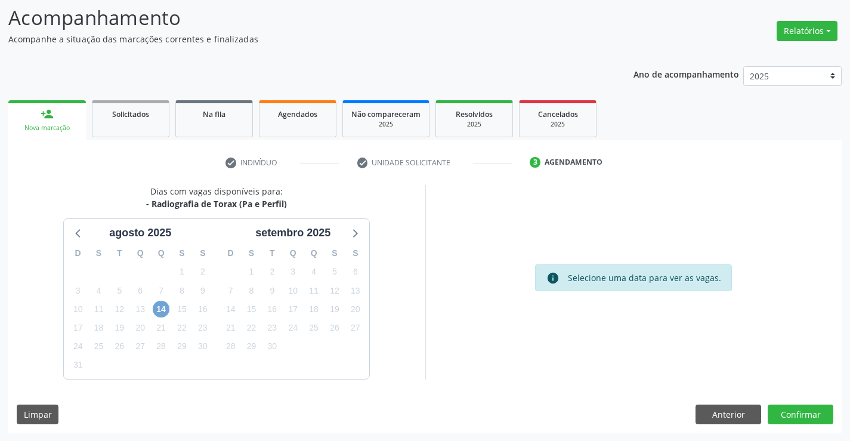
click at [163, 309] on span "14" at bounding box center [161, 309] width 17 height 17
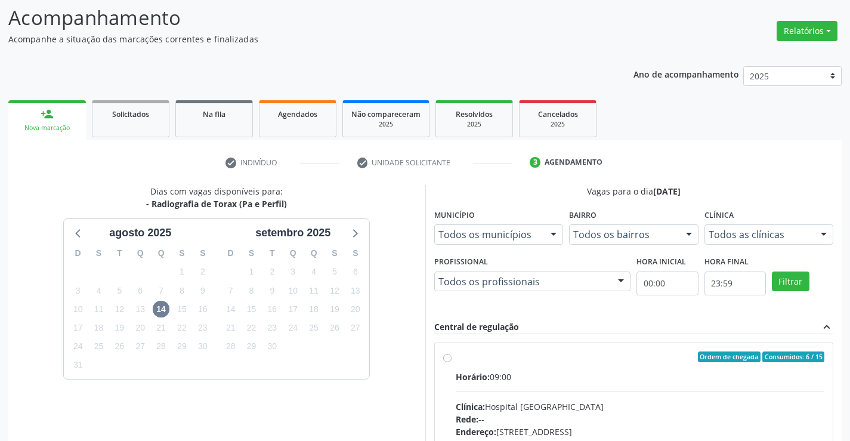
click at [591, 360] on div "Ordem de chegada Consumidos: 6 / 15" at bounding box center [640, 356] width 369 height 11
click at [451, 360] on input "Ordem de chegada Consumidos: 6 / 15 Horário: 09:00 Clínica: Hospital Sao Franci…" at bounding box center [447, 356] width 8 height 11
radio input "true"
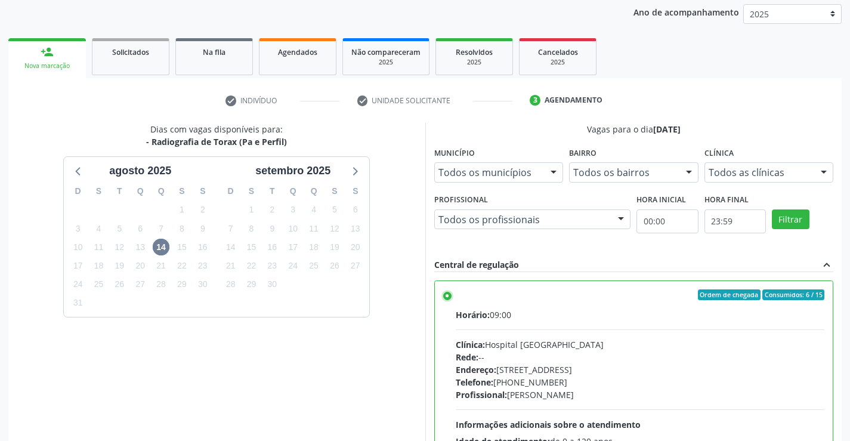
scroll to position [272, 0]
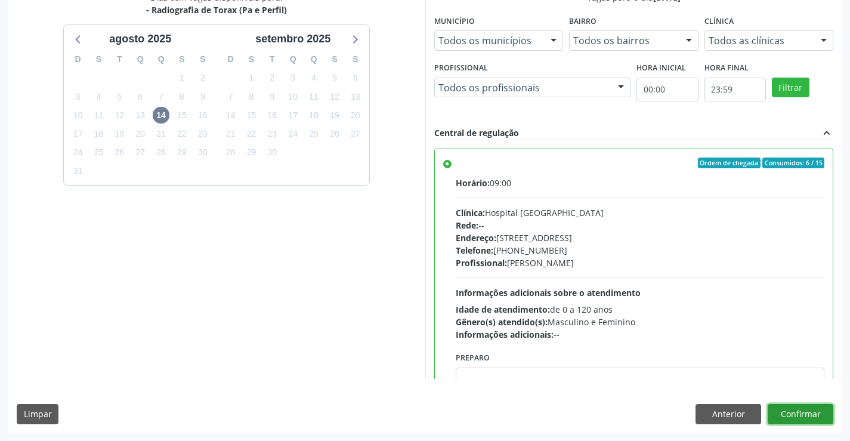
click at [792, 411] on button "Confirmar" at bounding box center [800, 414] width 66 height 20
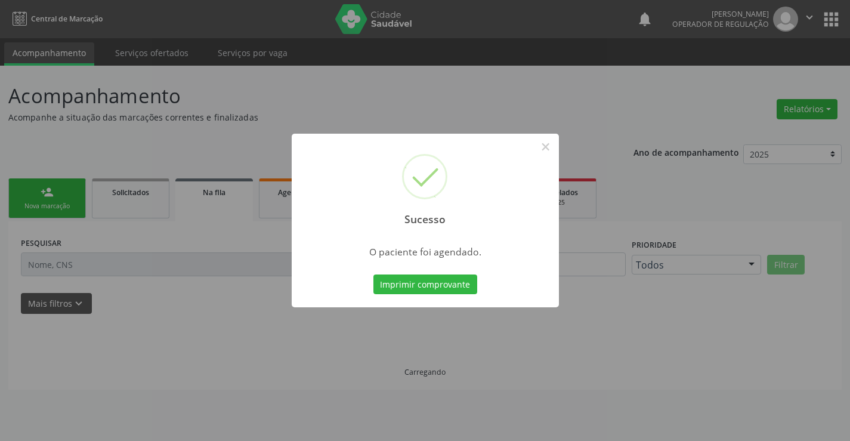
scroll to position [0, 0]
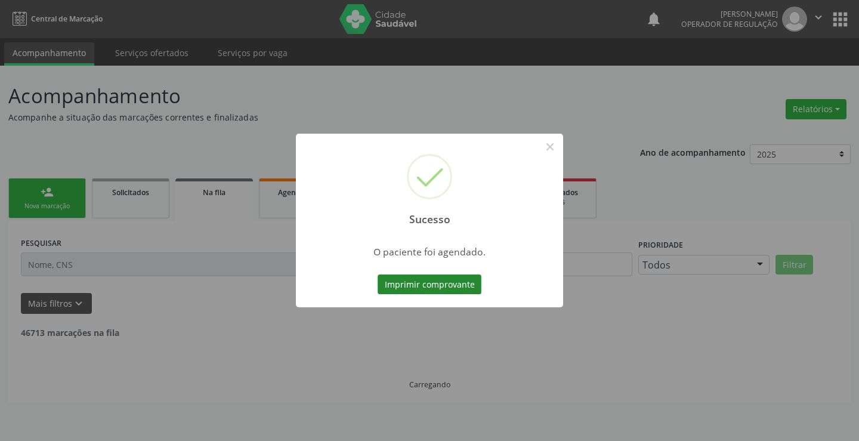
click at [422, 279] on button "Imprimir comprovante" at bounding box center [429, 284] width 104 height 20
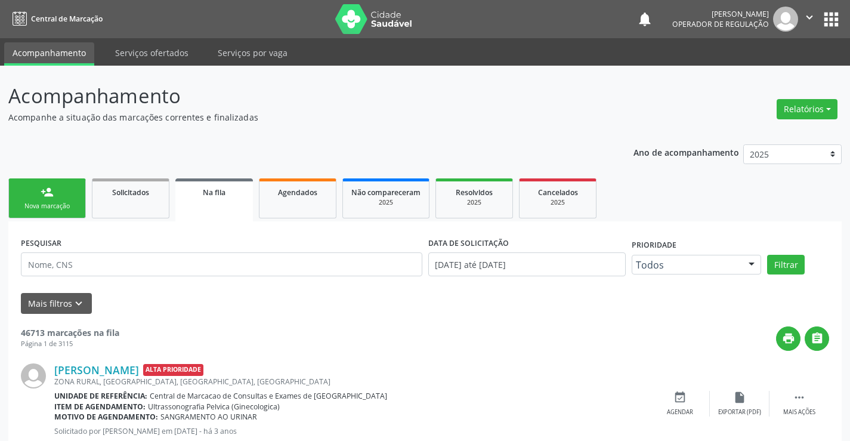
click at [48, 195] on div "person_add" at bounding box center [47, 191] width 13 height 13
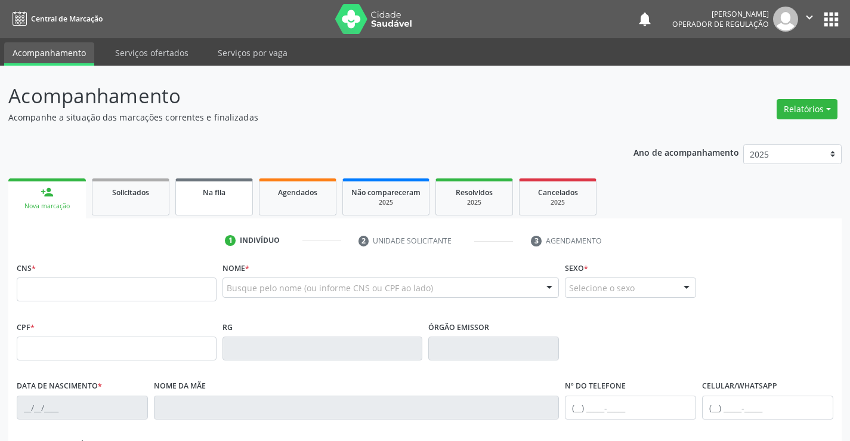
click at [209, 188] on span "Na fila" at bounding box center [214, 192] width 23 height 10
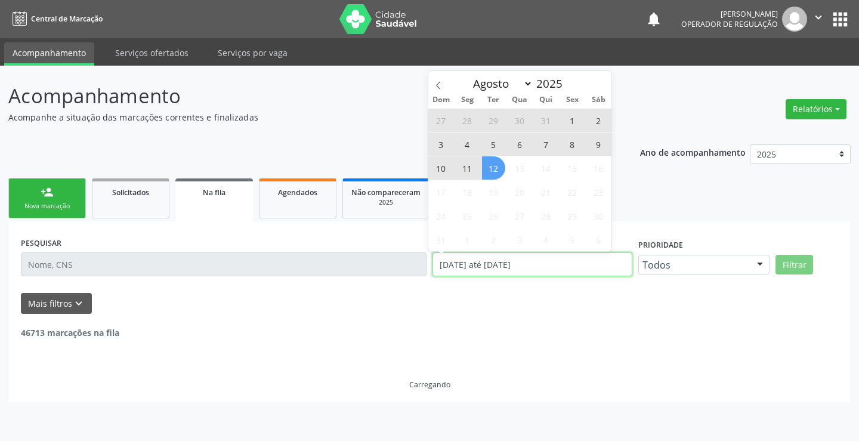
drag, startPoint x: 549, startPoint y: 262, endPoint x: 436, endPoint y: 274, distance: 113.3
click at [436, 274] on input "01/01/2023 até 12/08/2025" at bounding box center [532, 264] width 200 height 24
type input "2023"
select select "0"
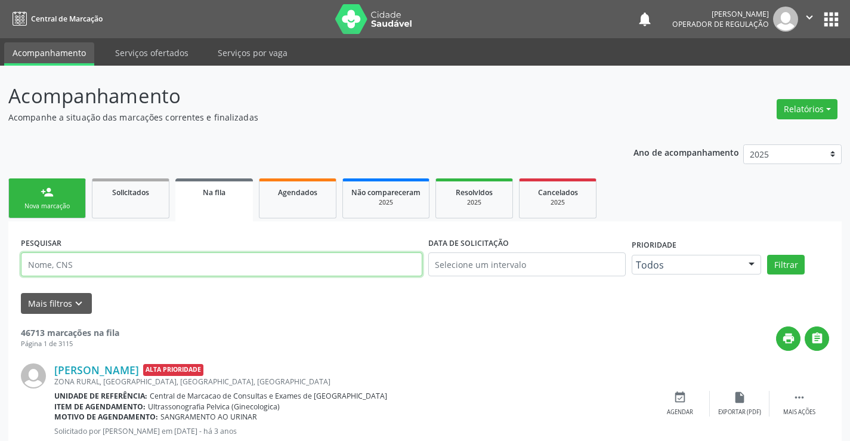
click at [104, 261] on input "text" at bounding box center [221, 264] width 401 height 24
type input "704008897173761"
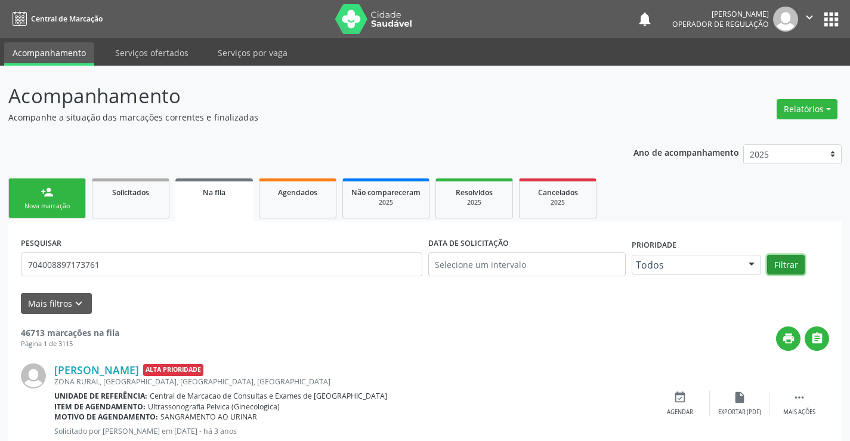
click at [793, 264] on button "Filtrar" at bounding box center [786, 265] width 38 height 20
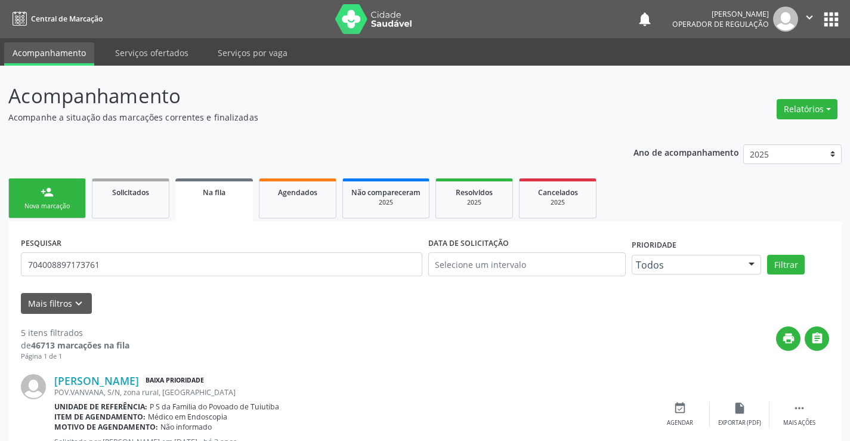
click at [47, 197] on div "person_add" at bounding box center [47, 191] width 13 height 13
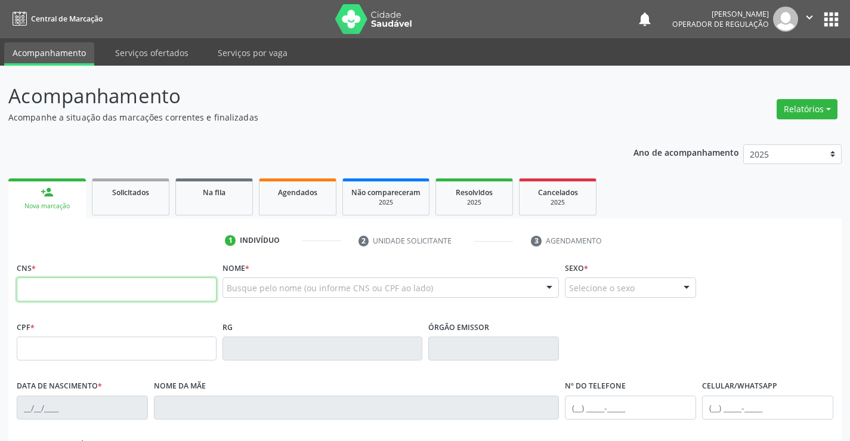
click at [75, 293] on input "text" at bounding box center [117, 289] width 200 height 24
type input "706 9091 2065 3730"
type input "2139954254"
type input "18/12/1998"
type input "(00) 00000-0000"
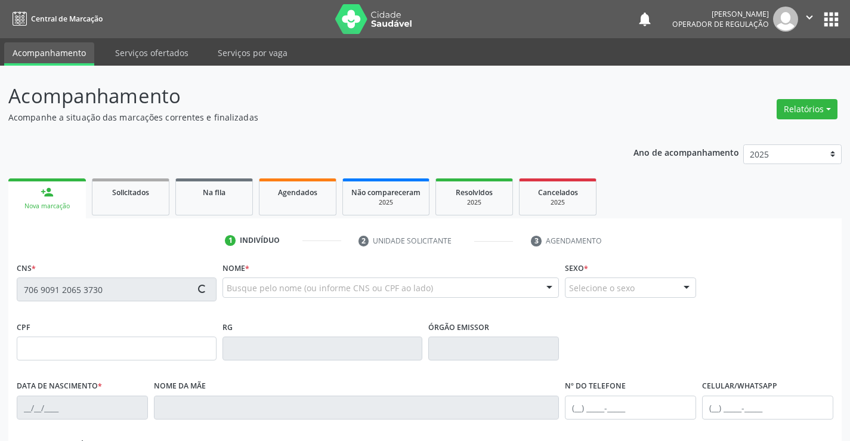
type input "067.270.625-36"
type input "S/N"
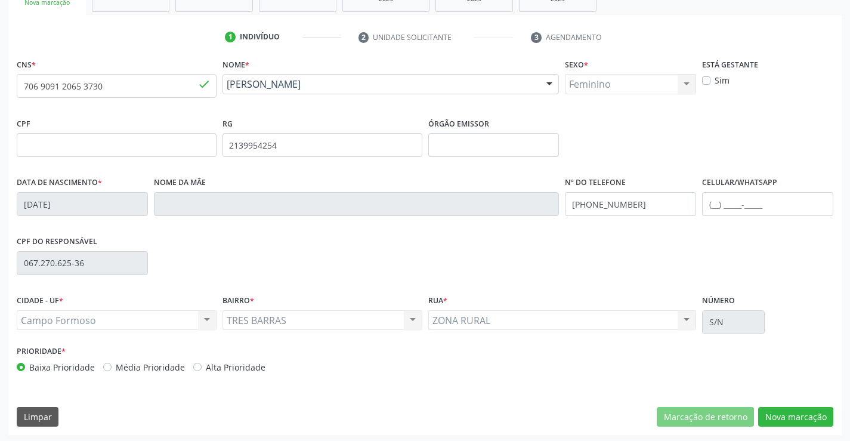
scroll to position [206, 0]
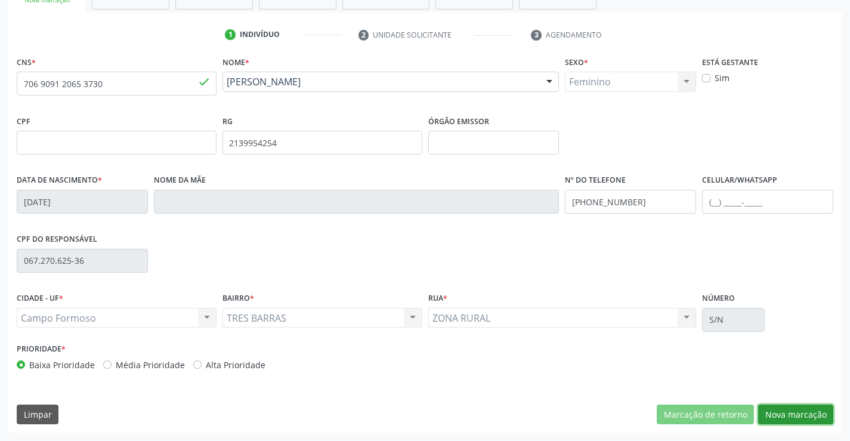
click at [797, 407] on button "Nova marcação" at bounding box center [795, 414] width 75 height 20
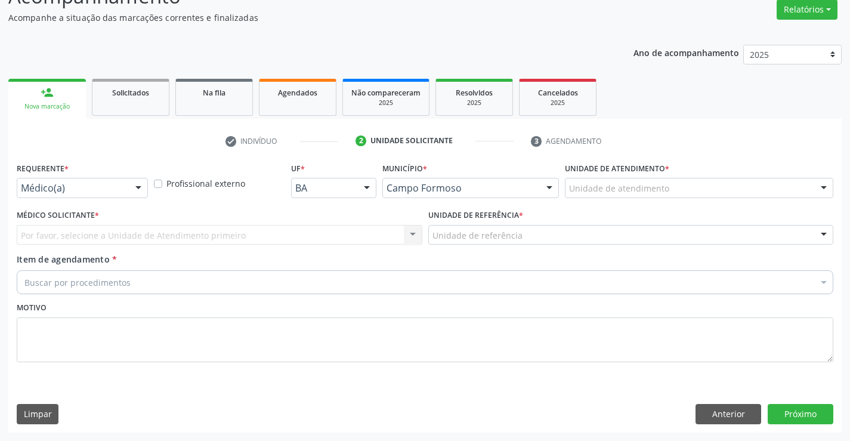
scroll to position [100, 0]
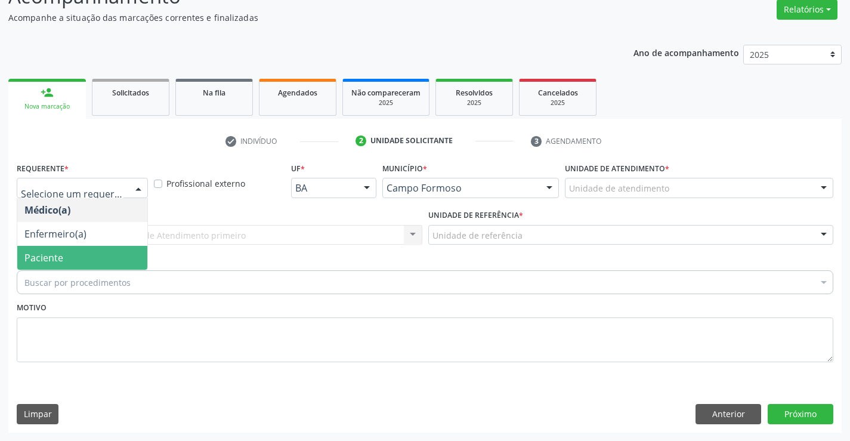
click at [66, 257] on span "Paciente" at bounding box center [82, 258] width 130 height 24
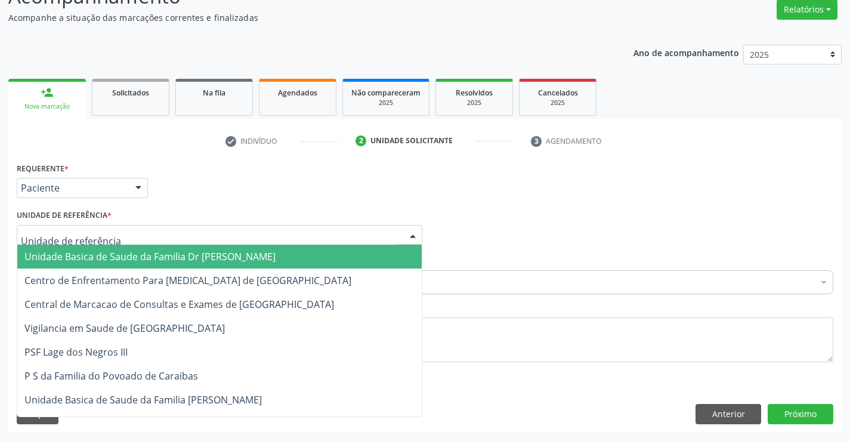
click at [122, 253] on span "Unidade Basica de Saude da Familia Dr Paulo Sudre" at bounding box center [149, 256] width 251 height 13
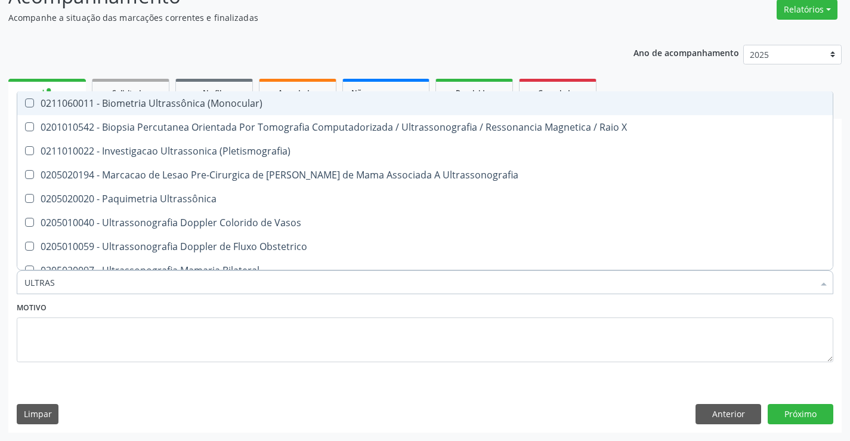
type input "ULTRASS"
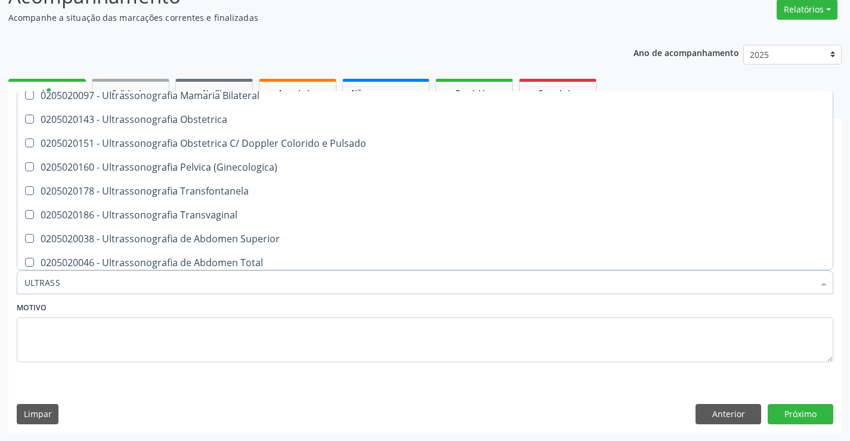
scroll to position [179, 0]
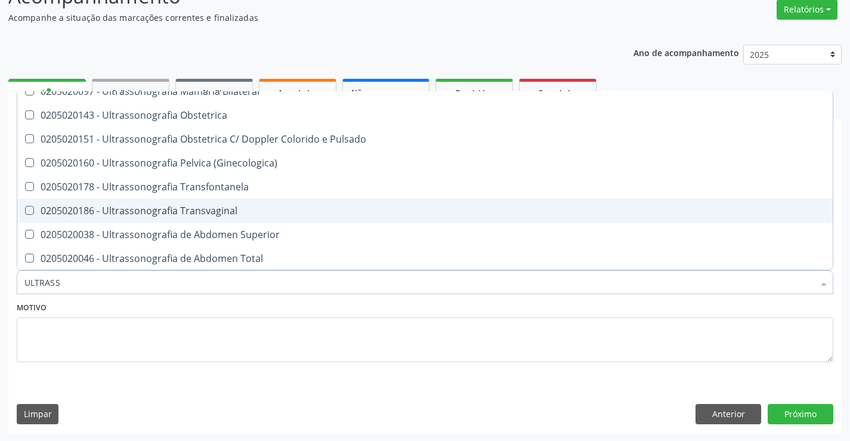
click at [267, 209] on div "0205020186 - Ultrassonografia Transvaginal" at bounding box center [424, 211] width 801 height 10
checkbox Transvaginal "true"
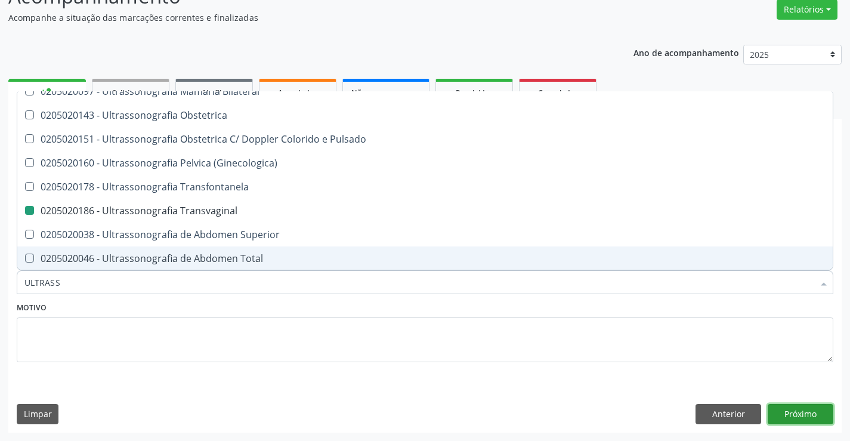
click at [809, 412] on button "Próximo" at bounding box center [800, 414] width 66 height 20
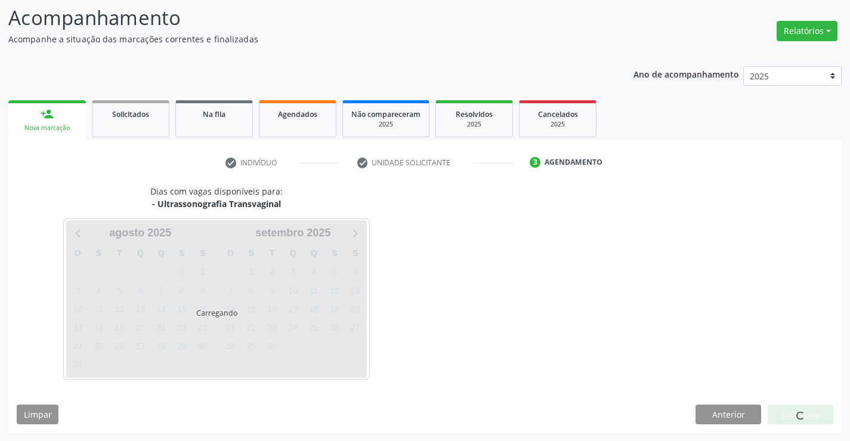
scroll to position [0, 0]
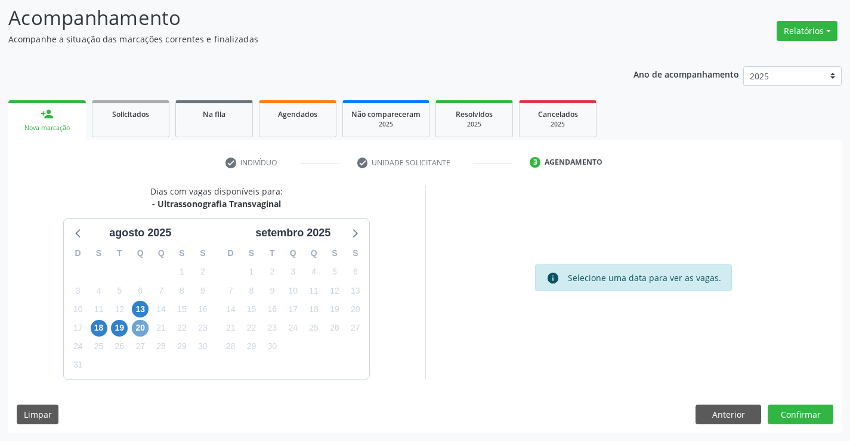
click at [137, 326] on span "20" at bounding box center [140, 328] width 17 height 17
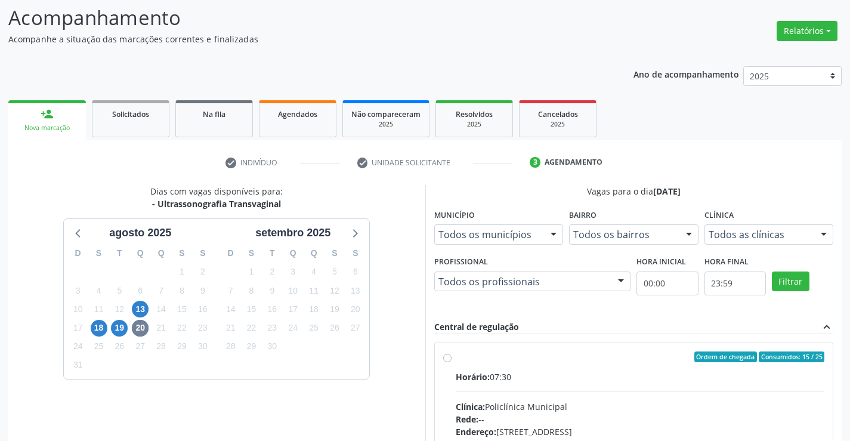
click at [624, 351] on div "Ordem de chegada Consumidos: 15 / 25 Horário: 07:30 Clínica: Policlínica Munici…" at bounding box center [634, 443] width 398 height 200
radio input "true"
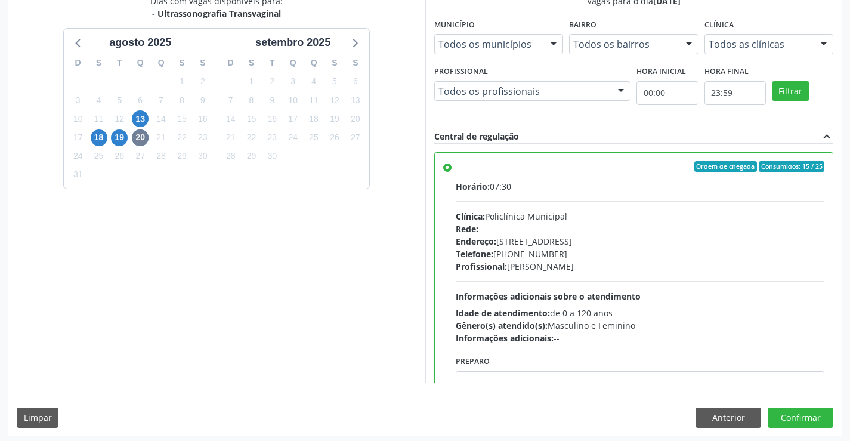
scroll to position [272, 0]
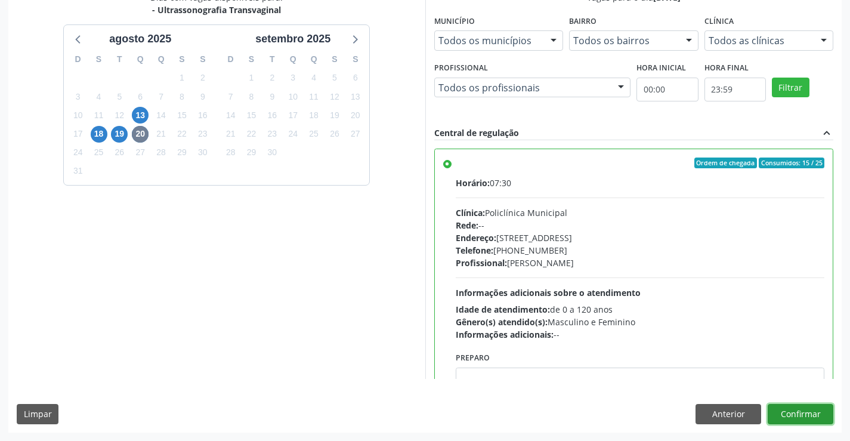
click at [803, 411] on button "Confirmar" at bounding box center [800, 414] width 66 height 20
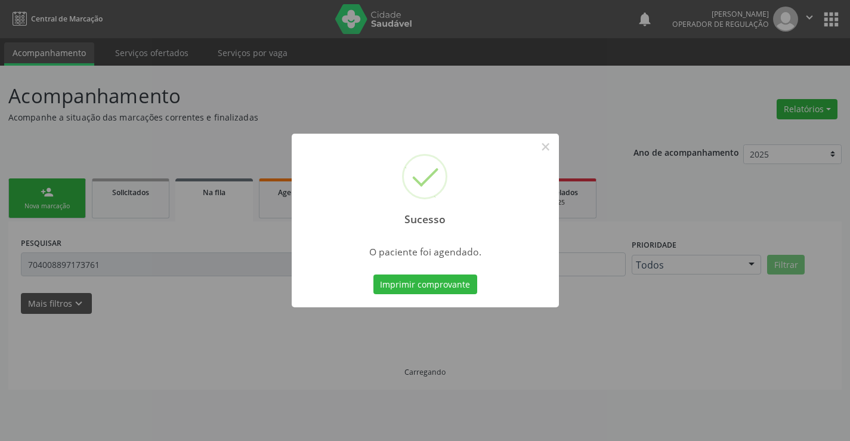
scroll to position [0, 0]
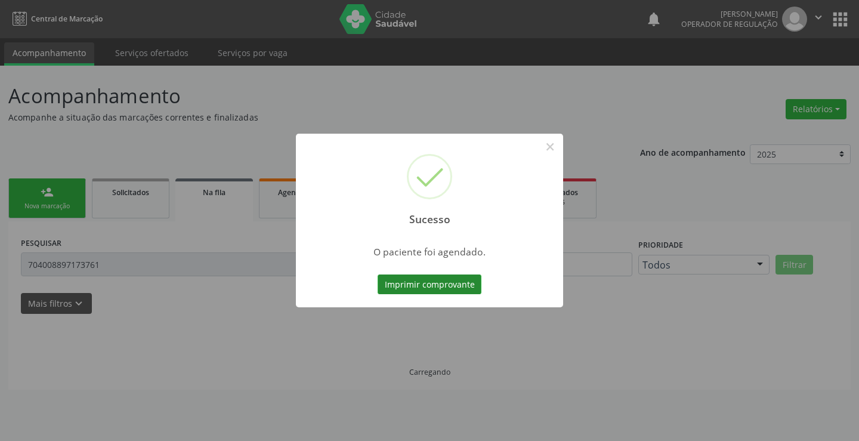
click at [452, 282] on button "Imprimir comprovante" at bounding box center [429, 284] width 104 height 20
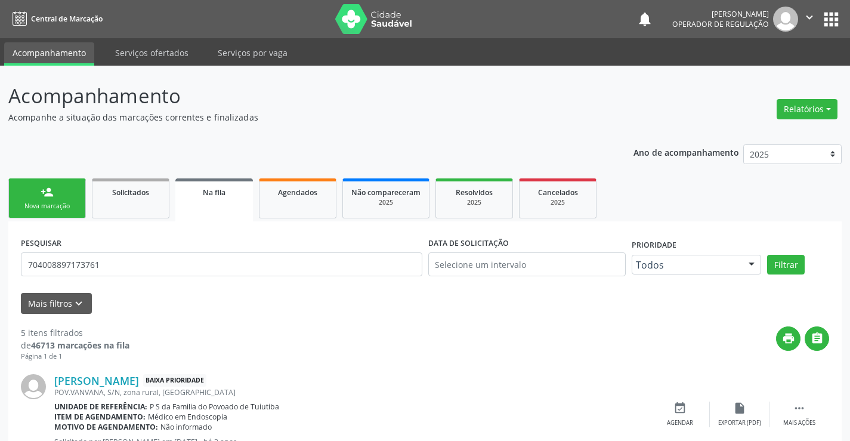
click at [57, 195] on link "person_add Nova marcação" at bounding box center [47, 198] width 78 height 40
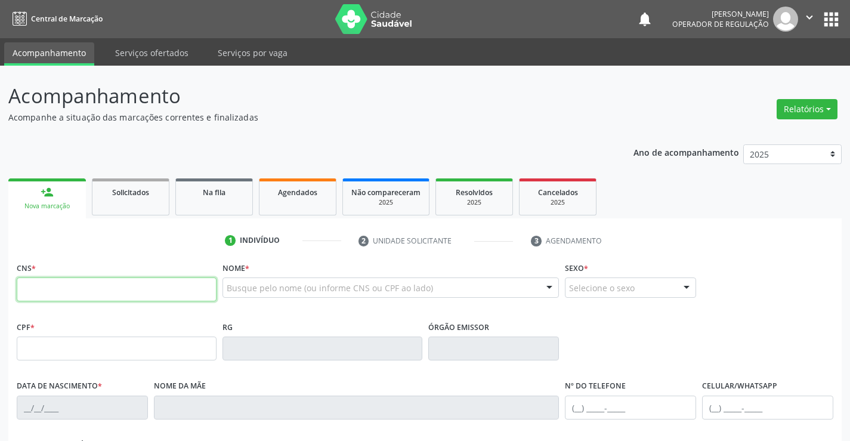
click at [96, 299] on input "text" at bounding box center [117, 289] width 200 height 24
type input "706 4071 7647 0685"
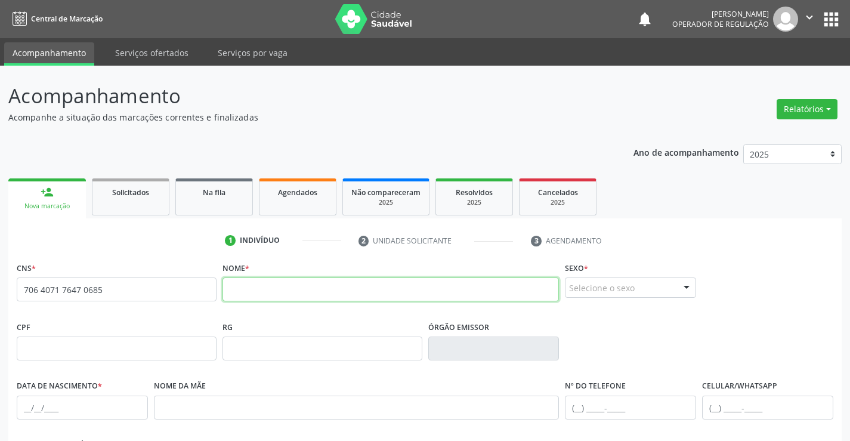
click at [239, 287] on input "text" at bounding box center [390, 289] width 337 height 24
type input "LUBIA CARVALHO DA SILVA"
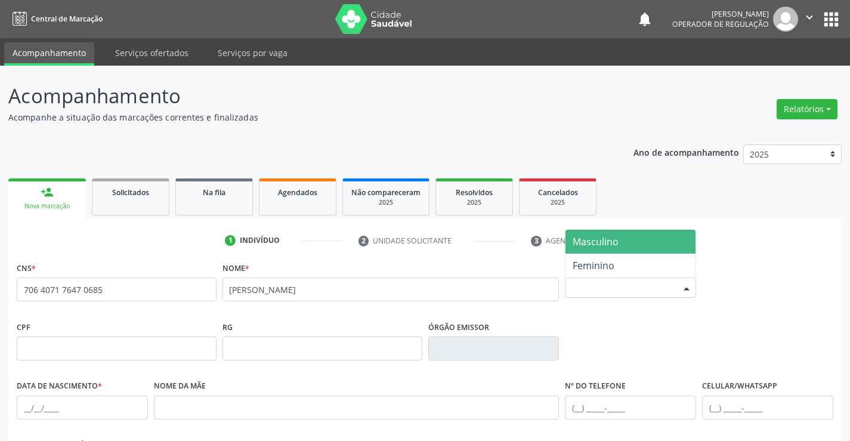
click at [600, 283] on div "Selecione o sexo" at bounding box center [630, 287] width 131 height 20
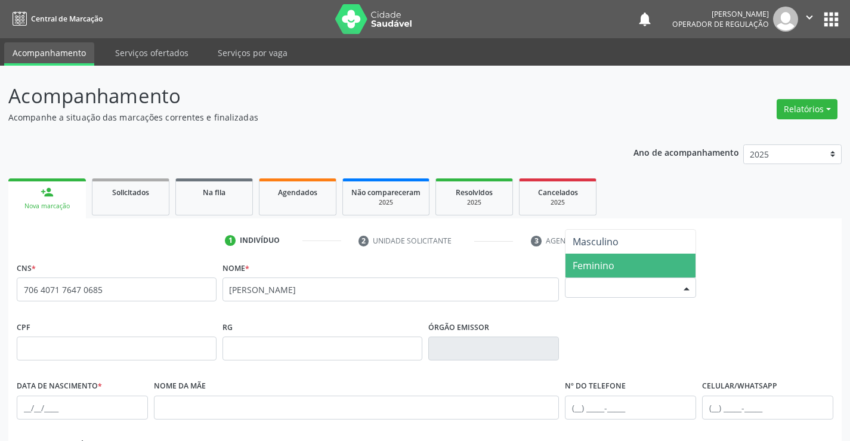
click at [602, 269] on span "Feminino" at bounding box center [593, 265] width 42 height 13
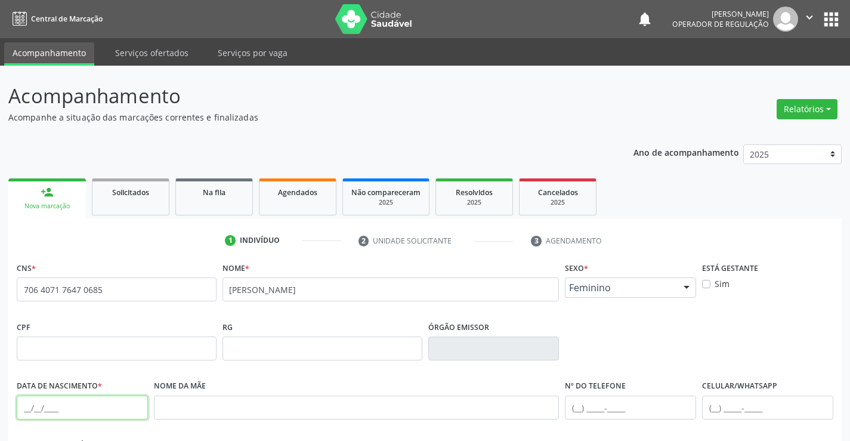
click at [145, 408] on input "text" at bounding box center [82, 407] width 131 height 24
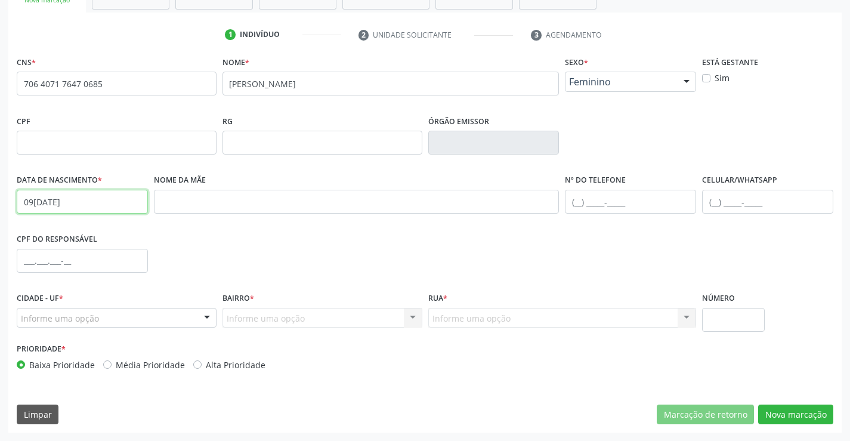
type input "09/04/1983"
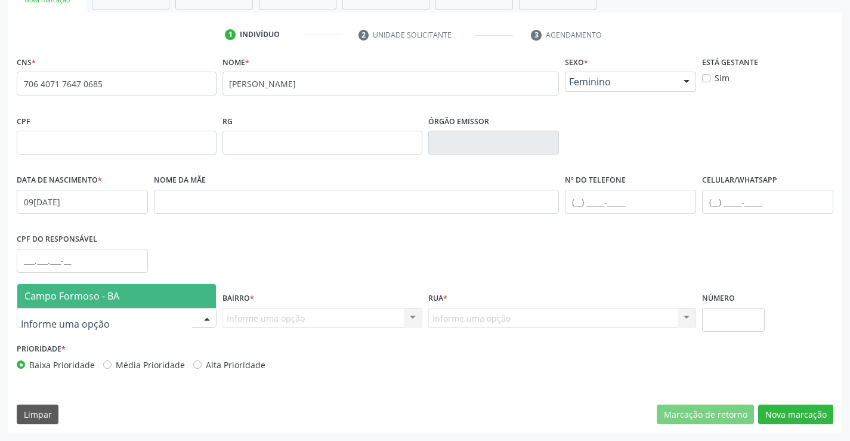
click at [119, 299] on span "Campo Formoso - BA" at bounding box center [116, 296] width 199 height 24
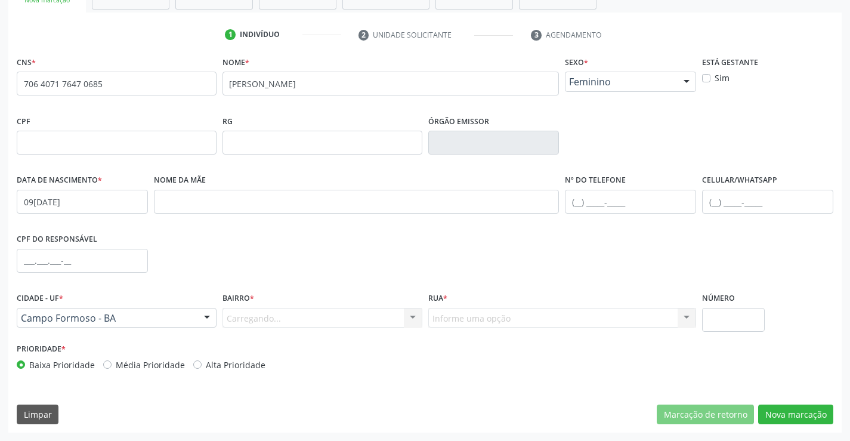
click at [263, 317] on div "Carregando... Nenhum resultado encontrado para: " " Nenhuma opção encontrada. D…" at bounding box center [322, 318] width 200 height 20
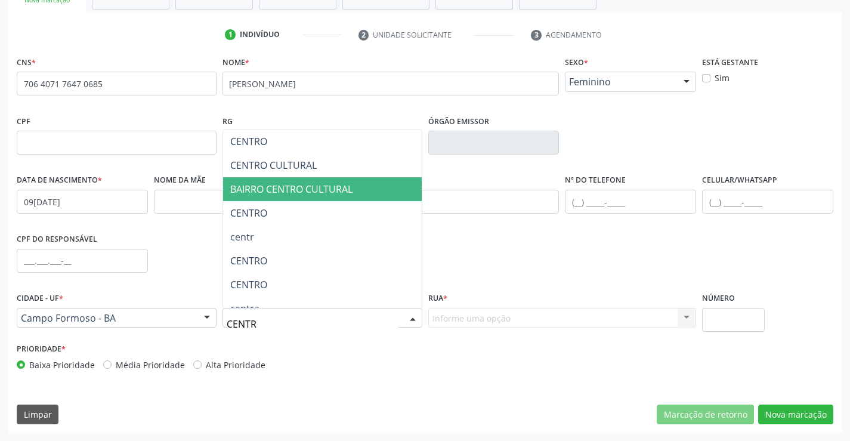
type input "CENTRO"
click at [318, 184] on span "BAIRRO CENTRO CULTURAL" at bounding box center [291, 188] width 122 height 13
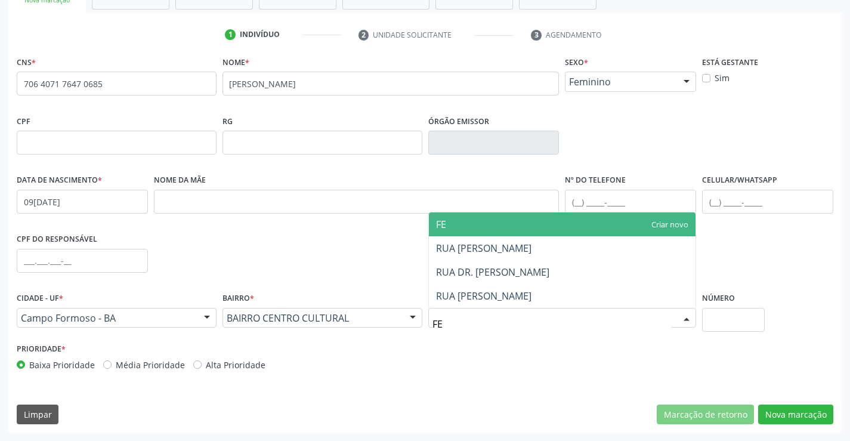
type input "FER"
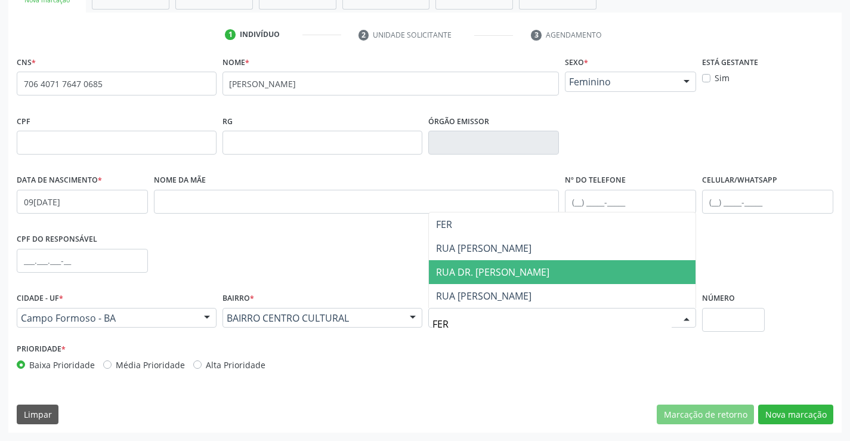
click at [530, 269] on span "RUA DR. FERNANDO JATOBA" at bounding box center [492, 271] width 113 height 13
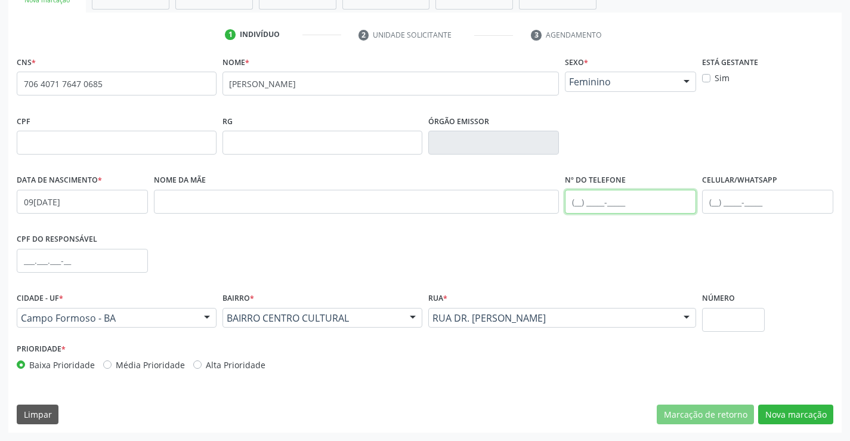
click at [646, 198] on input "text" at bounding box center [630, 202] width 131 height 24
type input "(11) 99520-6215"
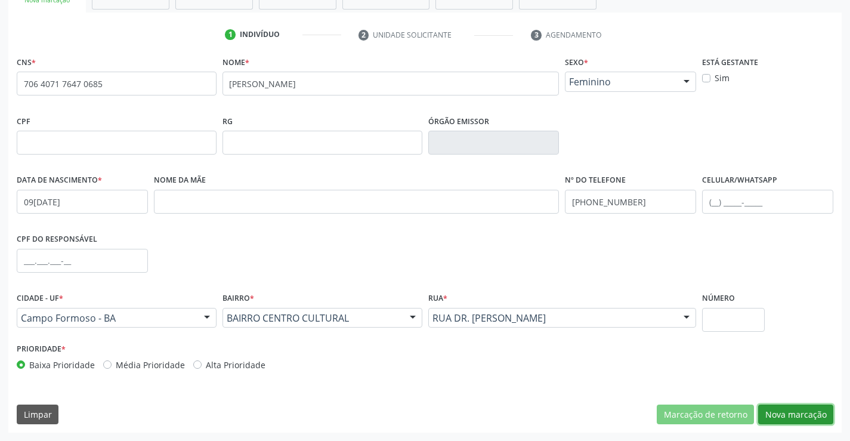
click at [787, 408] on button "Nova marcação" at bounding box center [795, 414] width 75 height 20
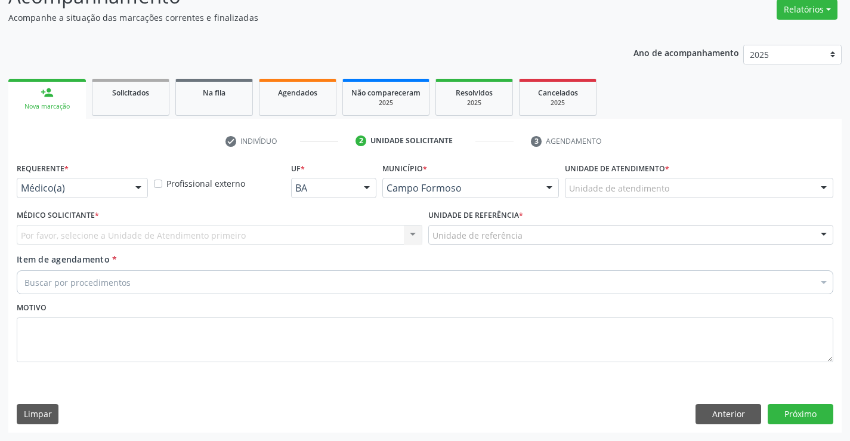
scroll to position [100, 0]
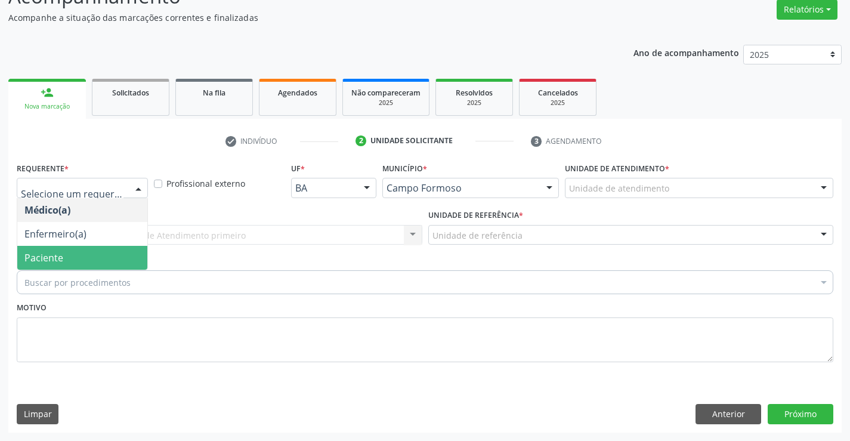
click at [95, 253] on span "Paciente" at bounding box center [82, 258] width 130 height 24
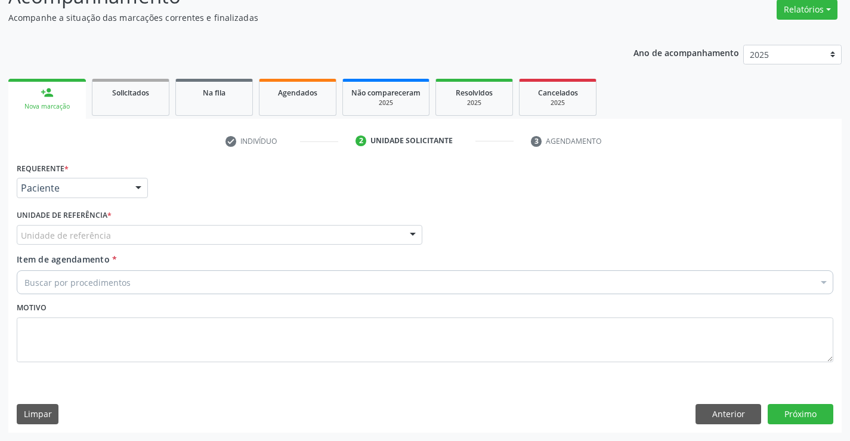
click at [114, 235] on div "Unidade de referência" at bounding box center [219, 235] width 405 height 20
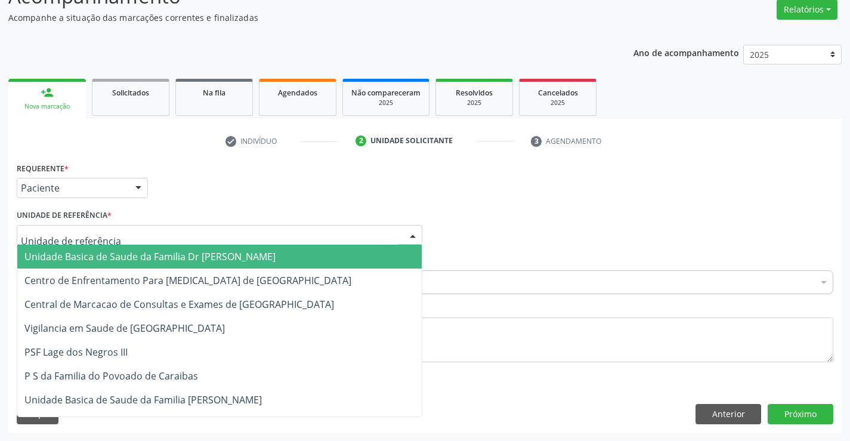
click at [136, 256] on span "Unidade Basica de Saude da Familia Dr Paulo Sudre" at bounding box center [149, 256] width 251 height 13
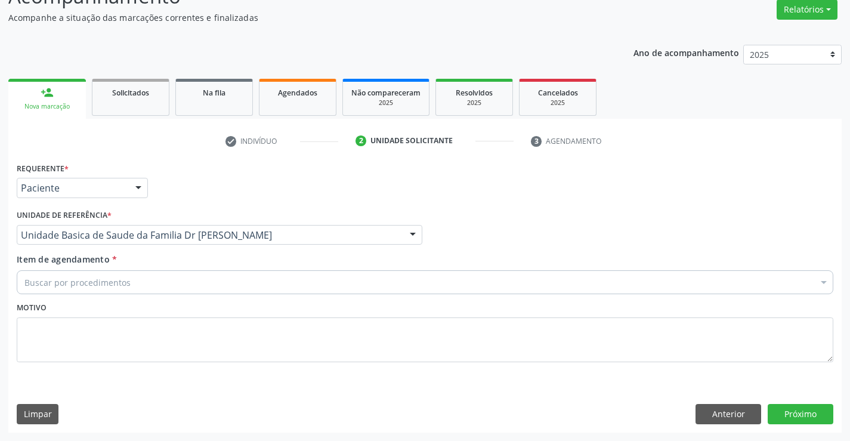
click at [146, 283] on div "Buscar por procedimentos" at bounding box center [425, 282] width 816 height 24
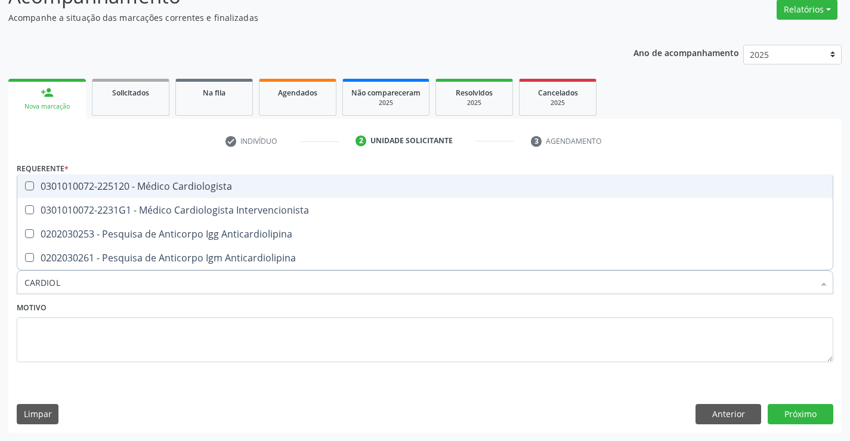
type input "CARDIOLO"
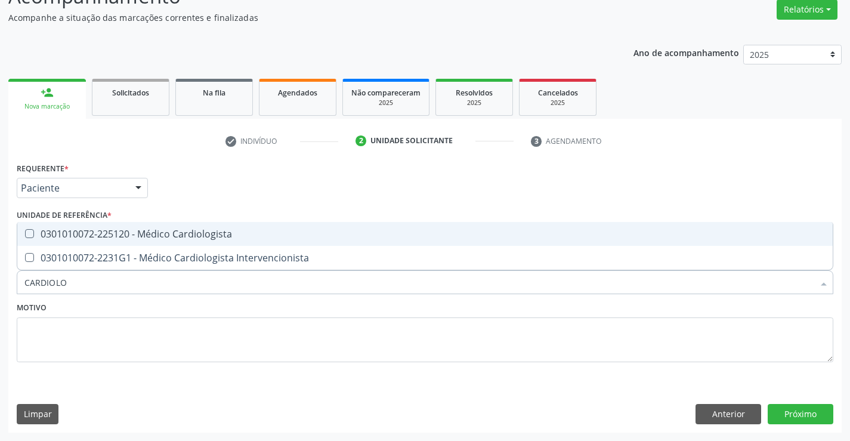
click at [271, 231] on div "0301010072-225120 - Médico Cardiologista" at bounding box center [424, 234] width 801 height 10
checkbox Cardiologista "true"
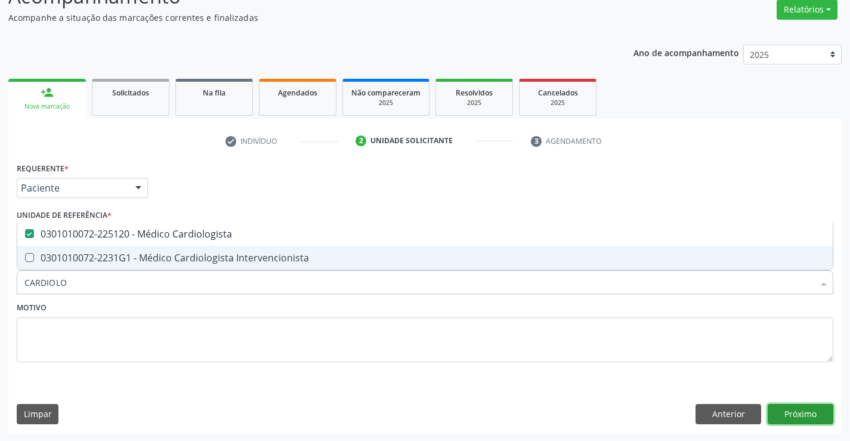
click at [809, 411] on button "Próximo" at bounding box center [800, 414] width 66 height 20
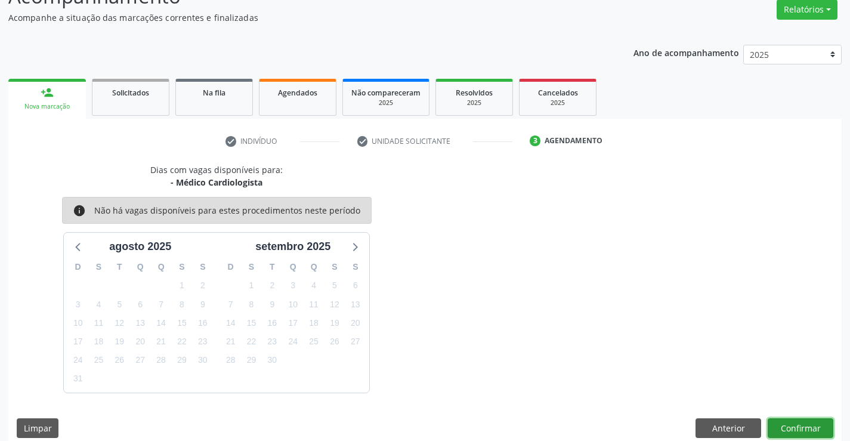
click at [781, 423] on button "Confirmar" at bounding box center [800, 428] width 66 height 20
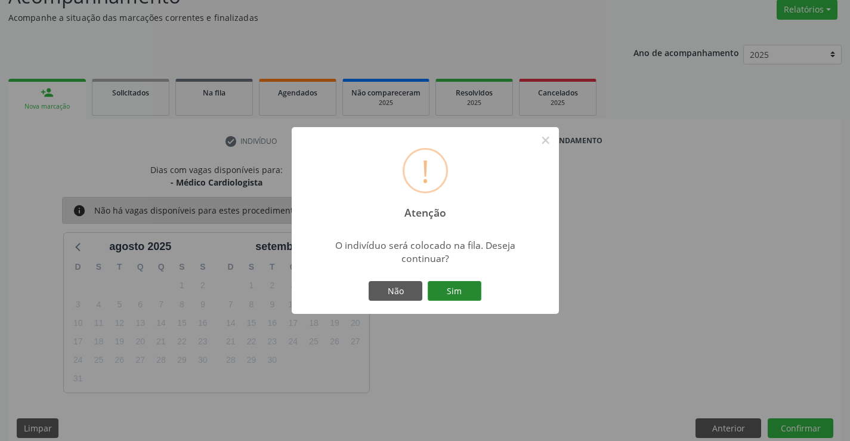
click at [453, 290] on button "Sim" at bounding box center [455, 291] width 54 height 20
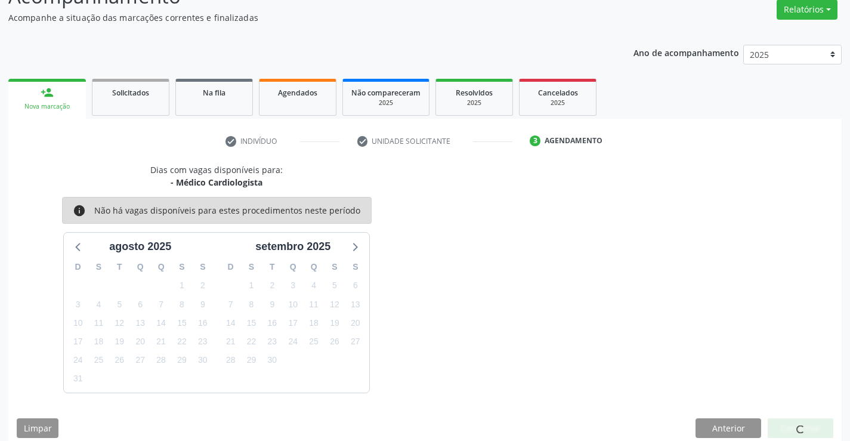
scroll to position [0, 0]
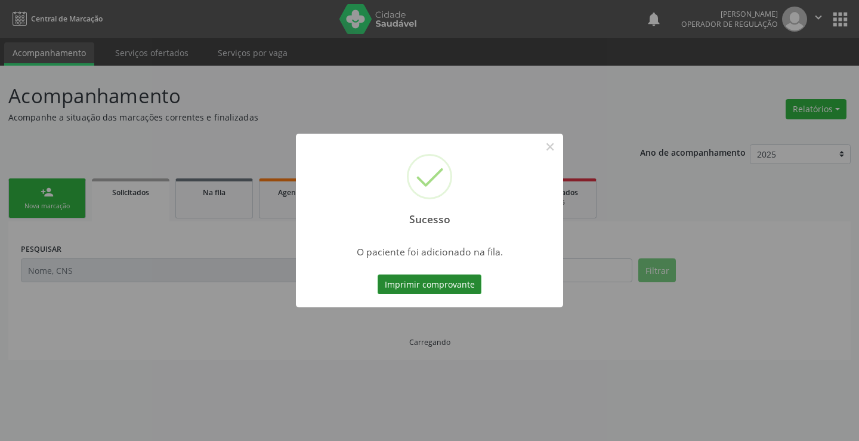
click at [426, 280] on button "Imprimir comprovante" at bounding box center [429, 284] width 104 height 20
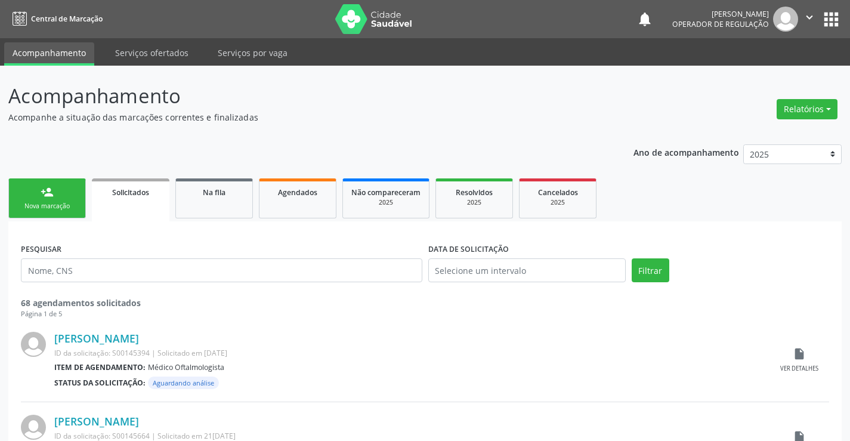
drag, startPoint x: 42, startPoint y: 194, endPoint x: 643, endPoint y: 1, distance: 631.9
click at [42, 194] on div "person_add" at bounding box center [47, 191] width 13 height 13
